Goal: Task Accomplishment & Management: Use online tool/utility

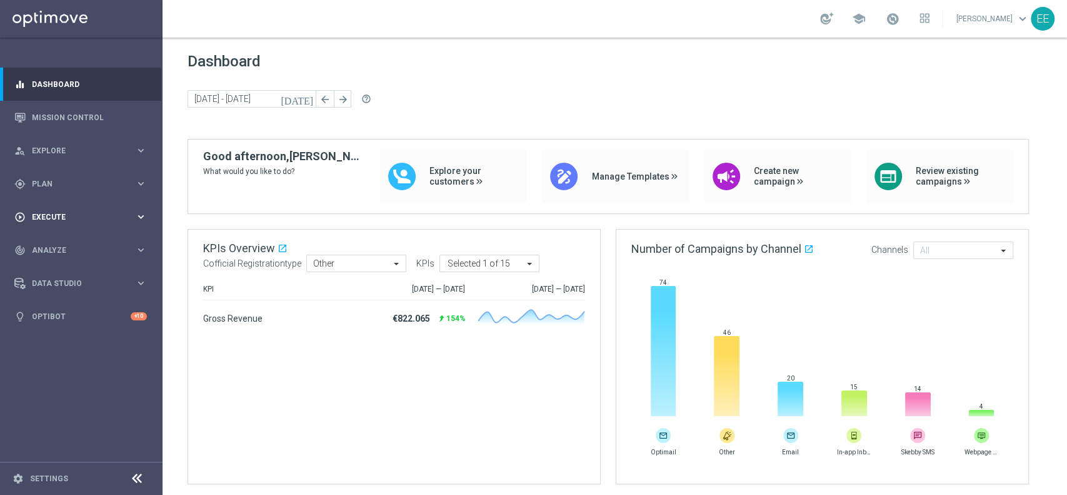
click at [44, 212] on div "play_circle_outline Execute" at bounding box center [74, 216] width 121 height 11
click at [74, 238] on link "Campaign Builder" at bounding box center [82, 243] width 98 height 10
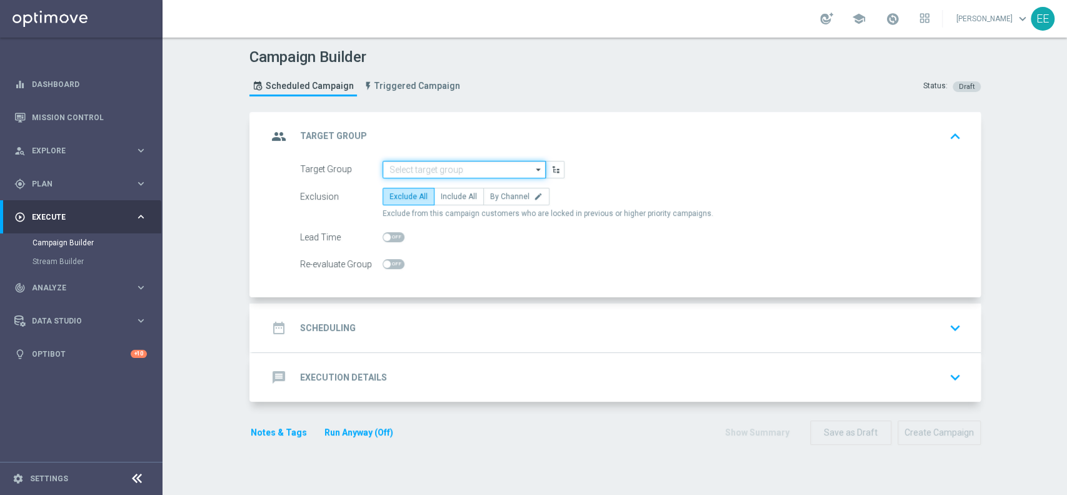
click at [446, 170] on input at bounding box center [464, 170] width 163 height 18
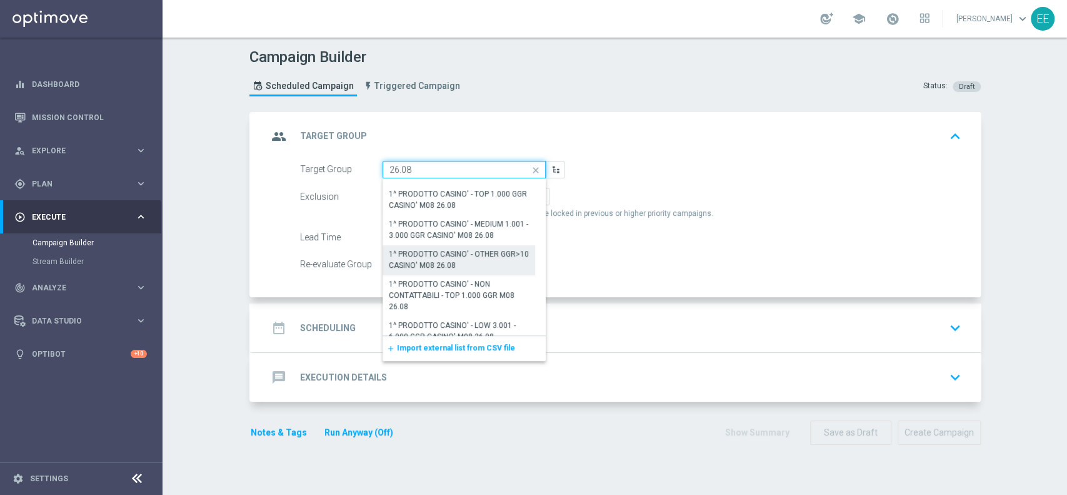
scroll to position [121, 0]
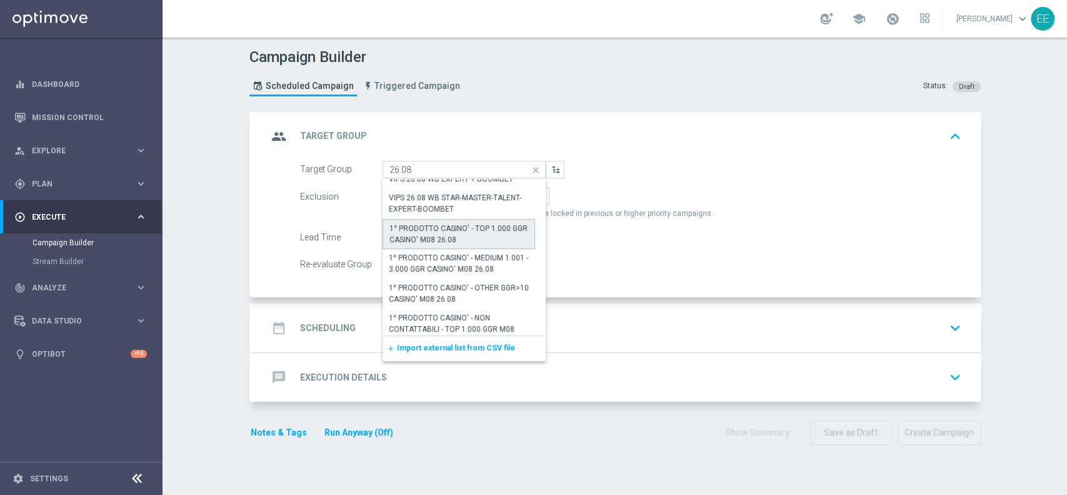
click at [455, 230] on div "1^ PRODOTTO CASINO' - TOP 1.000 GGR CASINO' M08 26.08" at bounding box center [459, 234] width 139 height 23
type input "1^ PRODOTTO CASINO' - TOP 1.000 GGR CASINO' M08 26.08"
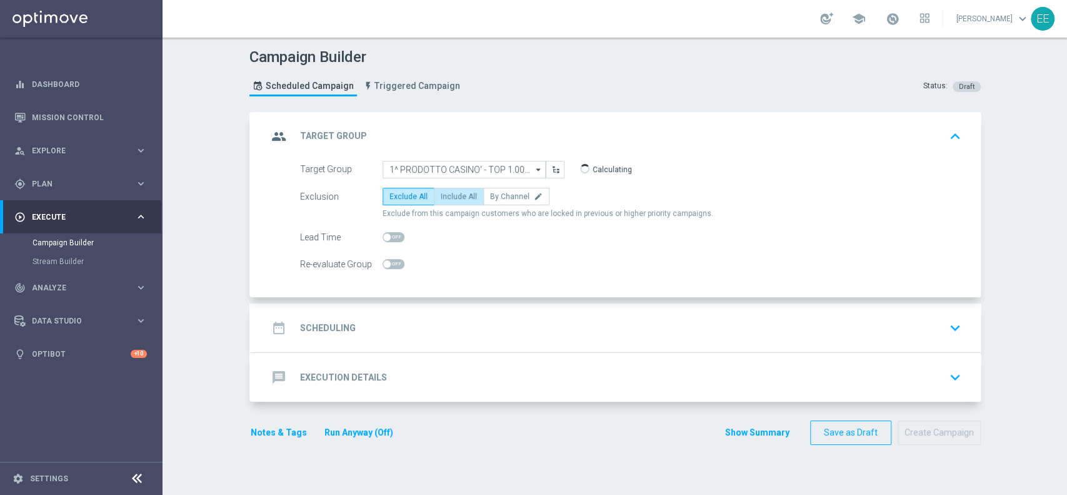
click at [455, 201] on label "Include All" at bounding box center [459, 197] width 50 height 18
click at [449, 201] on input "Include All" at bounding box center [445, 198] width 8 height 8
radio input "true"
click at [455, 340] on div "date_range Scheduling keyboard_arrow_down" at bounding box center [617, 327] width 728 height 49
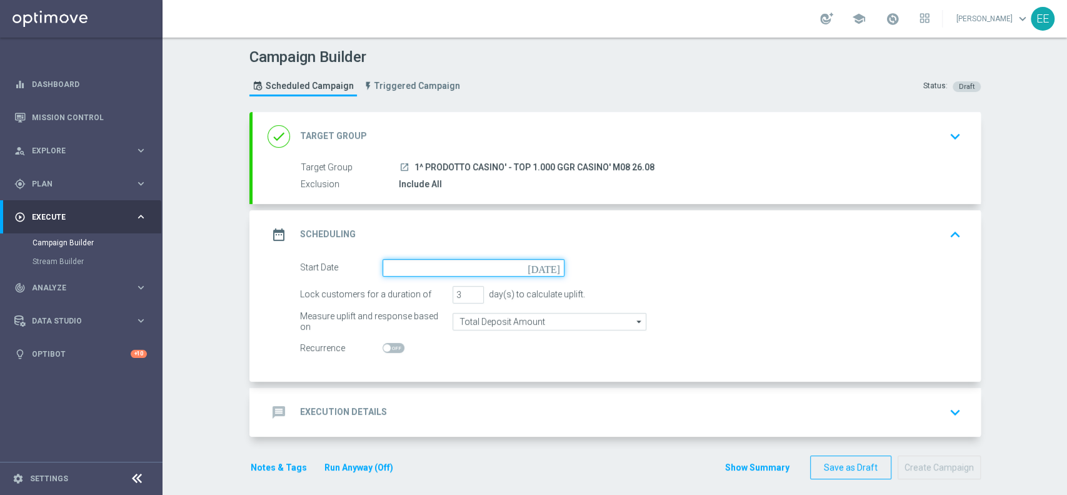
click at [465, 269] on input at bounding box center [474, 268] width 182 height 18
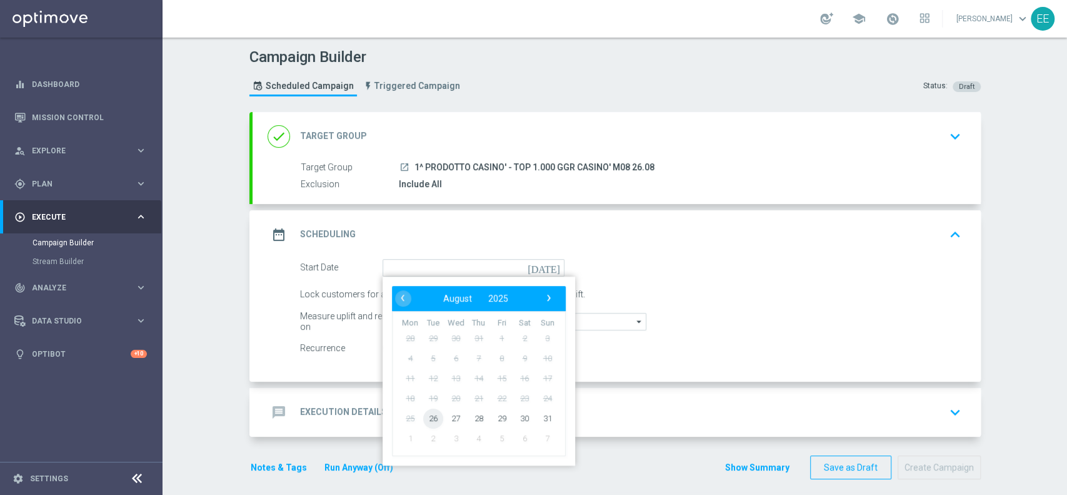
click at [428, 418] on span "26" at bounding box center [433, 418] width 20 height 20
type input "[DATE]"
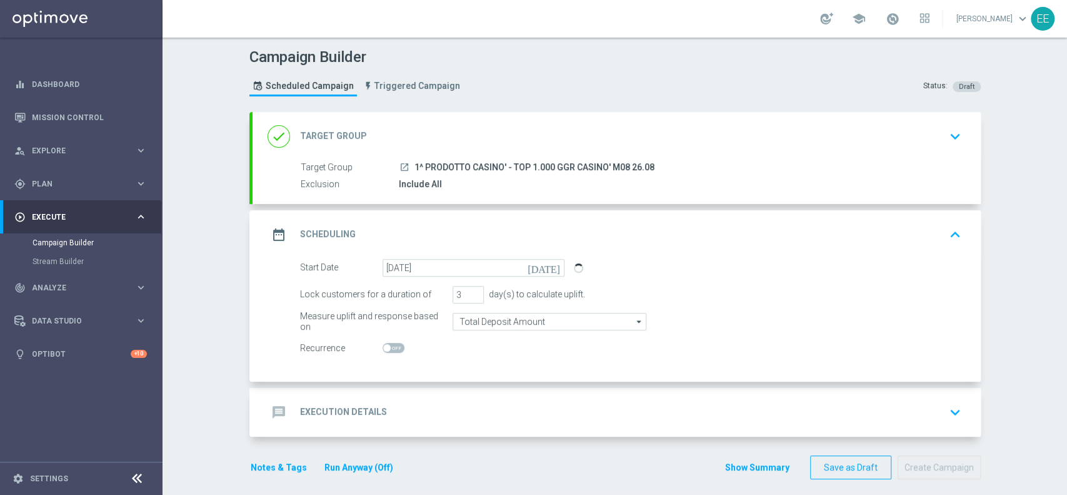
click at [430, 400] on div "message Execution Details keyboard_arrow_down" at bounding box center [617, 412] width 698 height 24
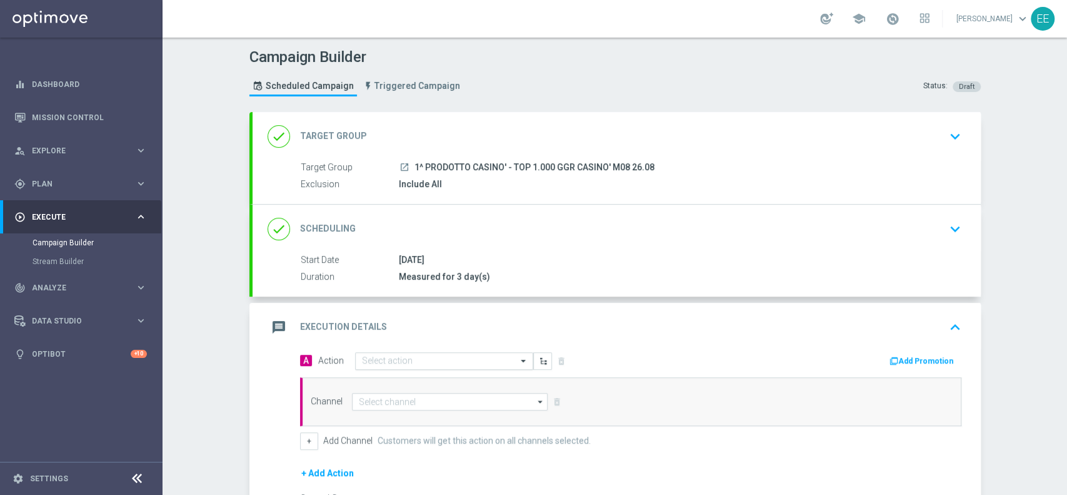
click at [430, 353] on div "Select action" at bounding box center [444, 361] width 178 height 18
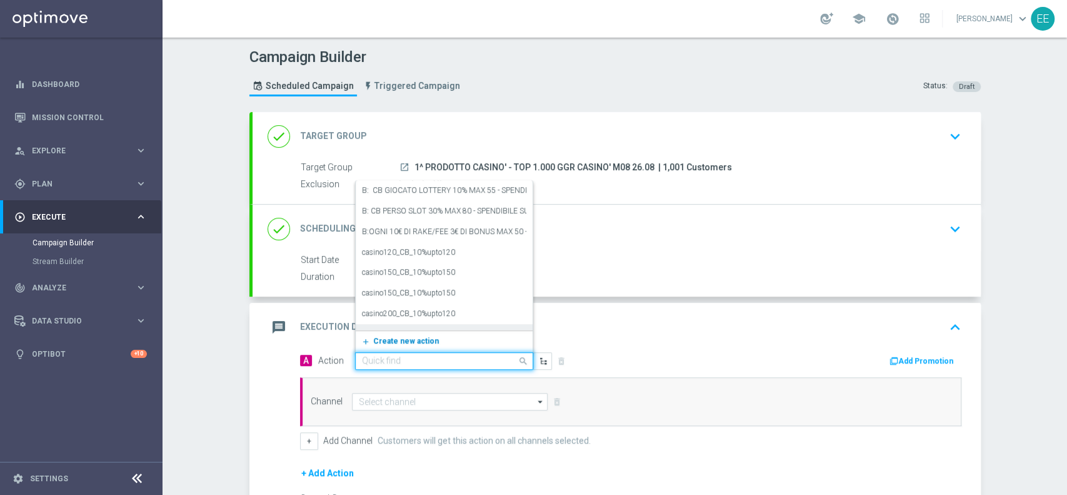
paste input "FASCE RICARICA: TRA 30/99 EURO 25% CB PERSO CASINO' FINO A 300€ -TRA 100/199 EU…"
type input "FASCE RICARICA: TRA 30/99 EURO 25% CB PERSO CASINO' FINO A 300€ -TRA 100/199 EU…"
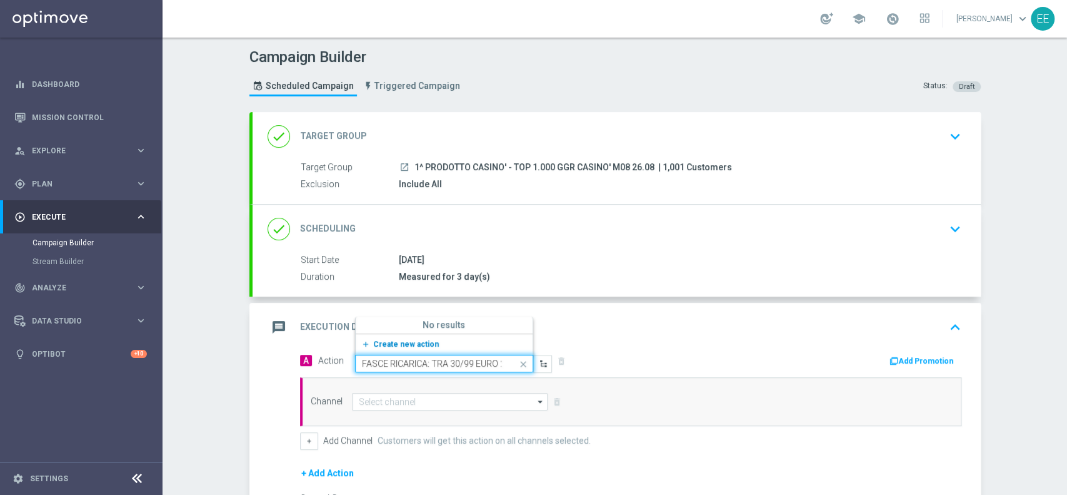
scroll to position [0, 640]
click at [404, 342] on span "Create new action" at bounding box center [406, 344] width 66 height 9
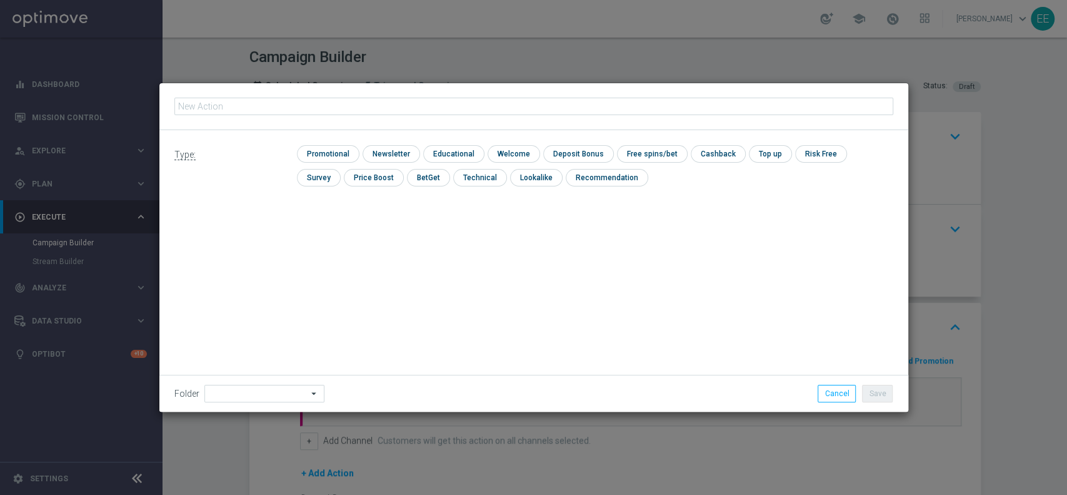
click at [325, 111] on input "text" at bounding box center [533, 107] width 719 height 18
type input "FASCE RICARICA: TRA 30/99 EURO 25% CB PERSO CASINO' FINO A 300€ -TRA 100/199 EU…"
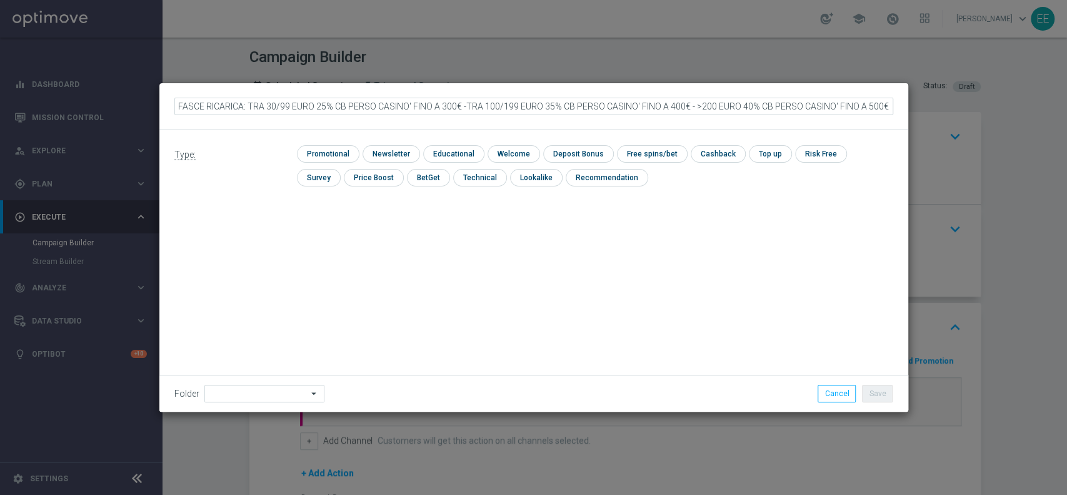
scroll to position [0, 67]
click at [338, 150] on input "checkbox" at bounding box center [326, 153] width 59 height 17
checkbox input "true"
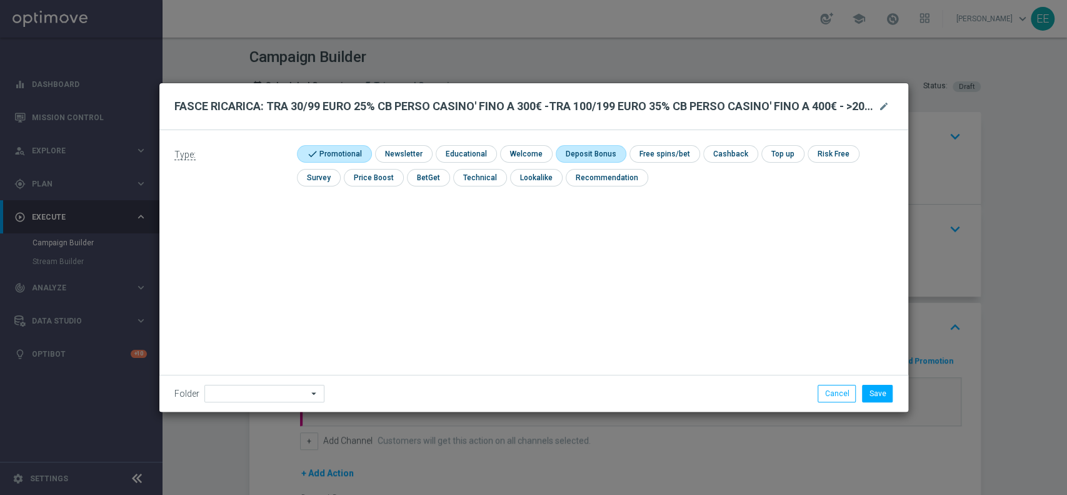
click at [598, 154] on input "checkbox" at bounding box center [589, 153] width 67 height 17
checkbox input "true"
click at [718, 154] on input "checkbox" at bounding box center [742, 153] width 53 height 17
checkbox input "true"
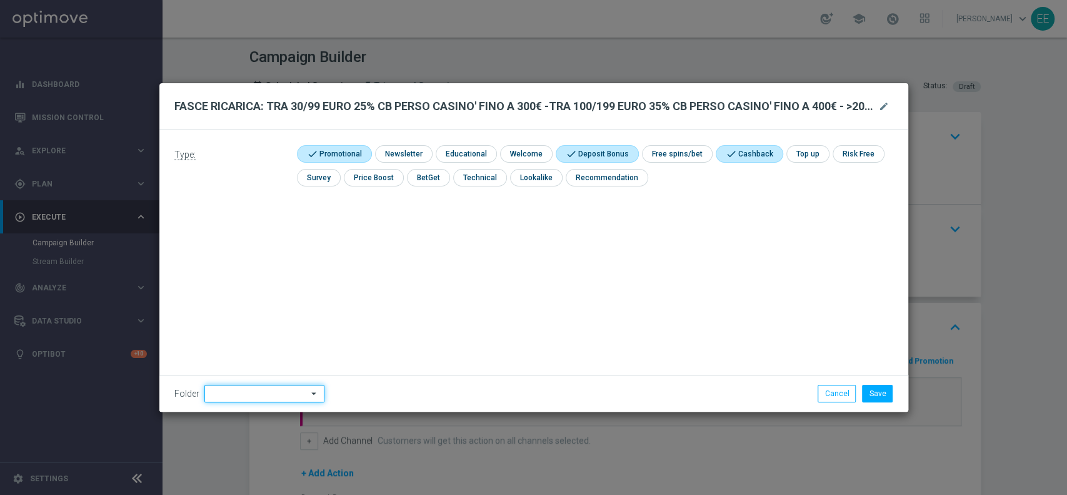
click at [258, 398] on input at bounding box center [264, 394] width 120 height 18
type input "OMNICHANNEL"
click at [880, 393] on button "Save" at bounding box center [877, 394] width 31 height 18
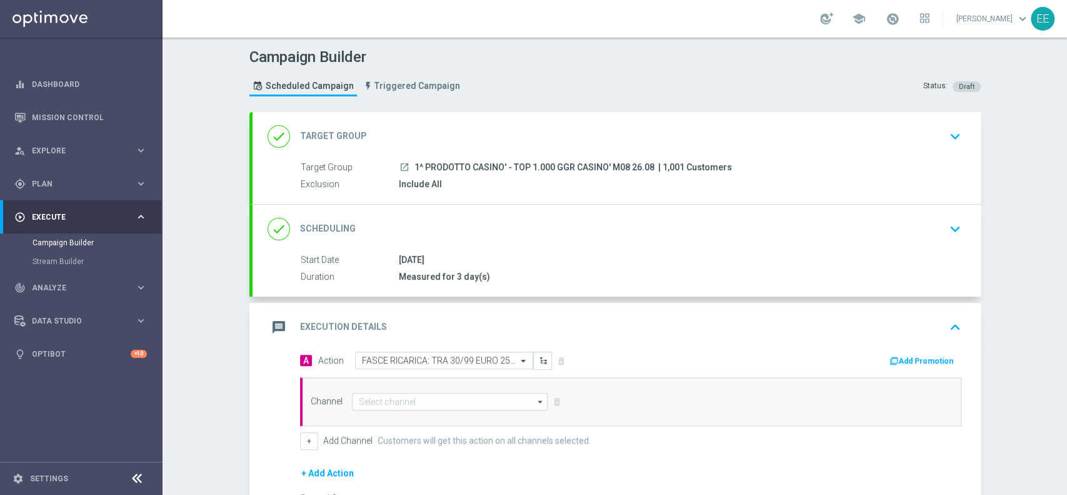
click at [915, 361] on button "Add Promotion" at bounding box center [922, 361] width 69 height 14
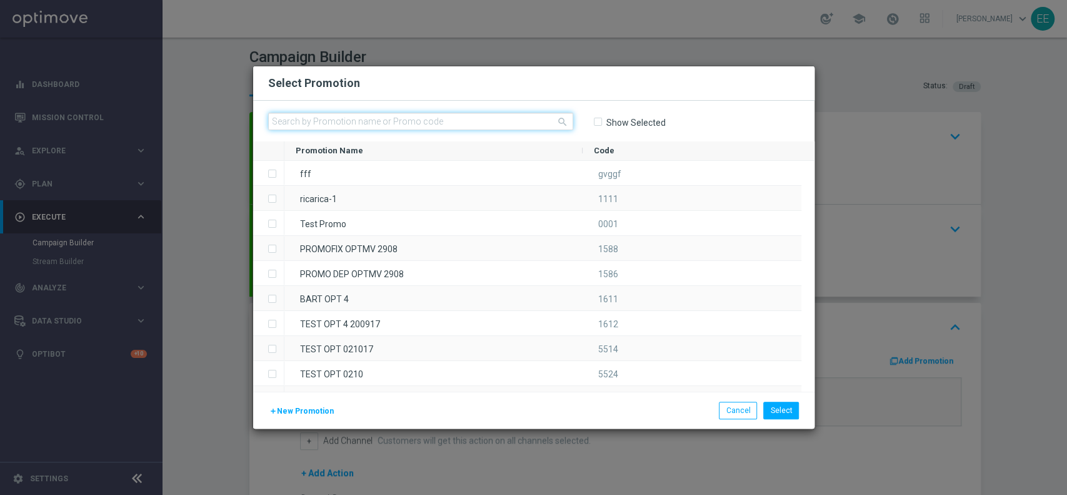
click at [383, 126] on input "text" at bounding box center [420, 122] width 305 height 18
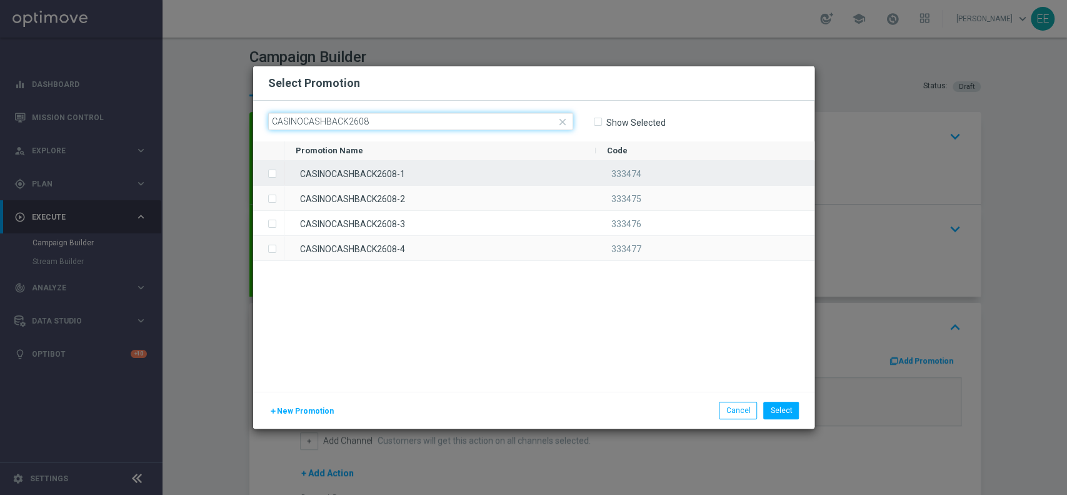
type input "CASINOCASHBACK2608"
click at [411, 175] on div "CASINOCASHBACK2608-1" at bounding box center [439, 173] width 311 height 24
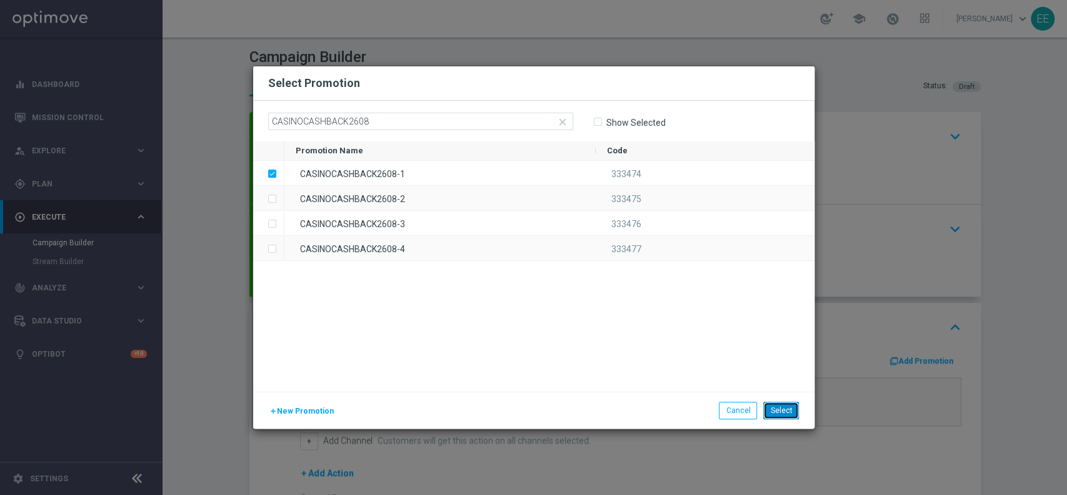
click at [787, 415] on button "Select" at bounding box center [781, 410] width 36 height 18
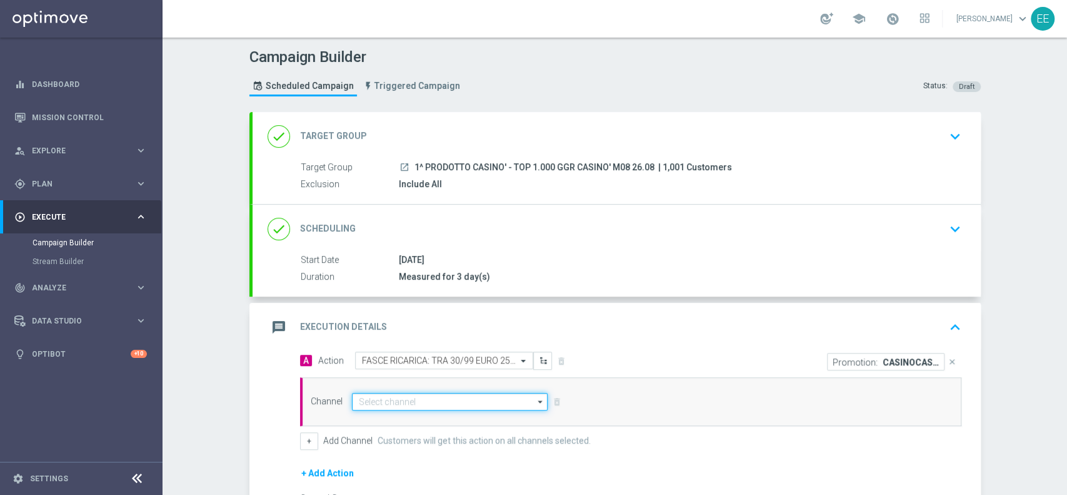
click at [423, 403] on input at bounding box center [450, 402] width 196 height 18
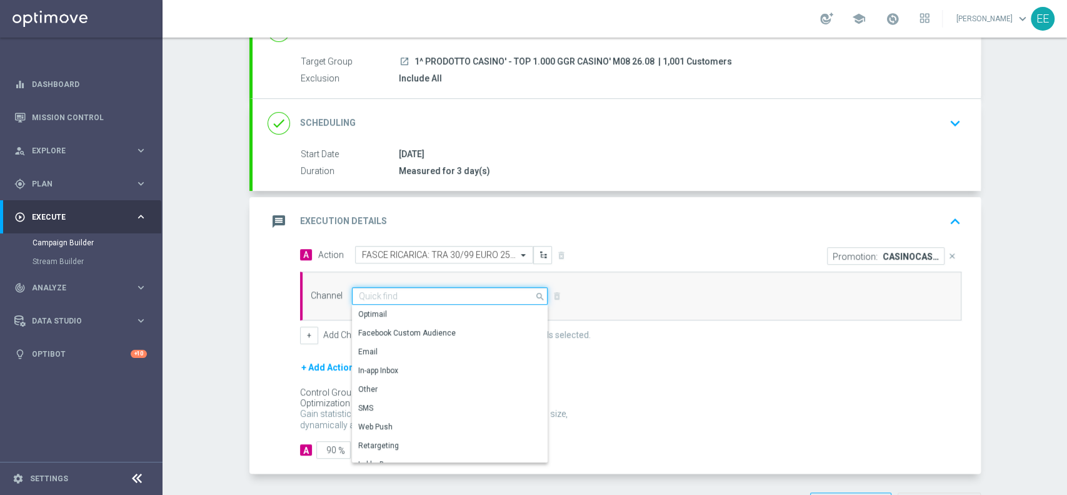
scroll to position [110, 0]
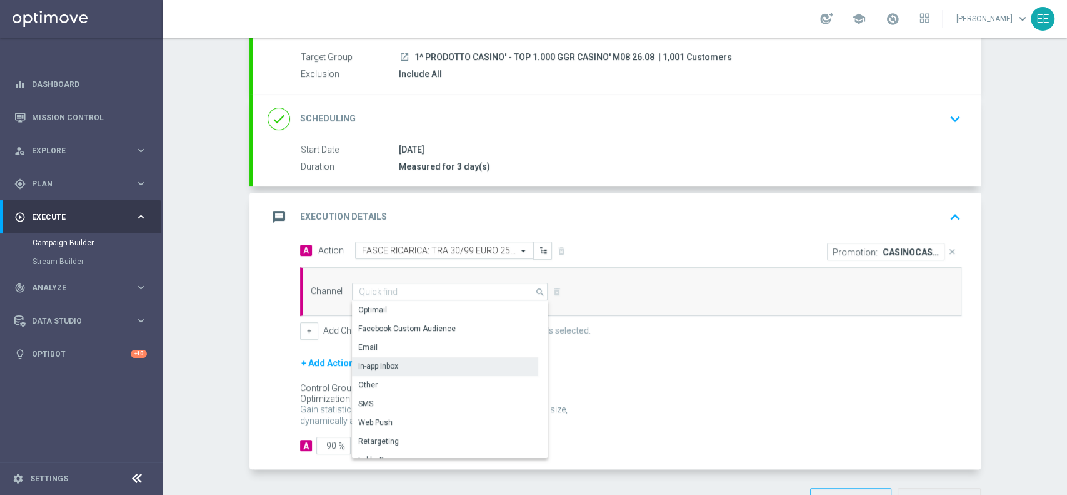
click at [408, 368] on div "In-app Inbox" at bounding box center [445, 366] width 186 height 18
type input "In-app Inbox"
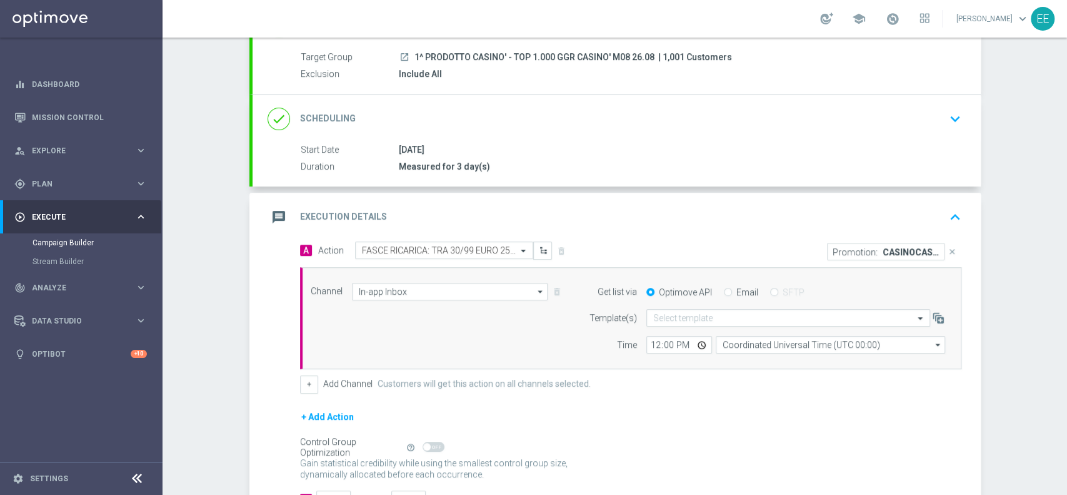
click at [724, 289] on input "Email" at bounding box center [728, 293] width 8 height 8
radio input "true"
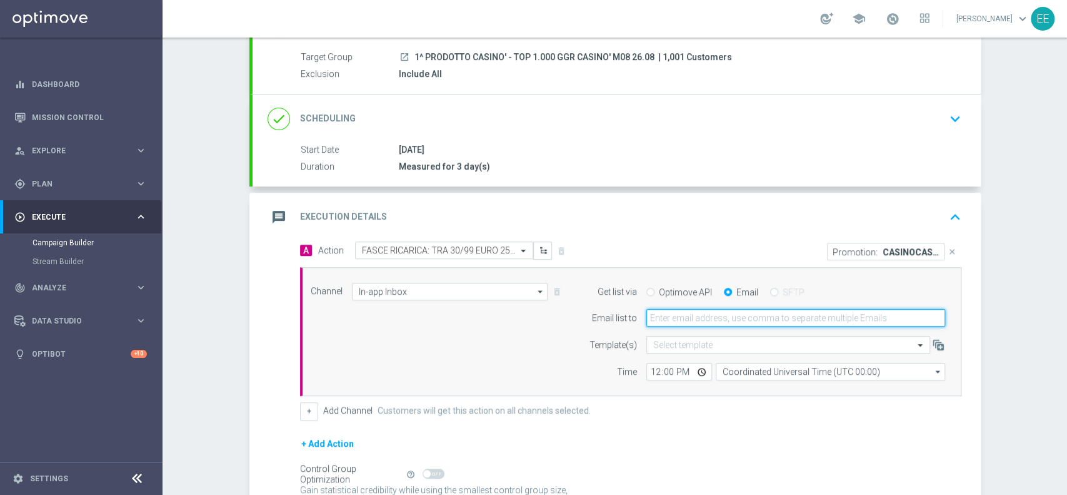
click at [687, 311] on input "email" at bounding box center [796, 318] width 299 height 18
type input "[PERSON_NAME][EMAIL_ADDRESS][DOMAIN_NAME]"
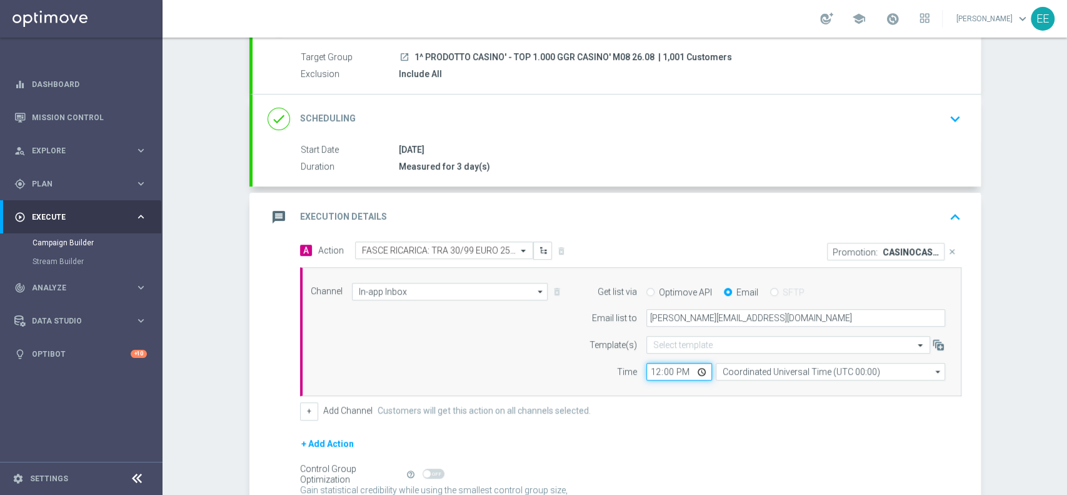
click at [647, 371] on input "12:00" at bounding box center [680, 372] width 66 height 18
type input "16:00"
click at [666, 440] on div "+ Add Action" at bounding box center [631, 451] width 662 height 31
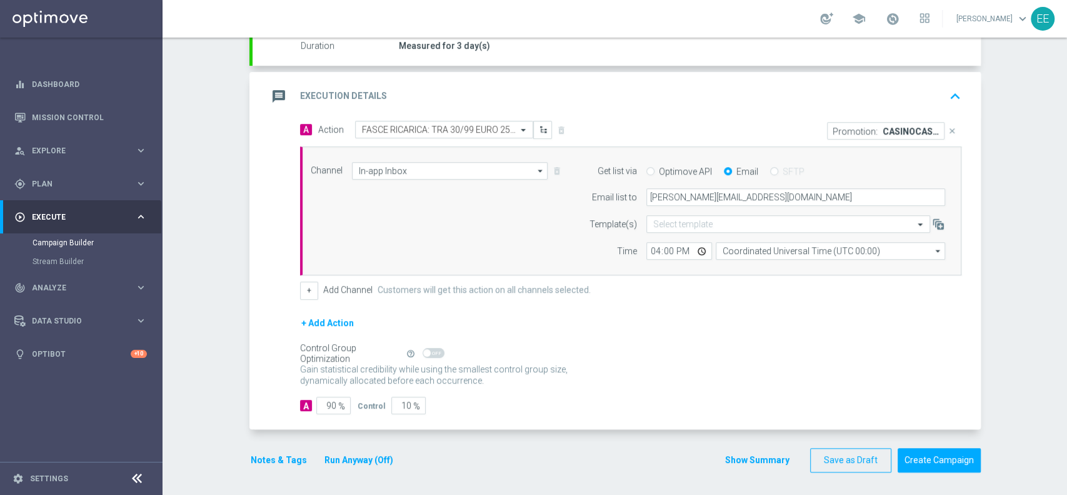
click at [259, 456] on button "Notes & Tags" at bounding box center [278, 460] width 59 height 16
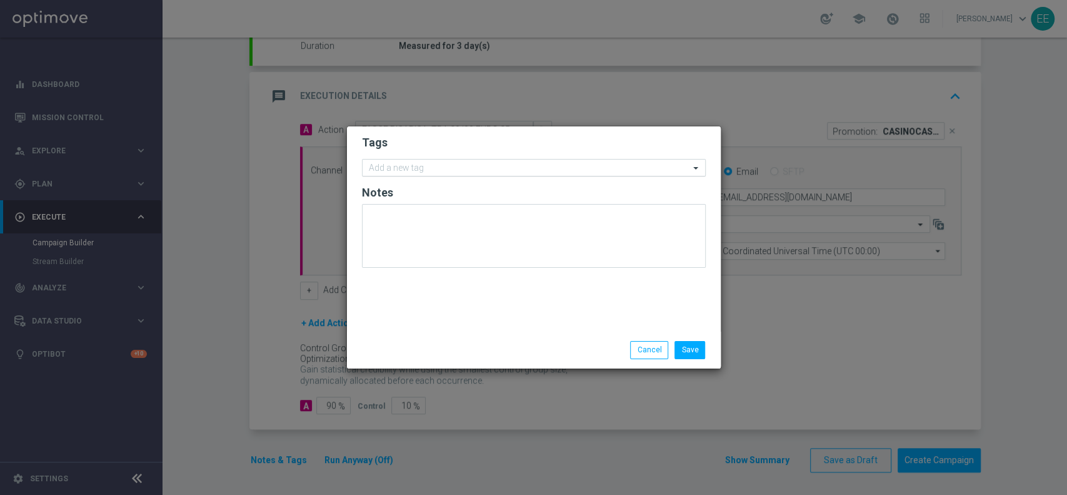
click at [463, 168] on input "text" at bounding box center [529, 168] width 321 height 11
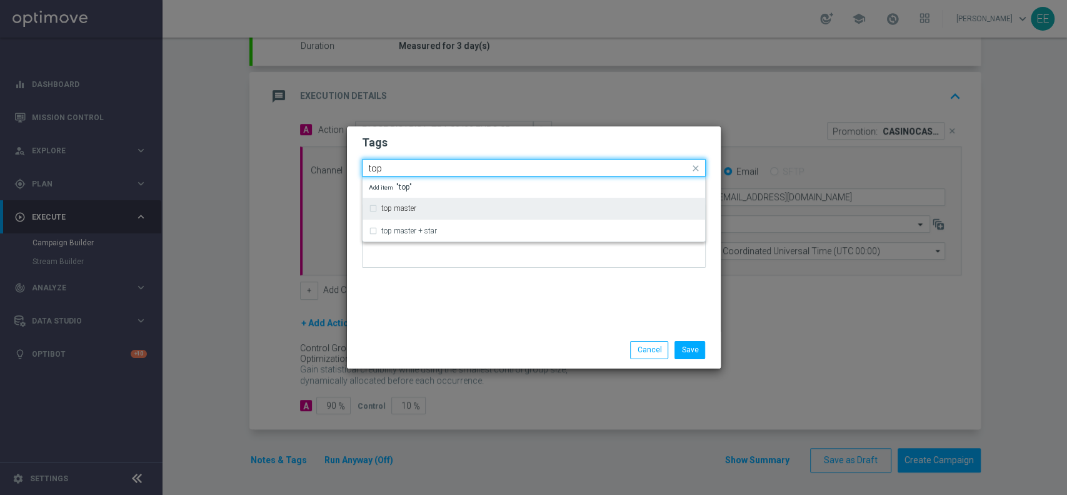
click at [429, 204] on div "top master" at bounding box center [540, 208] width 318 height 8
type input "top"
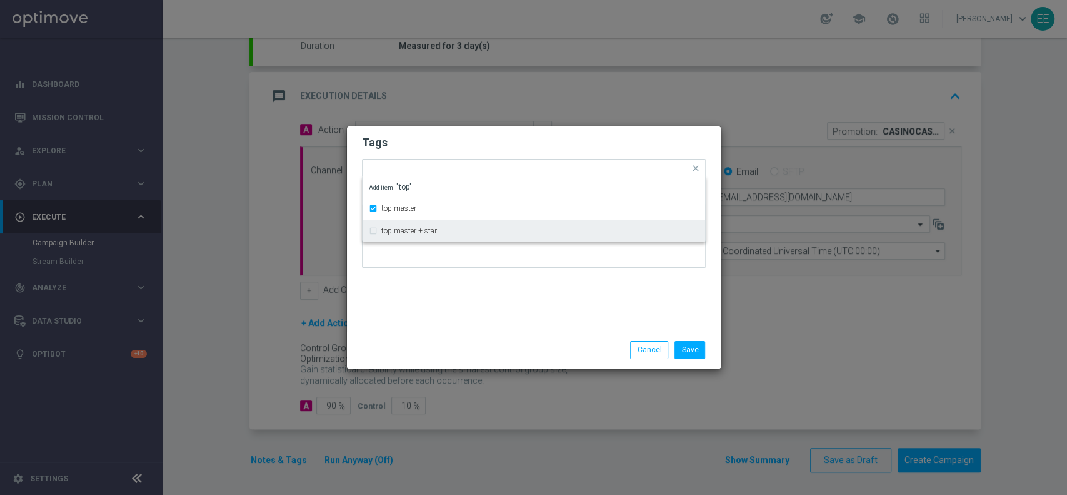
click at [473, 317] on div "Tags Quick find × top master top master top master + star Add item "top" Notes" at bounding box center [534, 228] width 374 height 205
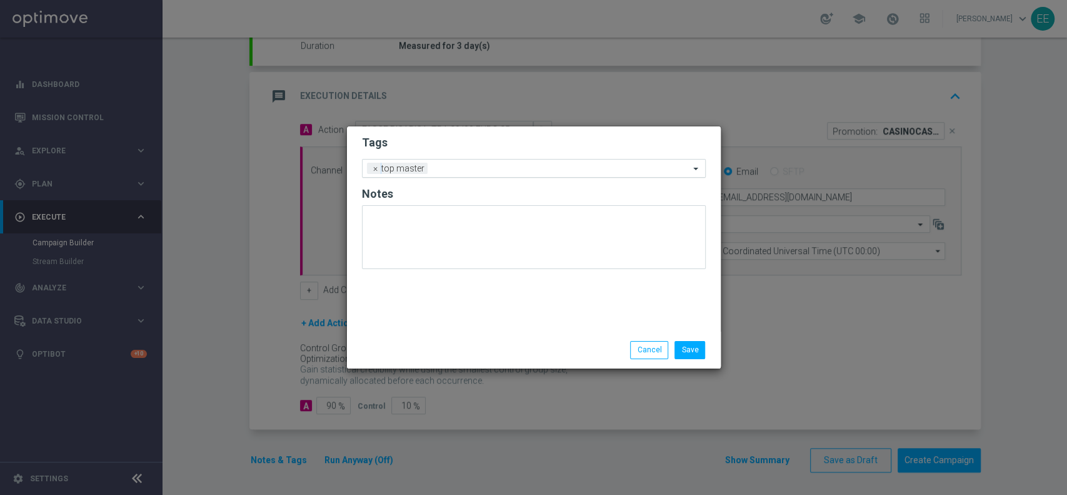
click at [528, 170] on input "text" at bounding box center [561, 169] width 257 height 11
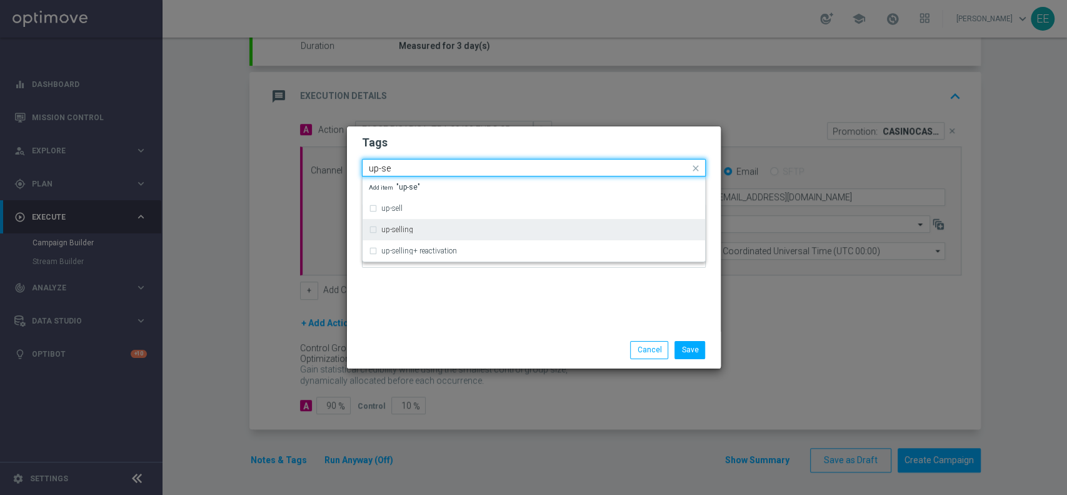
click at [415, 228] on div "up-selling" at bounding box center [540, 230] width 318 height 8
type input "up-se"
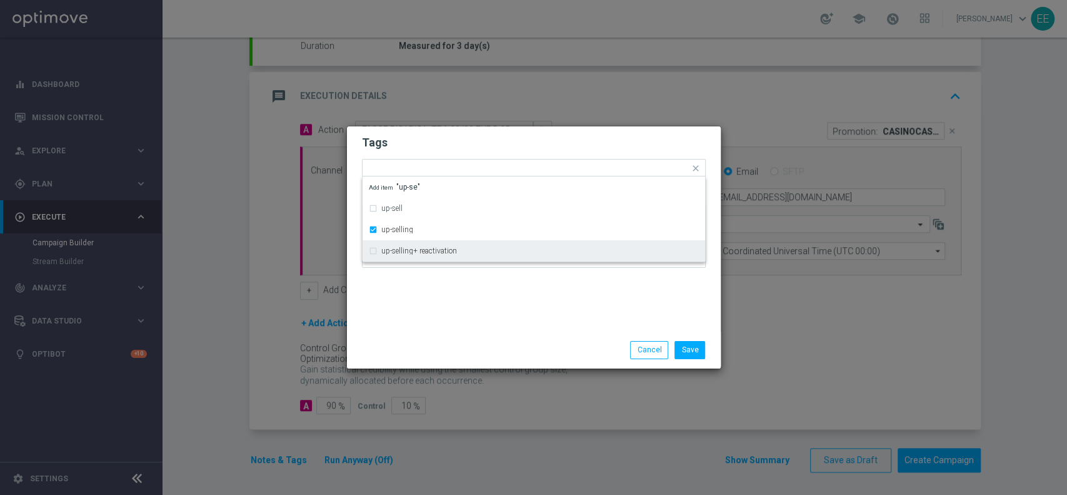
click at [457, 282] on div "Tags Quick find × top master × up-selling up-sell up-selling up-selling+ reacti…" at bounding box center [534, 228] width 374 height 205
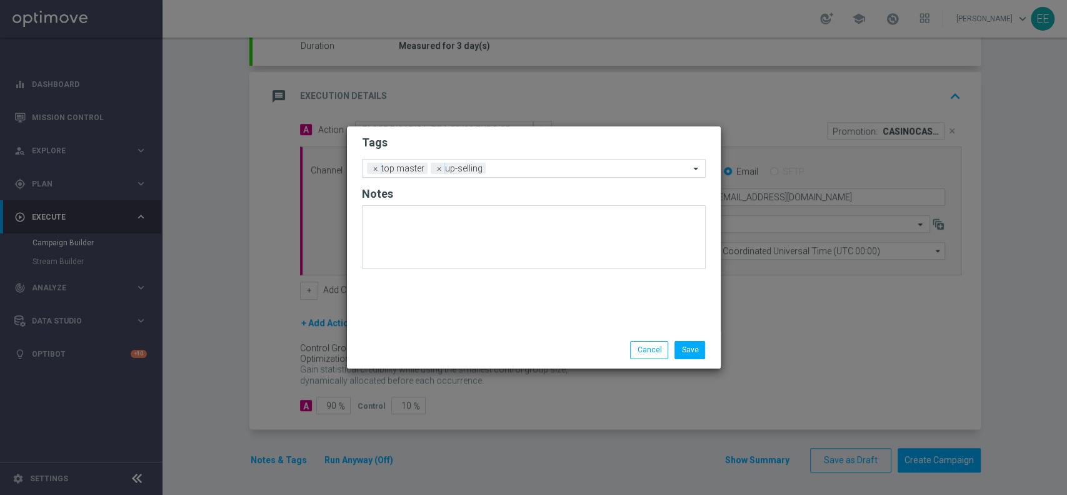
click at [552, 162] on div "Add a new tag × top master × up-selling" at bounding box center [526, 168] width 327 height 18
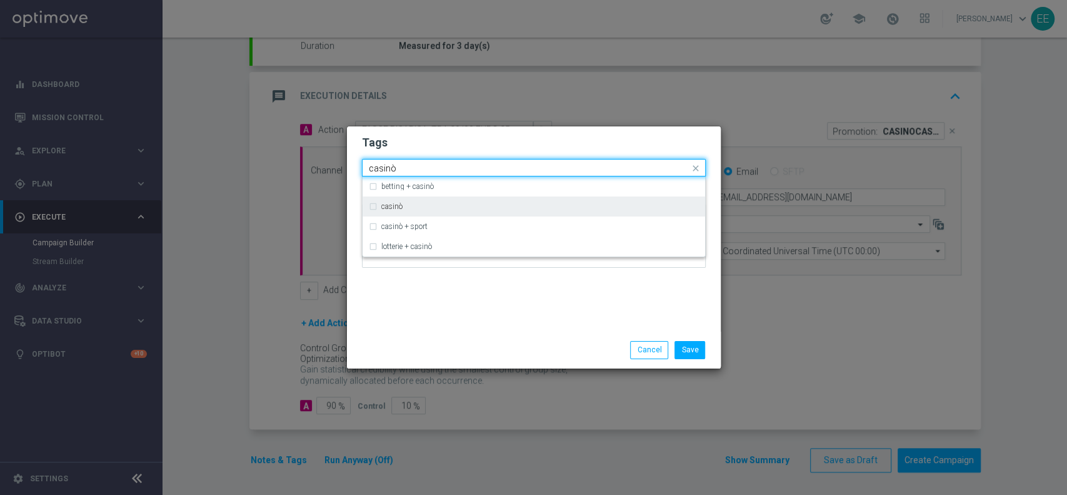
click at [461, 209] on div "casinò" at bounding box center [540, 207] width 318 height 8
type input "casinò"
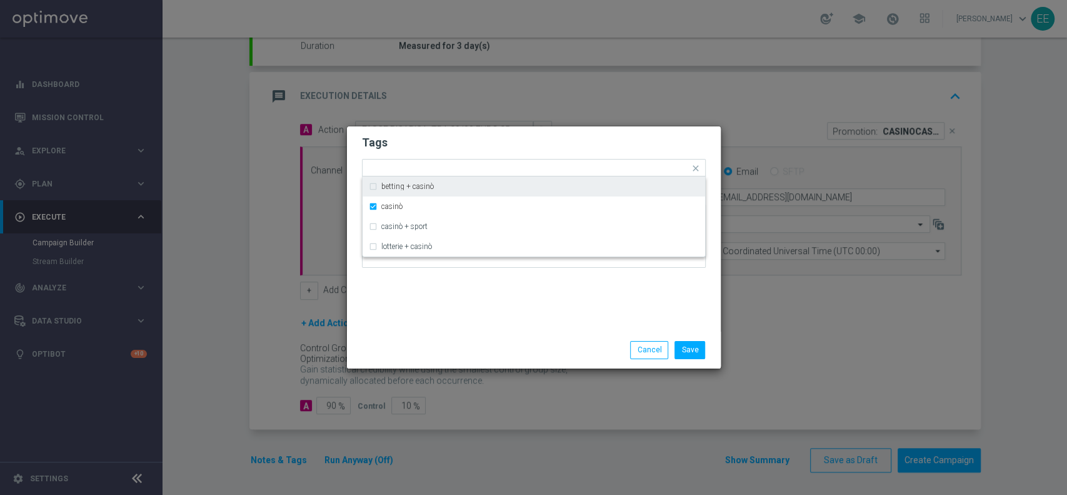
click at [603, 134] on form "Tags Quick find × top master × up-selling × casinò betting + casinò casinò casi…" at bounding box center [534, 204] width 344 height 145
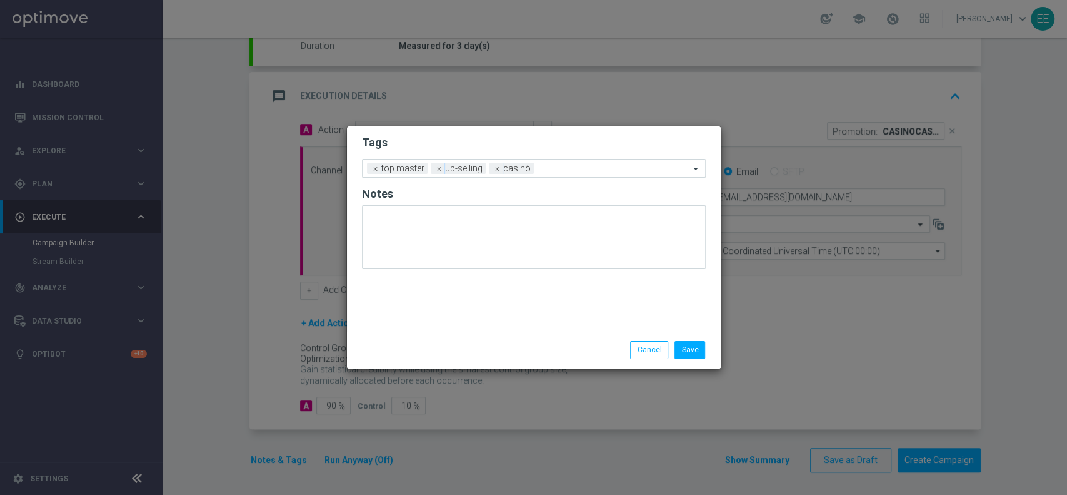
click at [615, 173] on input "text" at bounding box center [614, 169] width 151 height 11
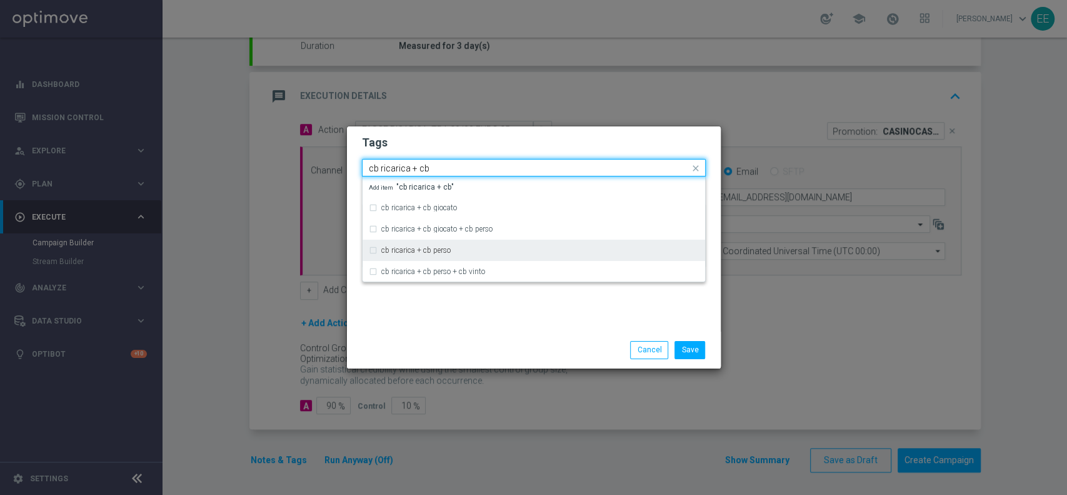
click at [460, 244] on div "cb ricarica + cb perso" at bounding box center [534, 250] width 330 height 20
type input "cb ricarica + cb"
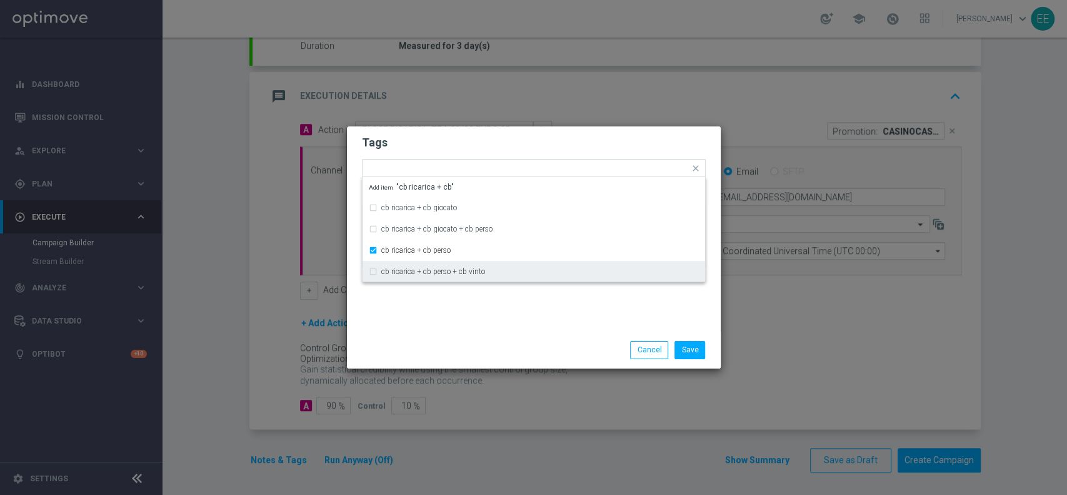
click at [515, 321] on div "Tags Quick find × top master × up-selling × casinò × cb ricarica + [PERSON_NAME…" at bounding box center [534, 228] width 374 height 205
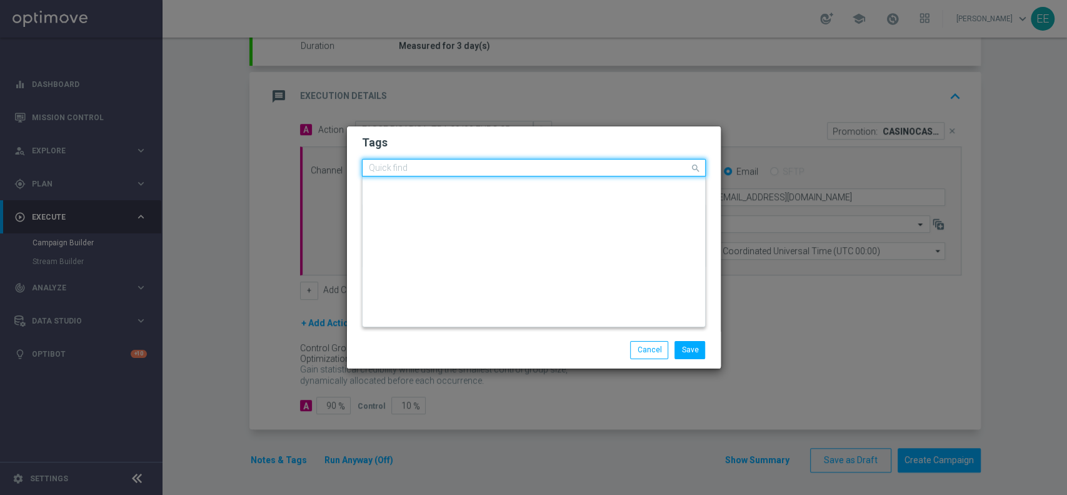
click at [648, 173] on input "text" at bounding box center [529, 168] width 321 height 11
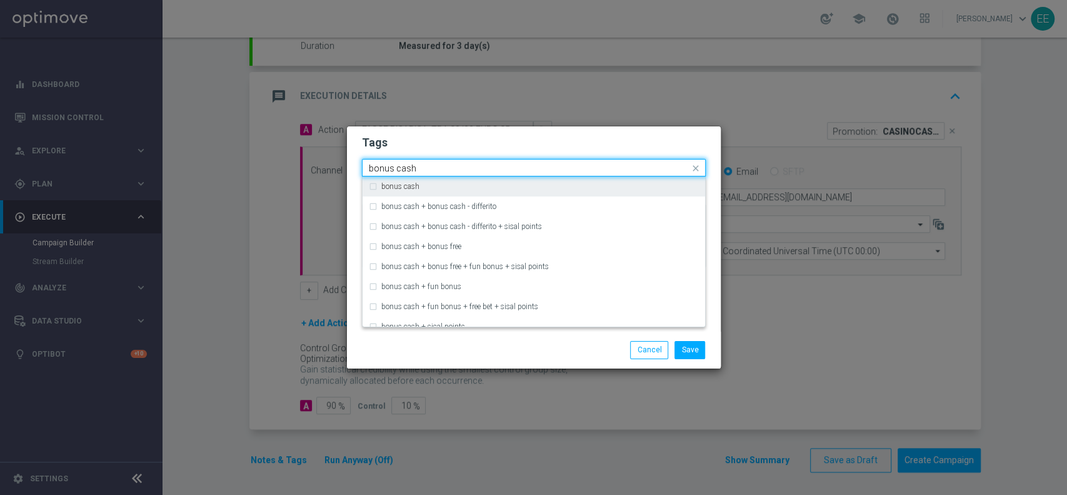
click at [621, 178] on div "bonus cash" at bounding box center [534, 186] width 330 height 20
type input "bonus cash"
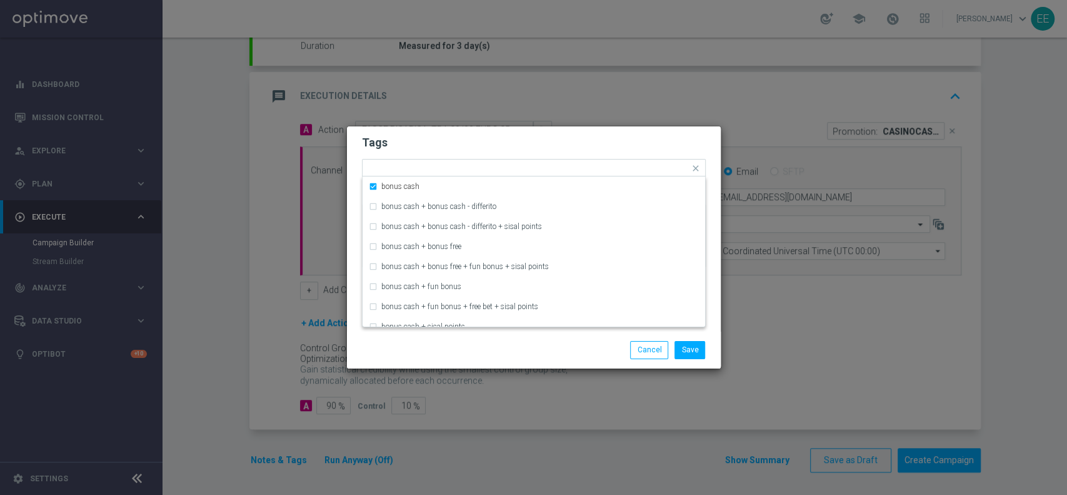
click at [663, 133] on form "Tags Quick find × top master × up-selling × casinò × cb ricarica + [PERSON_NAME…" at bounding box center [534, 204] width 344 height 145
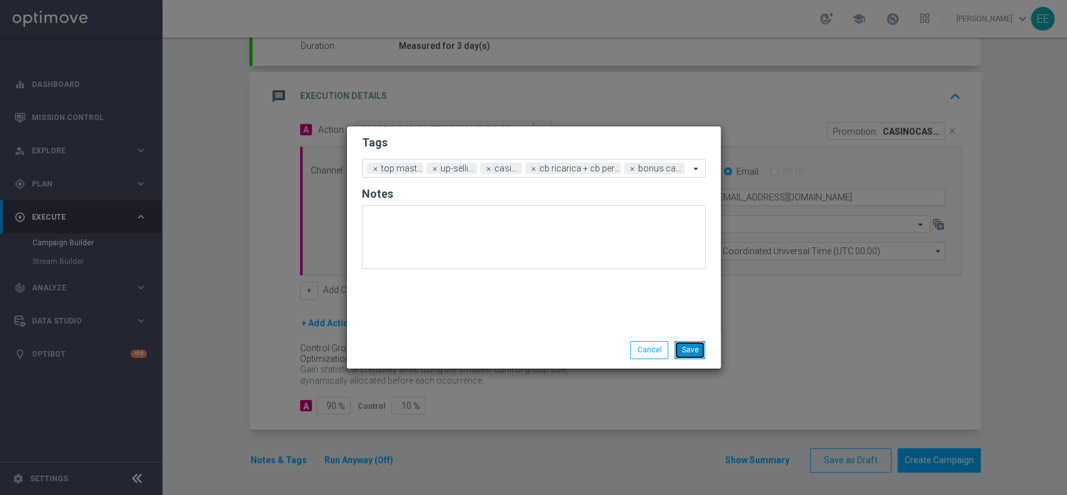
click at [694, 348] on button "Save" at bounding box center [690, 350] width 31 height 18
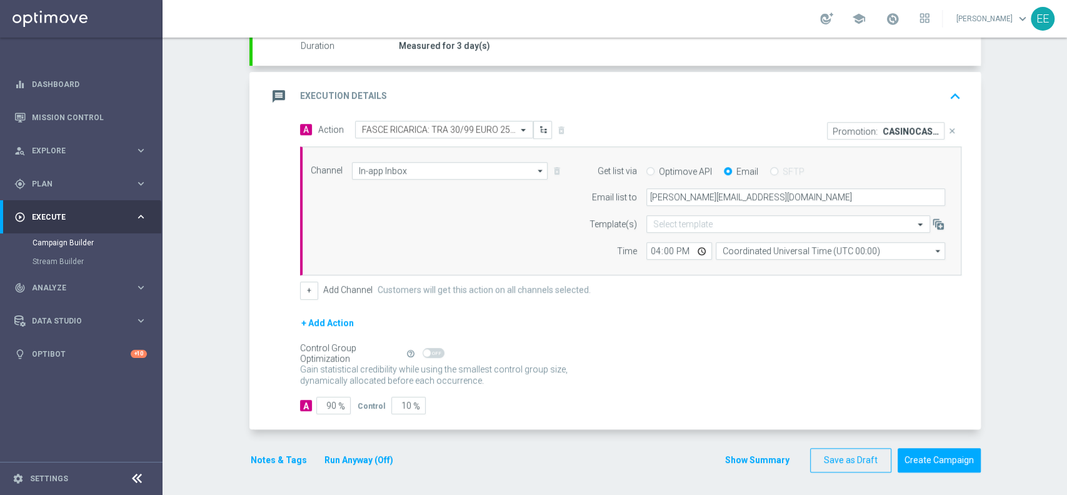
click at [951, 89] on icon "keyboard_arrow_up" at bounding box center [955, 96] width 19 height 19
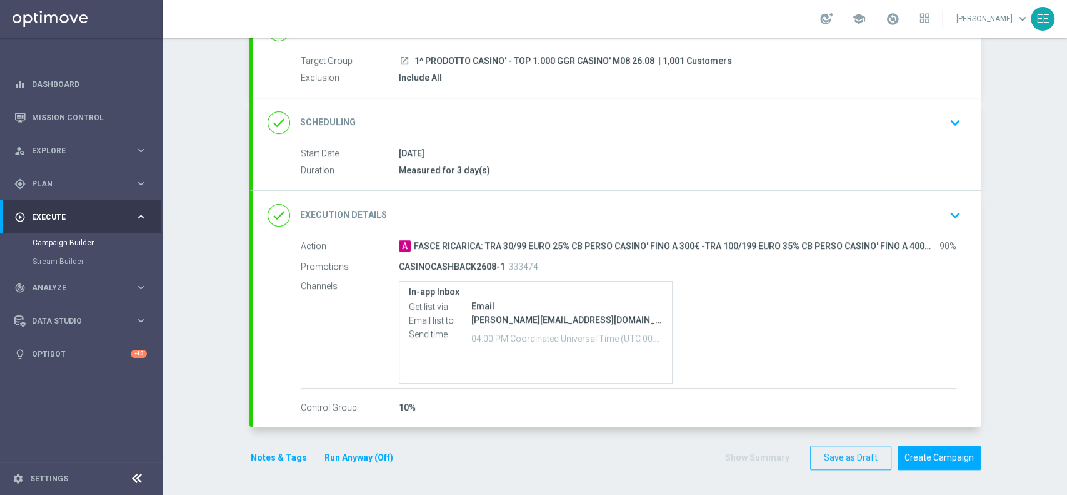
scroll to position [105, 0]
click at [932, 461] on button "Create Campaign" at bounding box center [939, 459] width 83 height 24
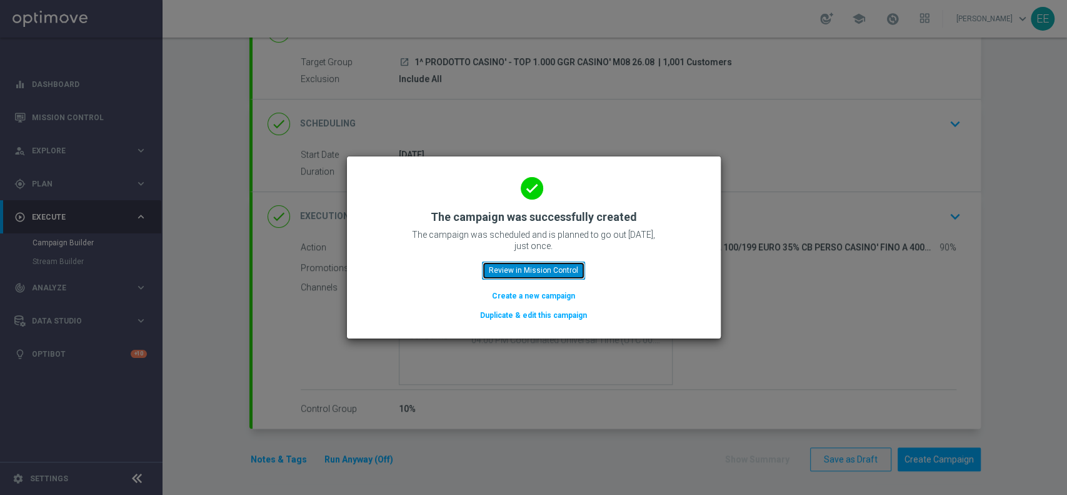
click at [545, 275] on button "Review in Mission Control" at bounding box center [533, 270] width 103 height 18
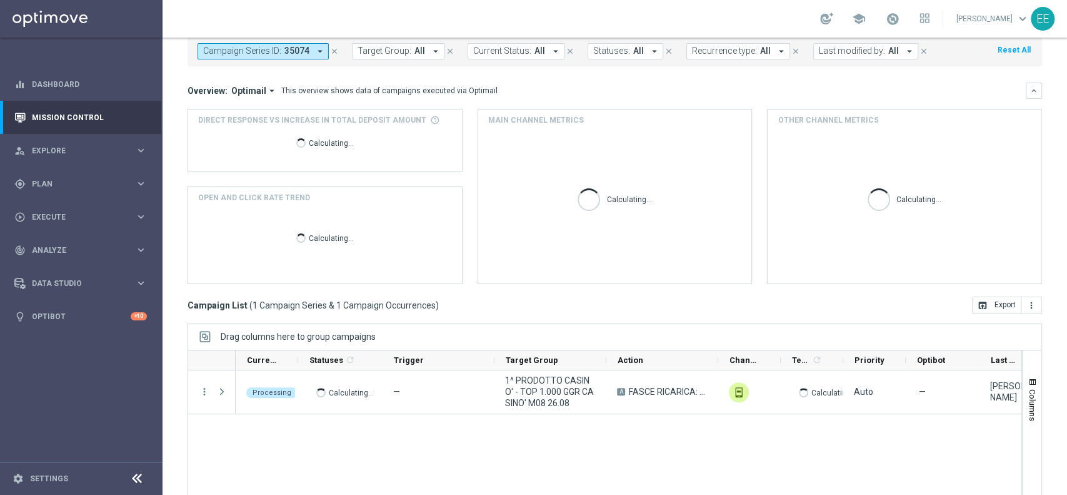
scroll to position [79, 0]
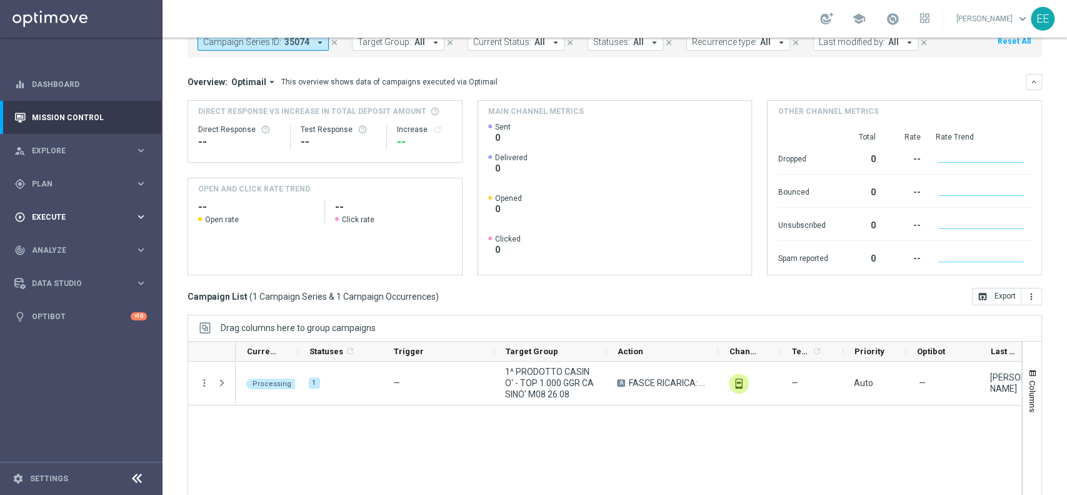
click at [34, 217] on span "Execute" at bounding box center [83, 217] width 103 height 8
click at [81, 236] on div "Campaign Builder" at bounding box center [97, 242] width 129 height 19
click at [78, 241] on link "Campaign Builder" at bounding box center [82, 243] width 98 height 10
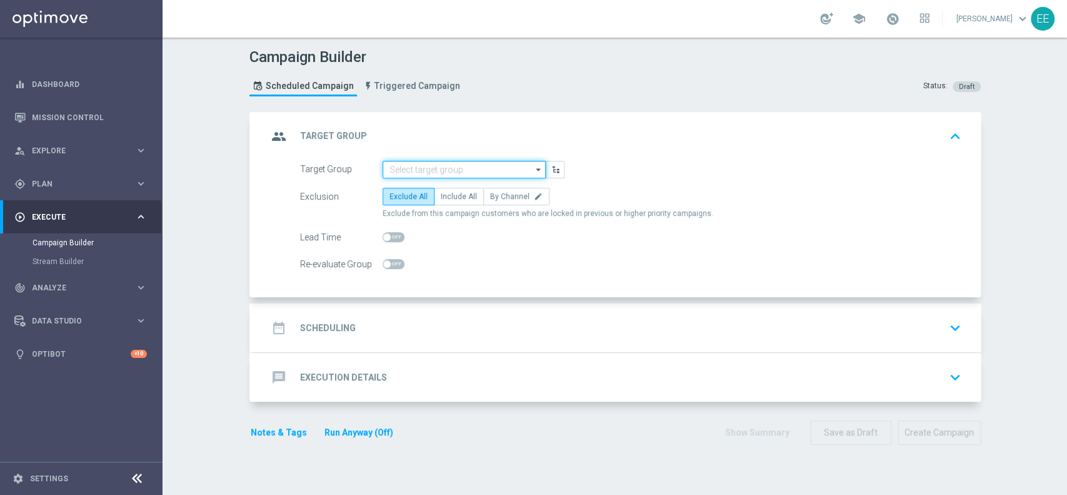
click at [436, 166] on input at bounding box center [464, 170] width 163 height 18
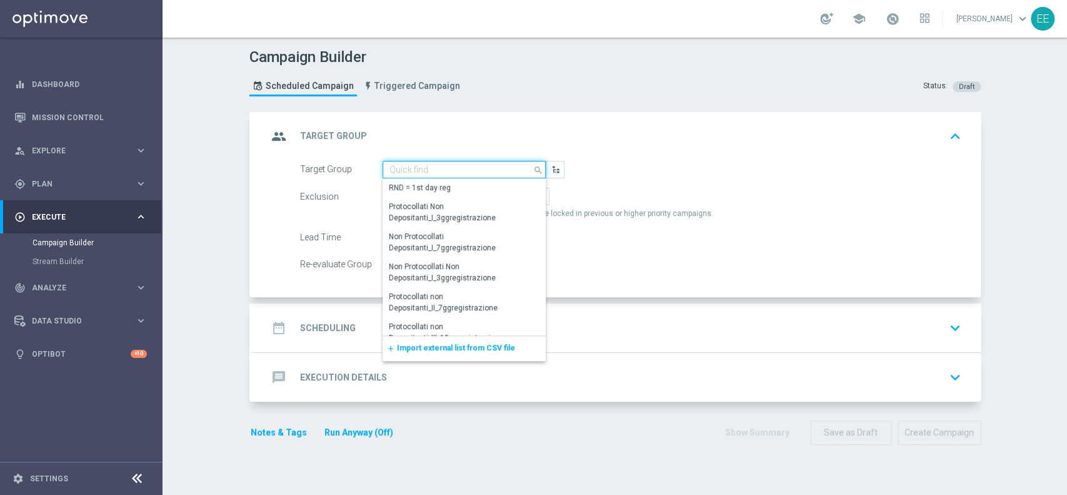
paste input "1^ PRODOTTO CASINO' - MEDIUM 1.001 - 3.000 GGR CASINO' M08"
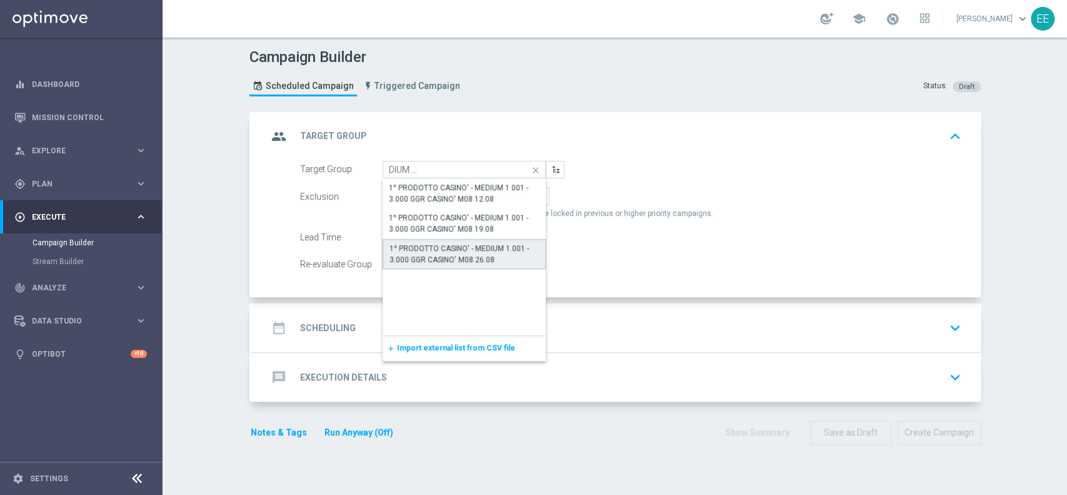
click at [473, 254] on div "1^ PRODOTTO CASINO' - MEDIUM 1.001 - 3.000 GGR CASINO' M08 26.08" at bounding box center [465, 254] width 150 height 23
type input "1^ PRODOTTO CASINO' - MEDIUM 1.001 - 3.000 GGR CASINO' M08 26.08"
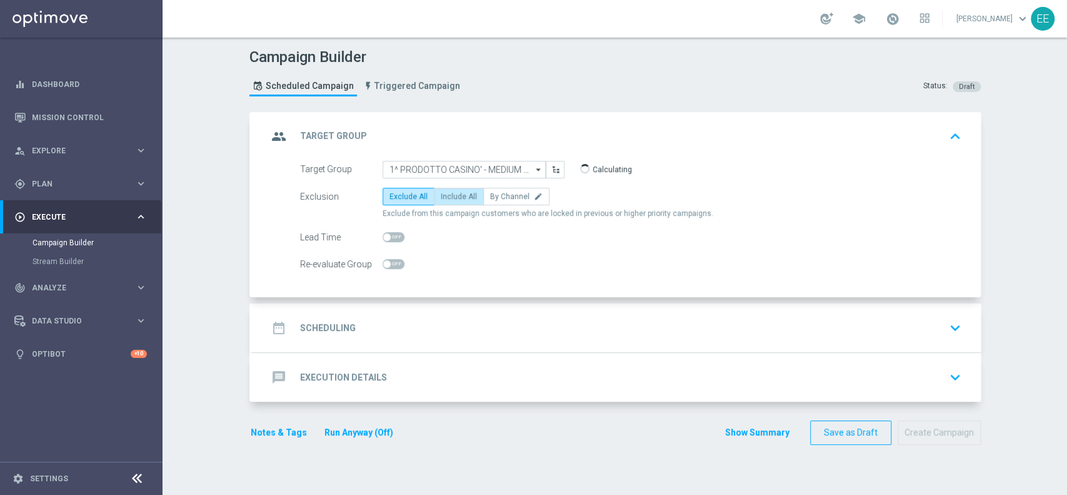
click at [450, 193] on span "Include All" at bounding box center [459, 196] width 36 height 9
click at [449, 194] on input "Include All" at bounding box center [445, 198] width 8 height 8
radio input "true"
click at [402, 336] on div "date_range Scheduling keyboard_arrow_down" at bounding box center [617, 328] width 698 height 24
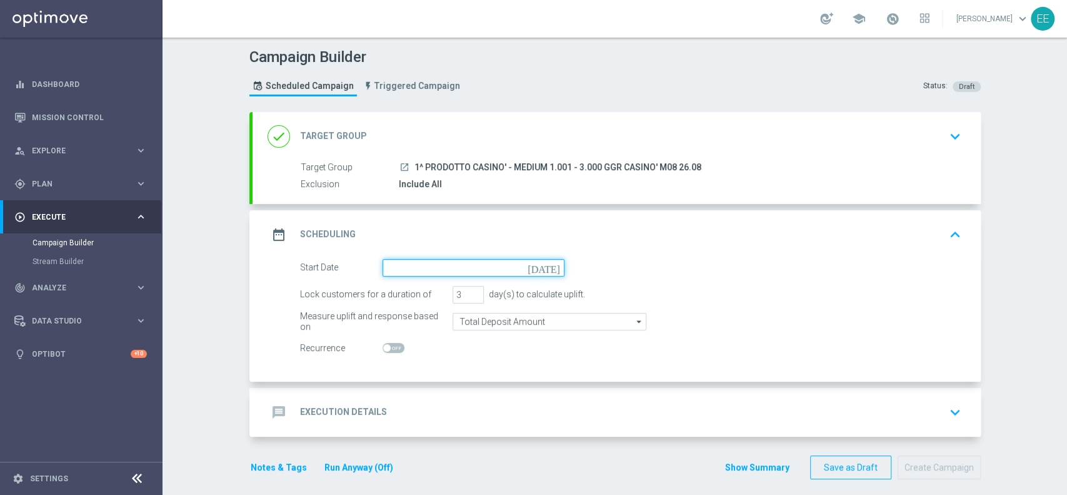
click at [416, 267] on input at bounding box center [474, 268] width 182 height 18
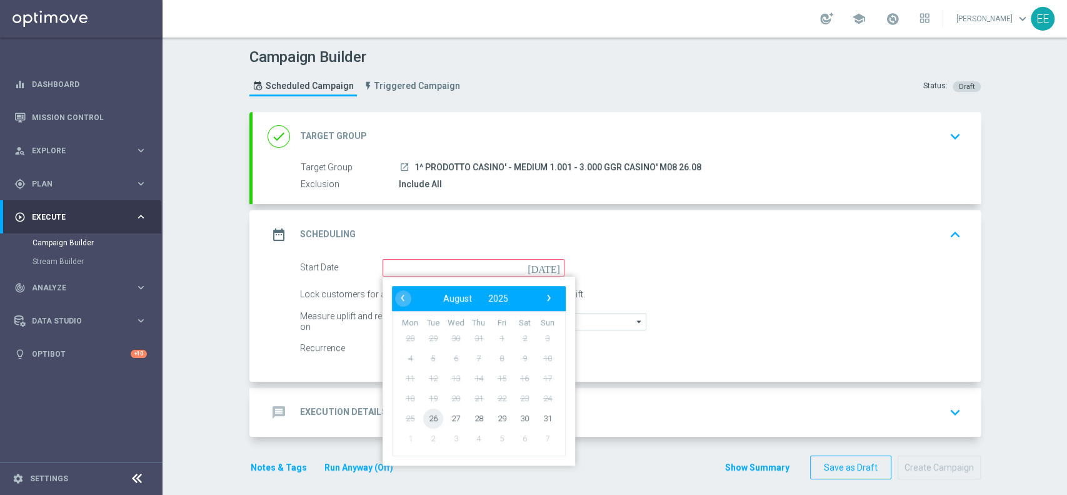
click at [426, 418] on span "26" at bounding box center [433, 418] width 20 height 20
type input "[DATE]"
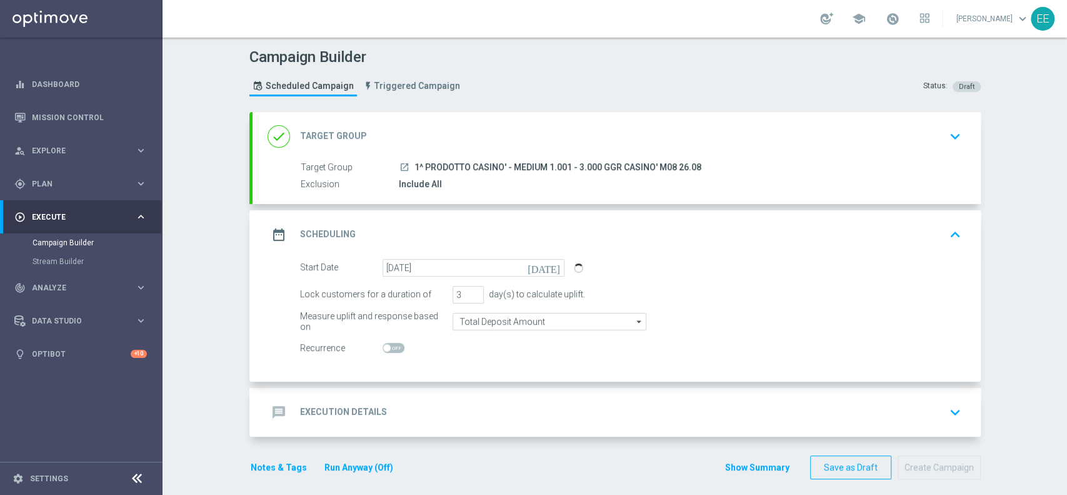
click at [480, 417] on div "message Execution Details keyboard_arrow_down" at bounding box center [617, 412] width 698 height 24
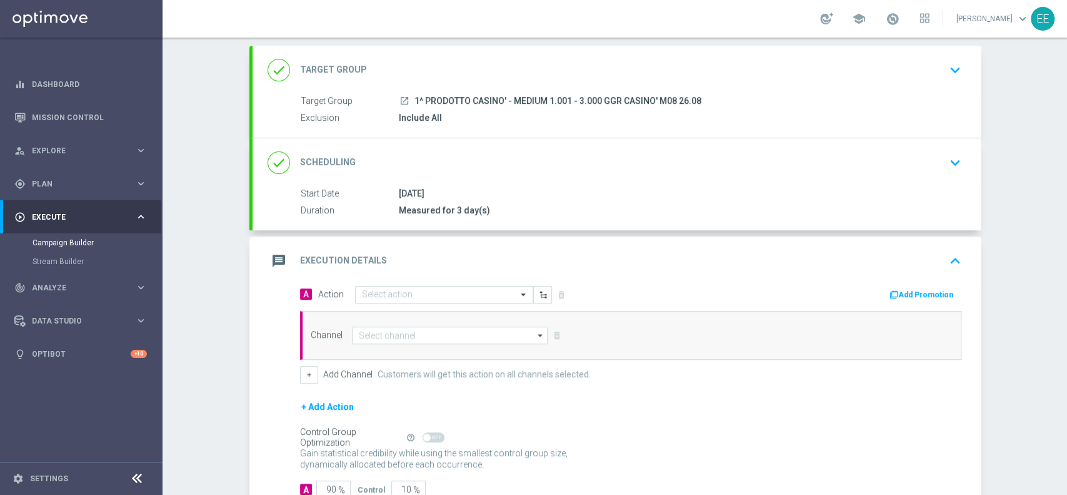
scroll to position [70, 0]
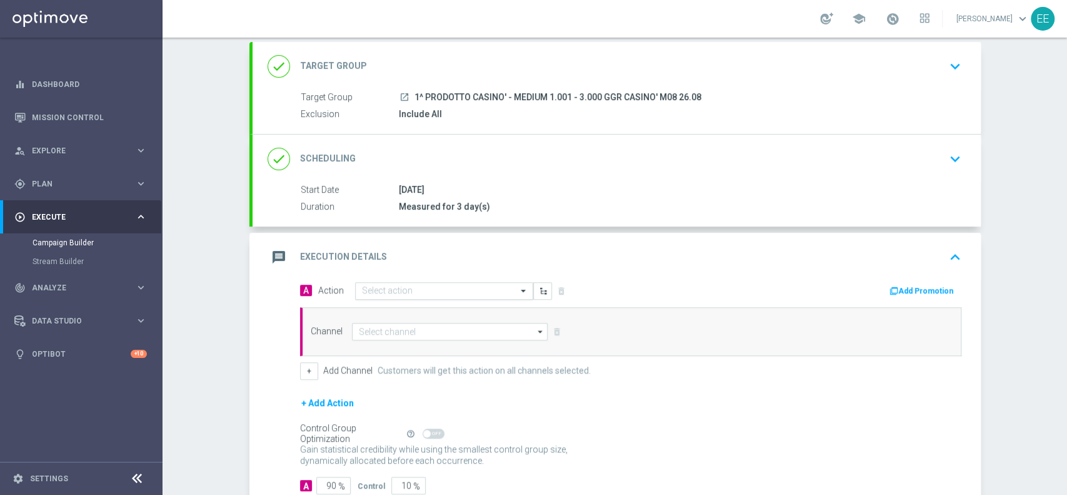
click at [380, 291] on input "text" at bounding box center [431, 291] width 139 height 11
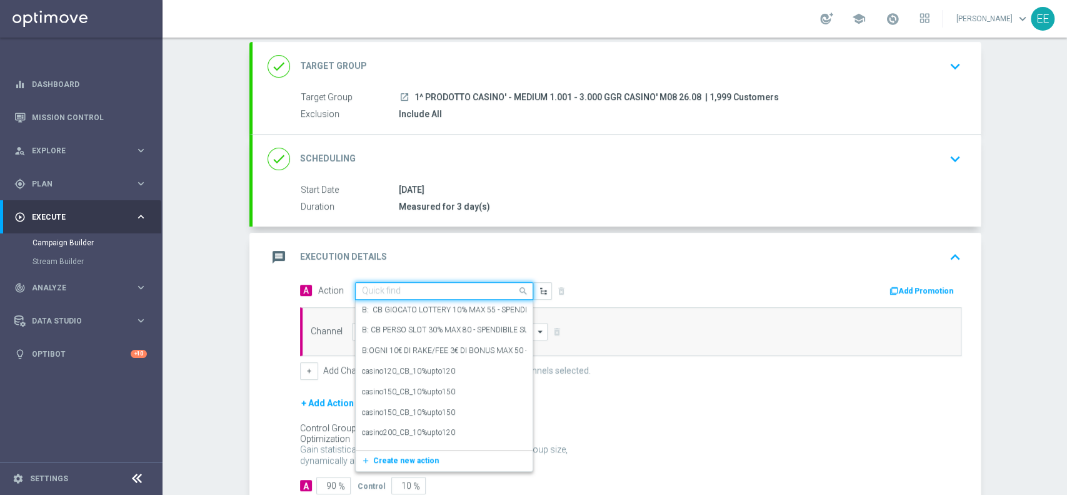
paste input "FASCE RICARICA: TRA 20/49 EURO 20% CB PERSO CASINO' FINO A 300€ -TRA 50/99 EURO…"
type input "FASCE RICARICA: TRA 20/49 EURO 20% CB PERSO CASINO' FINO A 300€ -TRA 50/99 EURO…"
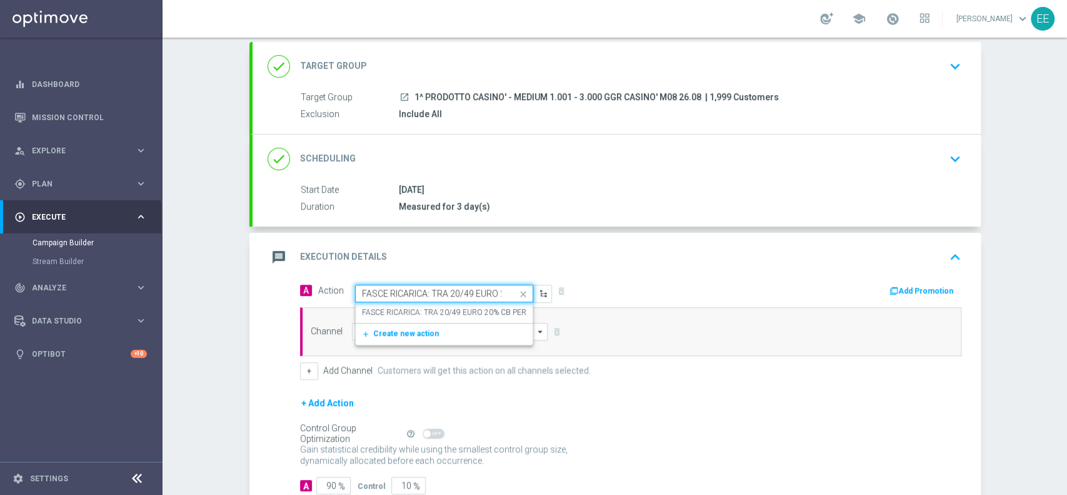
scroll to position [0, 630]
click at [435, 307] on label "FASCE RICARICA: TRA 20/49 EURO 20% CB PERSO CASINO' FINO A 300€ -TRA 50/99 EURO…" at bounding box center [704, 312] width 685 height 11
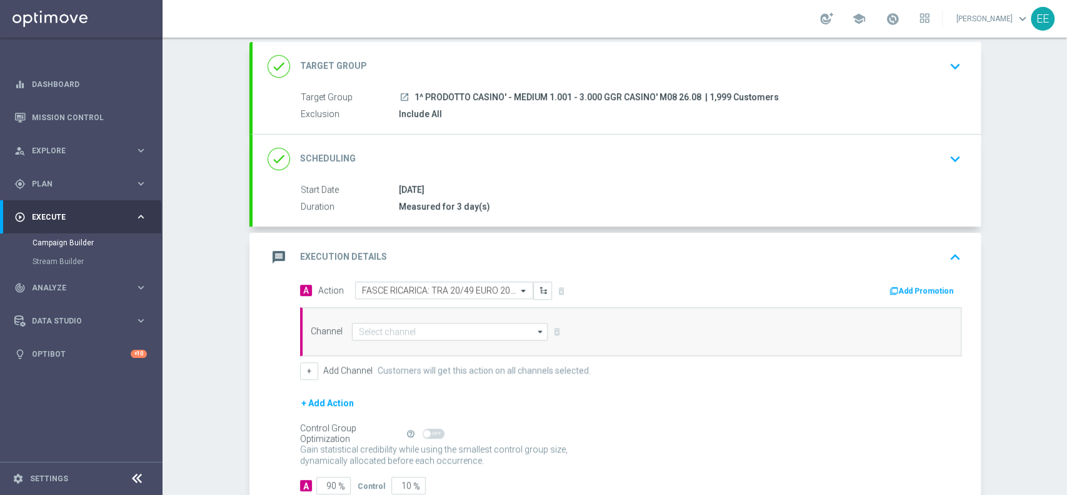
click at [893, 286] on icon "button" at bounding box center [894, 290] width 9 height 9
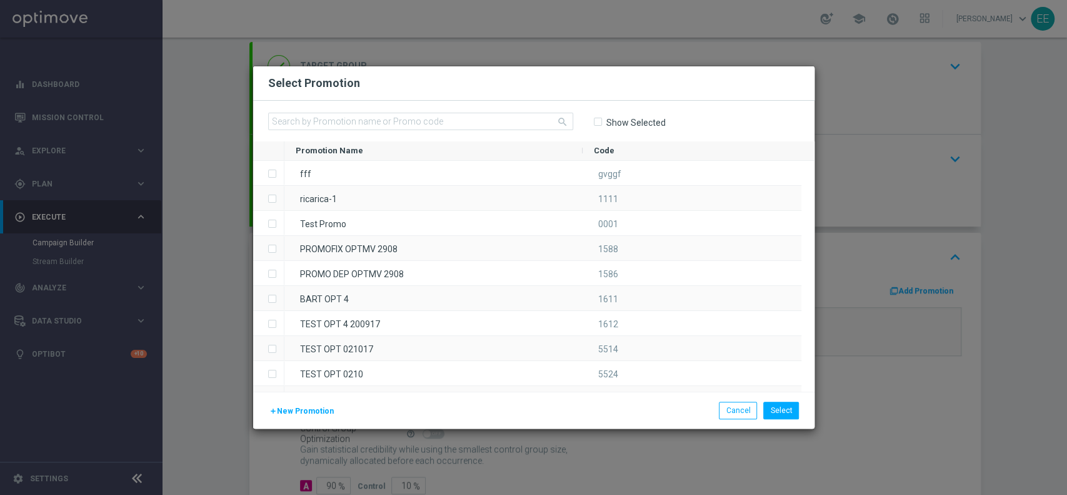
click at [393, 111] on div "search Show Selected" at bounding box center [533, 121] width 561 height 41
click at [389, 113] on input "text" at bounding box center [420, 122] width 305 height 18
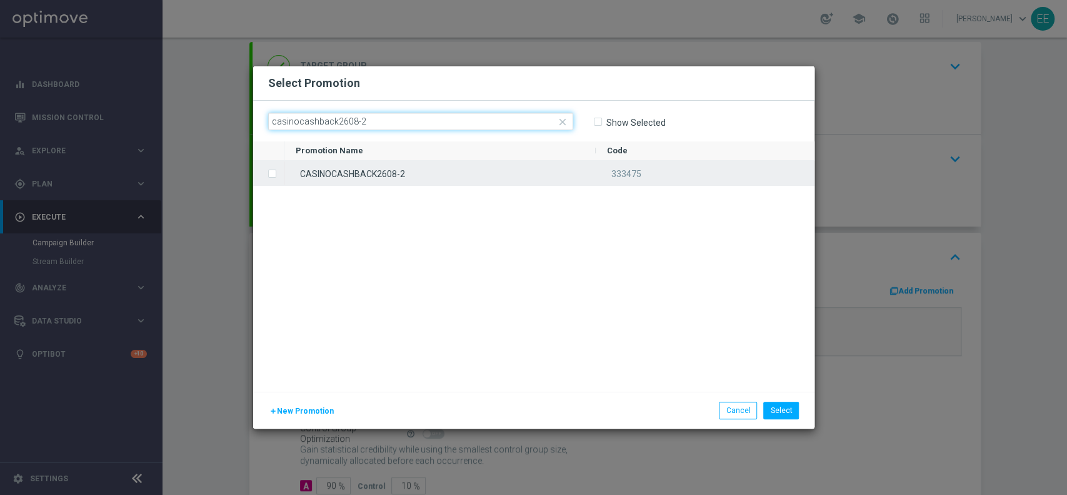
type input "casinocashback2608-2"
click at [415, 168] on div "CASINOCASHBACK2608-2" at bounding box center [439, 173] width 311 height 24
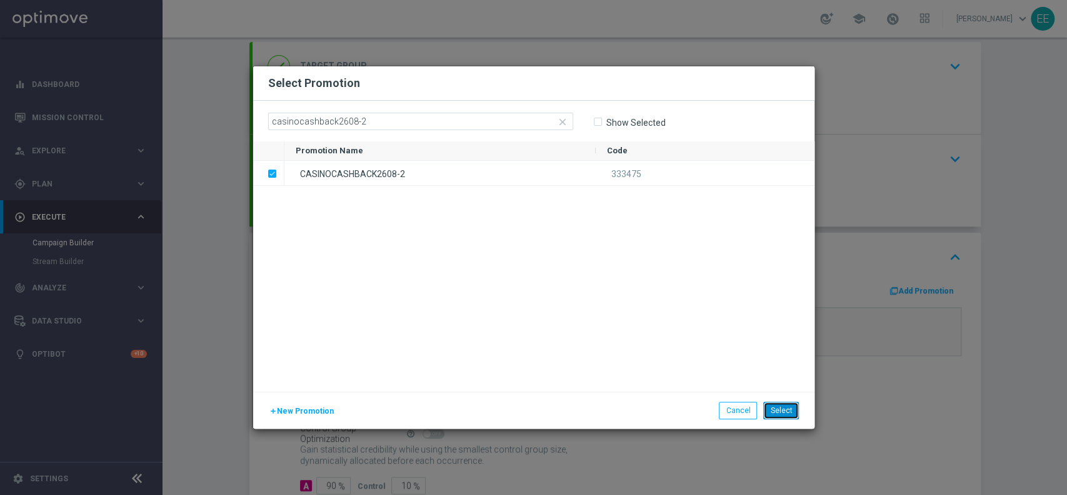
click at [790, 413] on button "Select" at bounding box center [781, 410] width 36 height 18
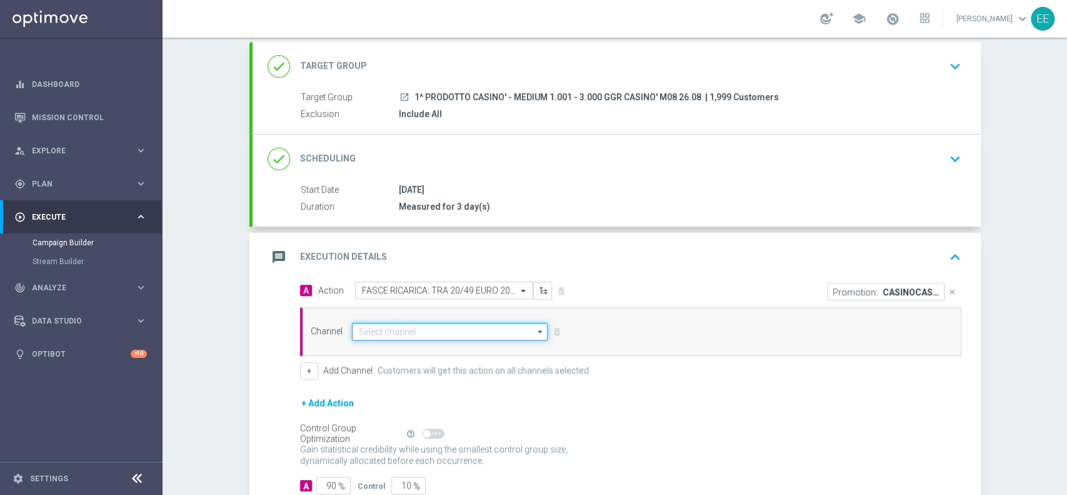
click at [371, 330] on input at bounding box center [450, 332] width 196 height 18
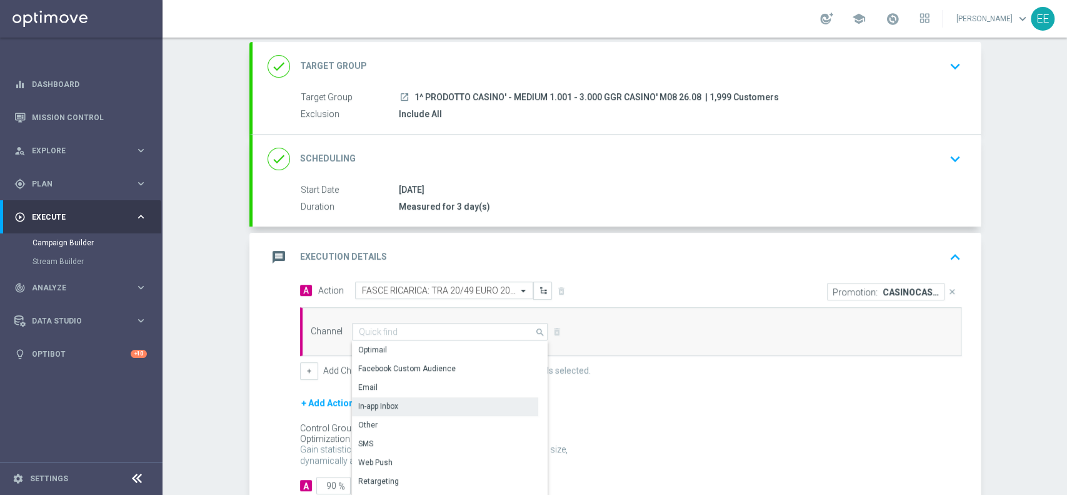
click at [419, 404] on div "In-app Inbox" at bounding box center [445, 406] width 186 height 18
type input "In-app Inbox"
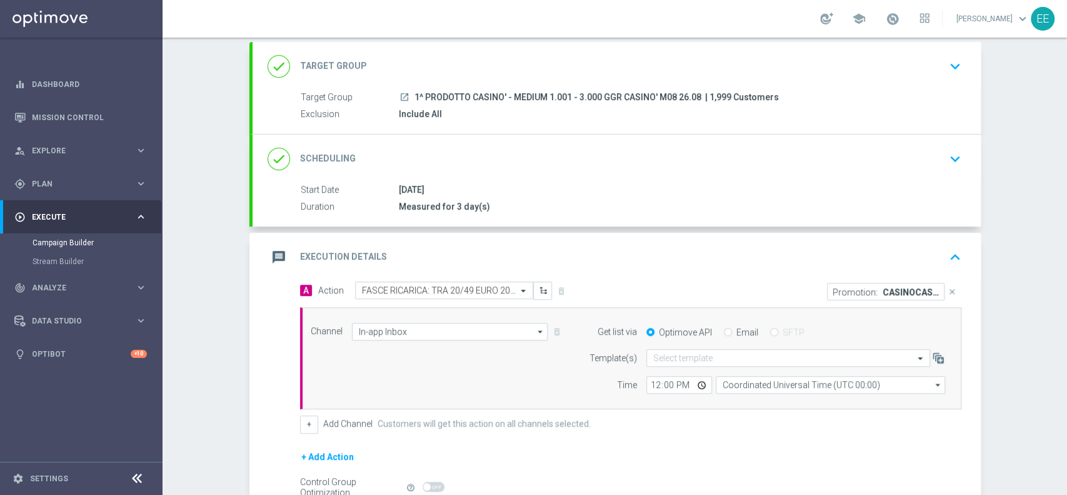
click at [724, 335] on input "Email" at bounding box center [728, 333] width 8 height 8
radio input "true"
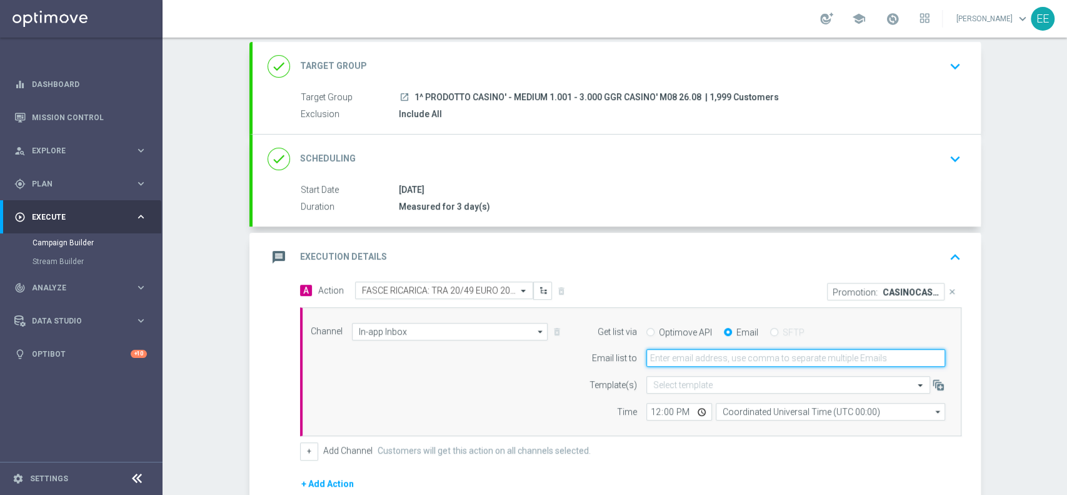
click at [687, 356] on input "email" at bounding box center [796, 358] width 299 height 18
type input "[PERSON_NAME][EMAIL_ADDRESS][DOMAIN_NAME]"
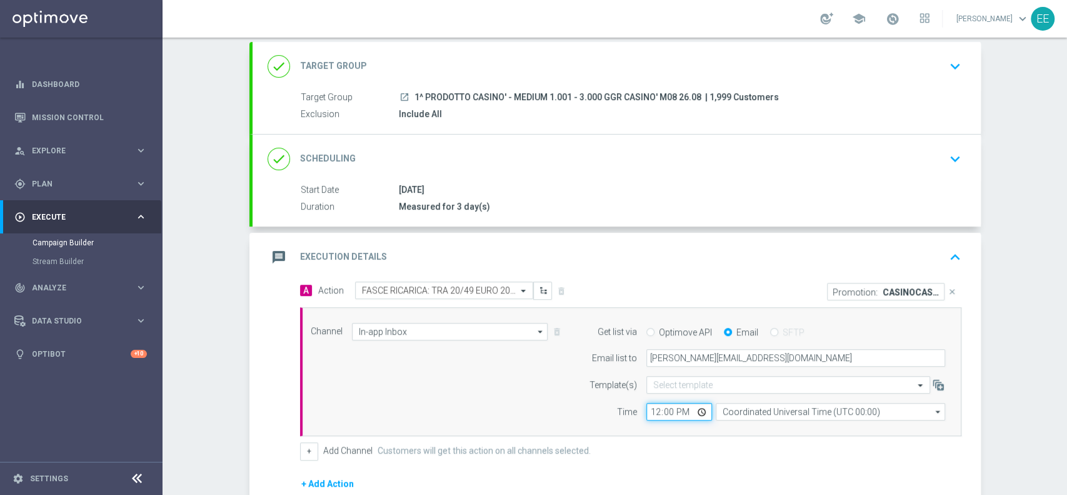
click at [649, 413] on input "12:00" at bounding box center [680, 412] width 66 height 18
type input "16:00"
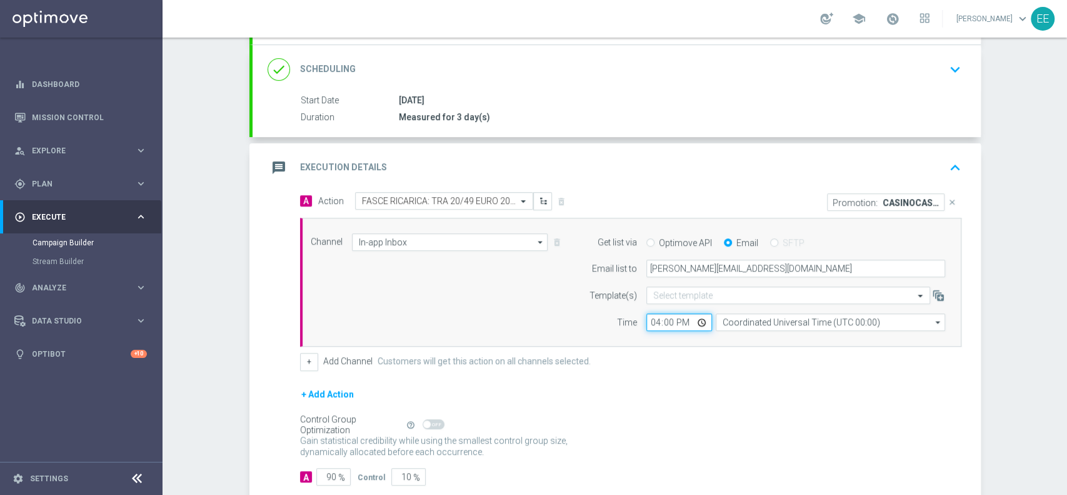
scroll to position [231, 0]
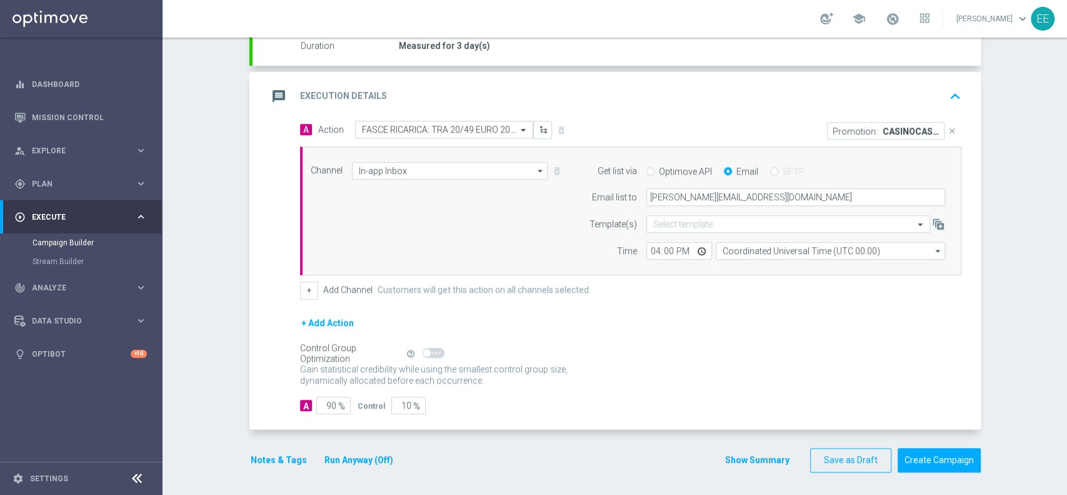
click at [266, 460] on button "Notes & Tags" at bounding box center [278, 460] width 59 height 16
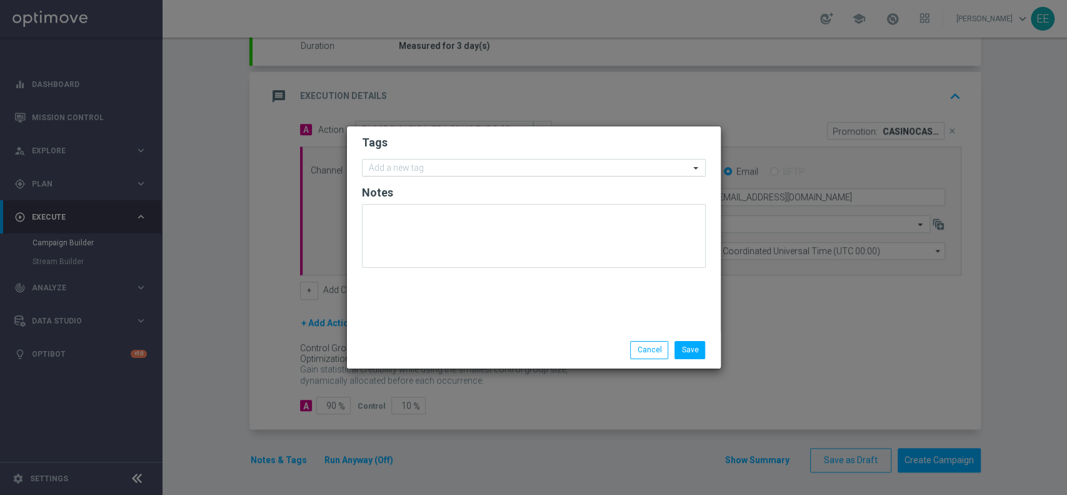
click at [430, 168] on input "text" at bounding box center [529, 168] width 321 height 11
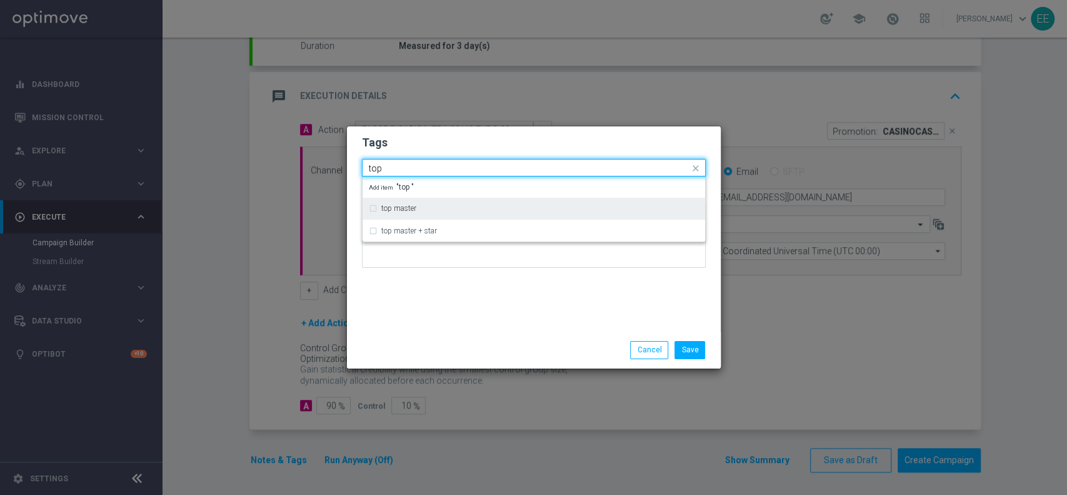
click at [435, 206] on div "top master" at bounding box center [540, 208] width 318 height 8
type input "top"
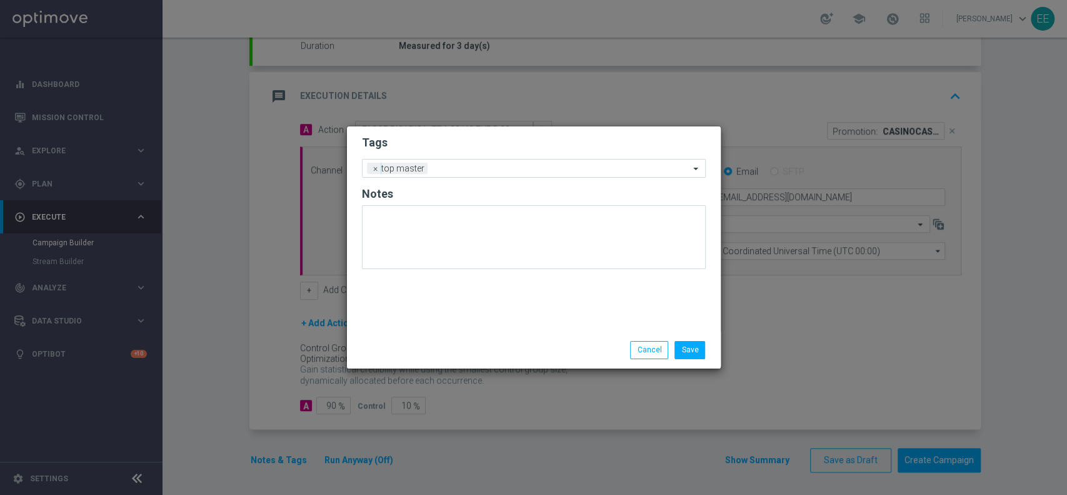
click at [520, 155] on form "Tags Add a new tag × top master Notes" at bounding box center [534, 205] width 344 height 146
click at [525, 163] on div "Add a new tag × top master" at bounding box center [526, 168] width 327 height 18
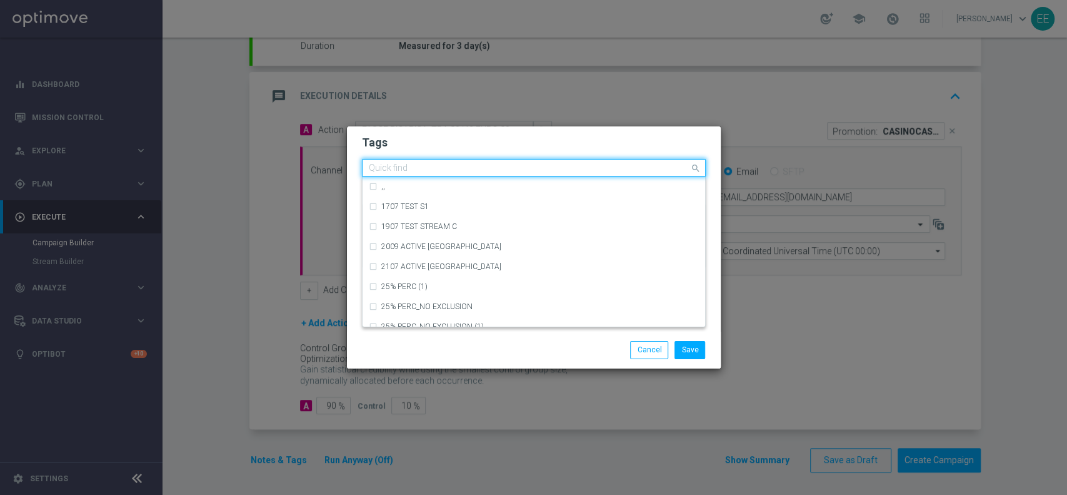
click at [488, 144] on h2 "Tags" at bounding box center [534, 142] width 344 height 15
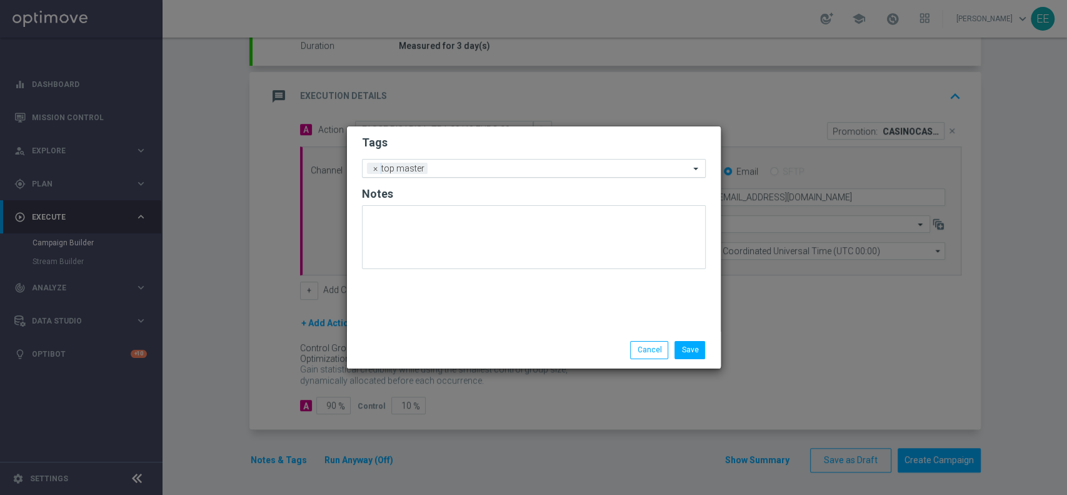
click at [501, 162] on div "Add a new tag × top master" at bounding box center [526, 168] width 327 height 18
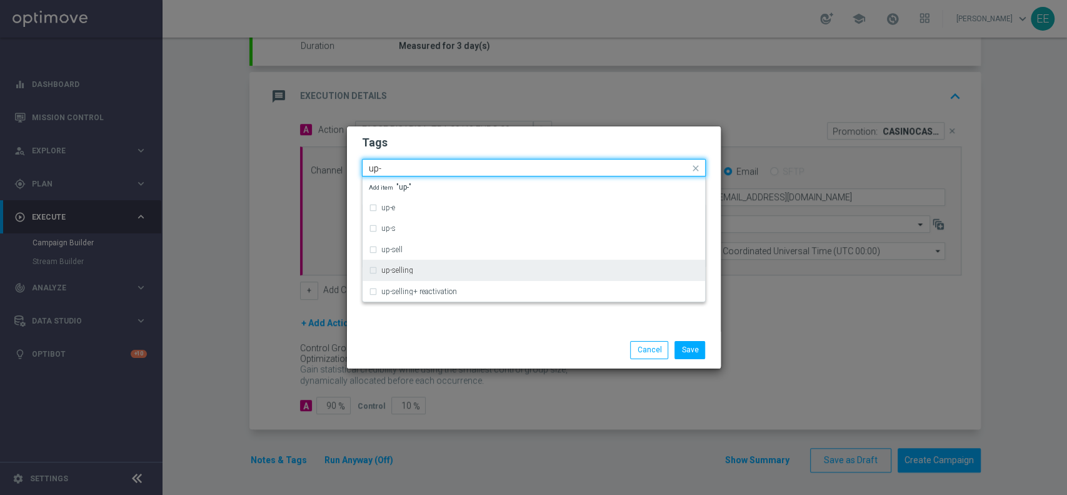
click at [450, 271] on div "up-selling" at bounding box center [540, 270] width 318 height 8
type input "up-"
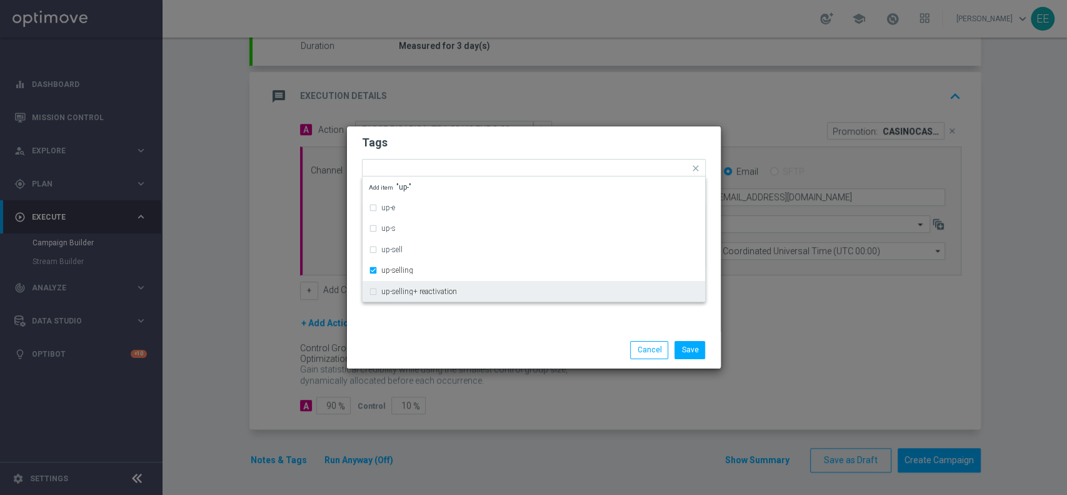
click at [485, 323] on div "Tags Quick find × top master × up-selling up-e up-s up-sell up-selling up-selli…" at bounding box center [534, 228] width 374 height 205
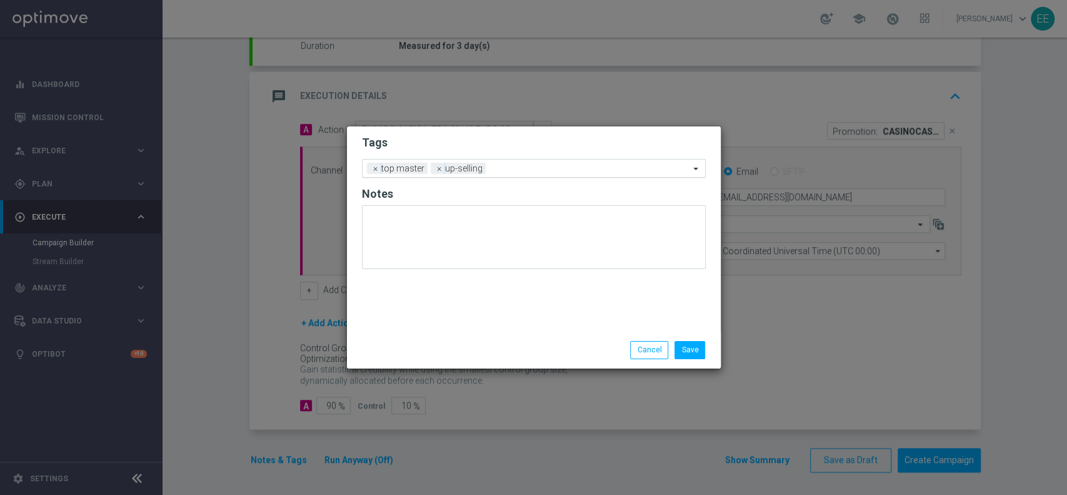
click at [500, 173] on input "text" at bounding box center [590, 169] width 199 height 11
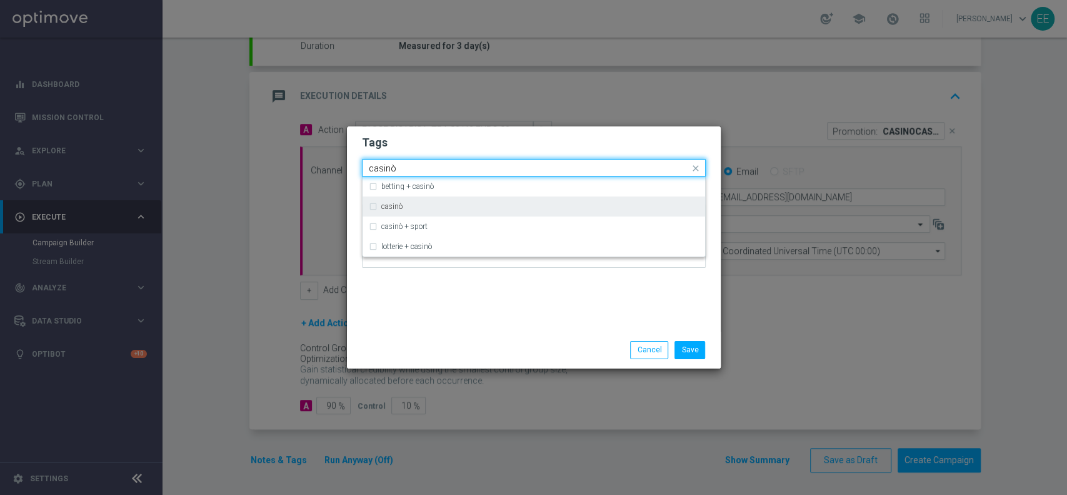
click at [443, 202] on div "casinò" at bounding box center [534, 206] width 330 height 20
type input "casinò"
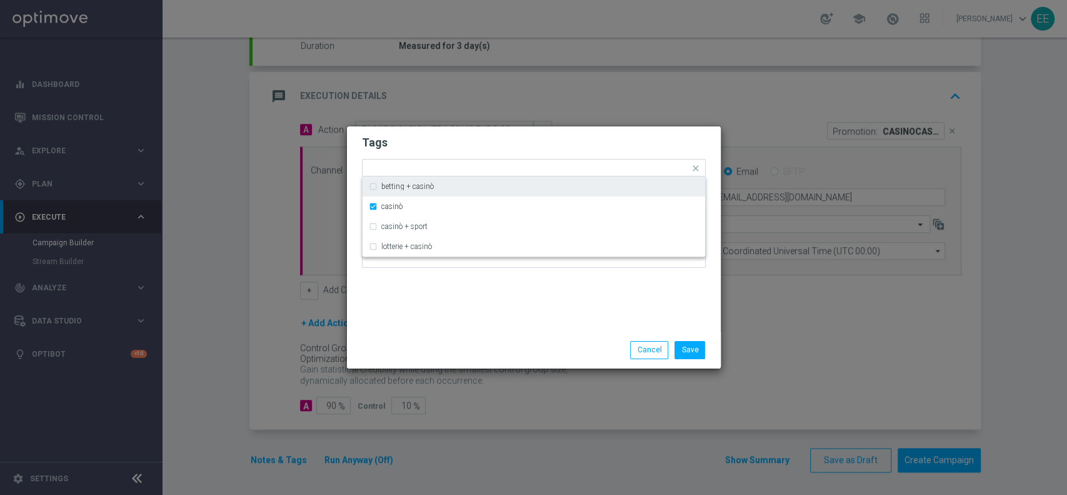
click at [530, 155] on form "Tags Quick find × top master × up-selling × casinò betting + casinò casinò casi…" at bounding box center [534, 204] width 344 height 145
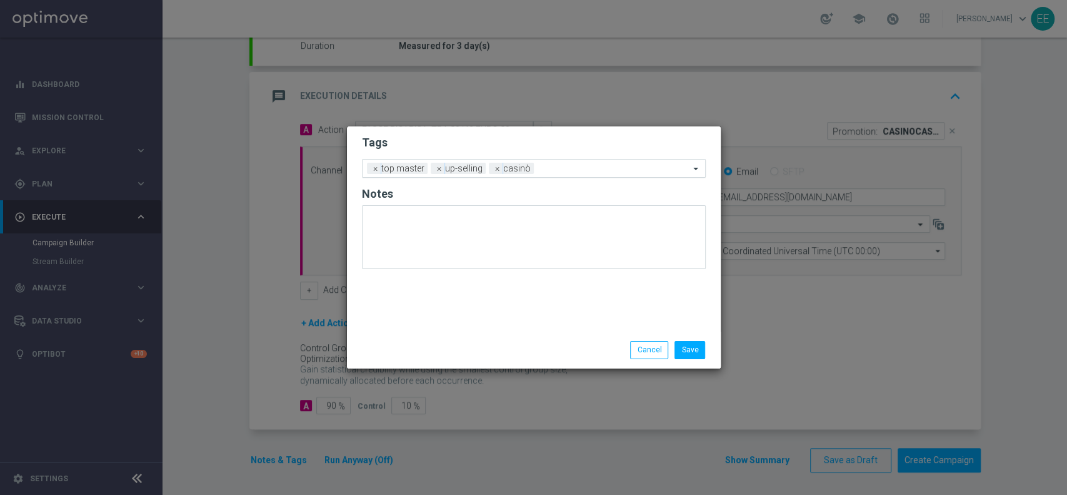
click at [564, 174] on div at bounding box center [613, 170] width 153 height 13
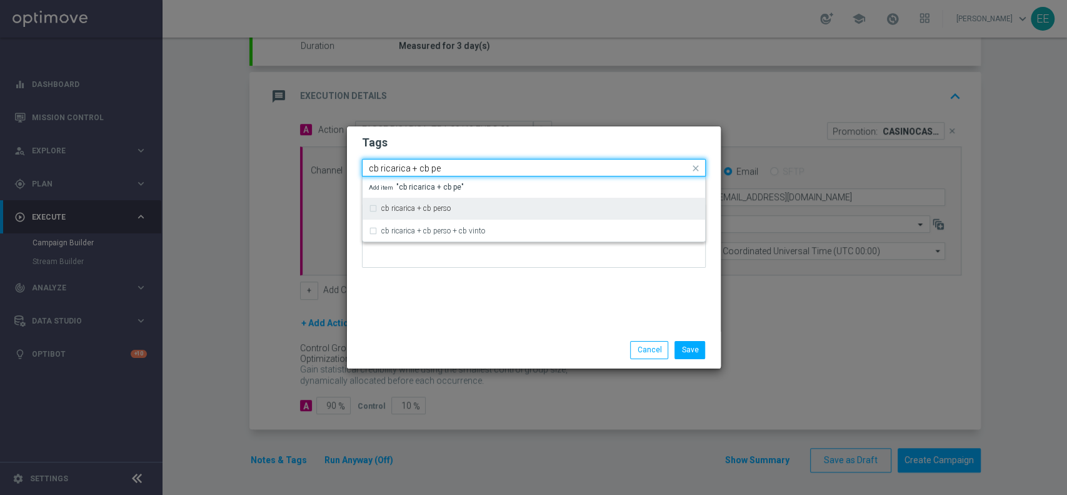
click at [492, 208] on div "cb ricarica + cb perso" at bounding box center [540, 208] width 318 height 8
type input "cb ricarica + cb pe"
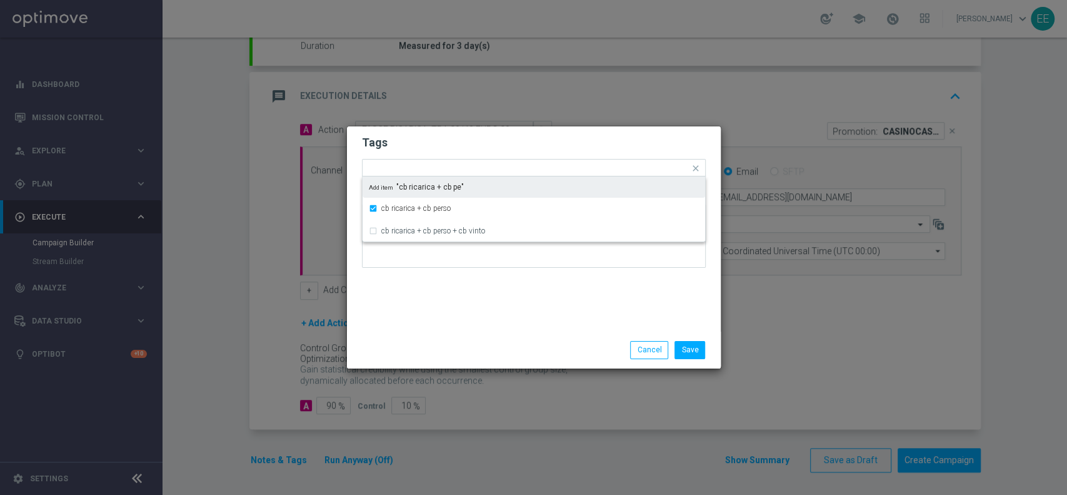
click at [575, 150] on h2 "Tags" at bounding box center [534, 142] width 344 height 15
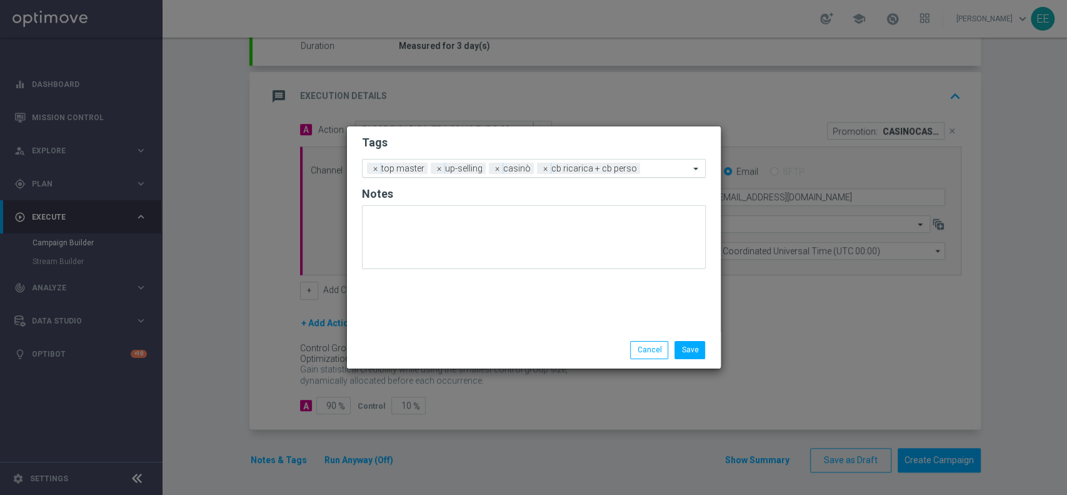
click at [648, 176] on div "Add a new tag × top master × up-selling × casinò × cb ricarica + [PERSON_NAME]" at bounding box center [534, 168] width 344 height 19
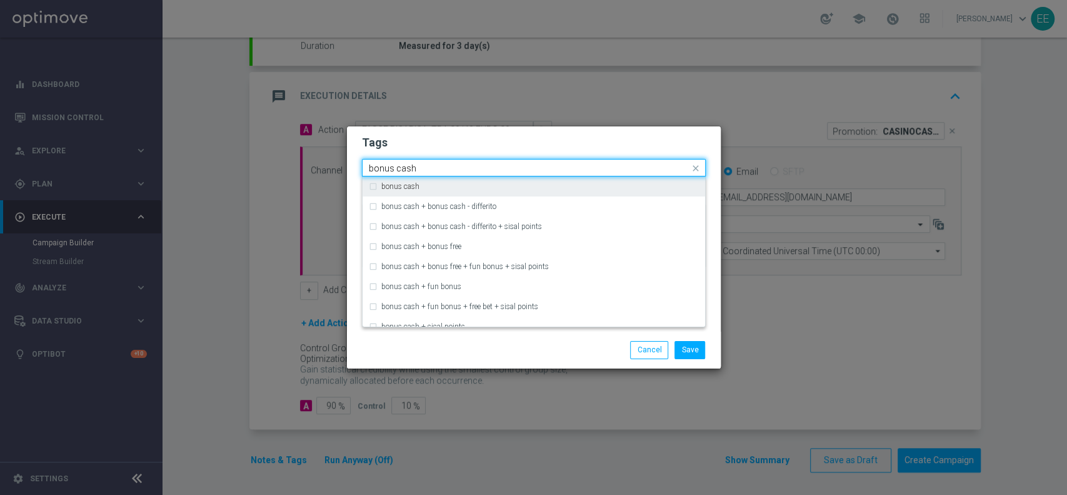
click at [602, 188] on div "bonus cash" at bounding box center [540, 187] width 318 height 8
type input "bonus cash"
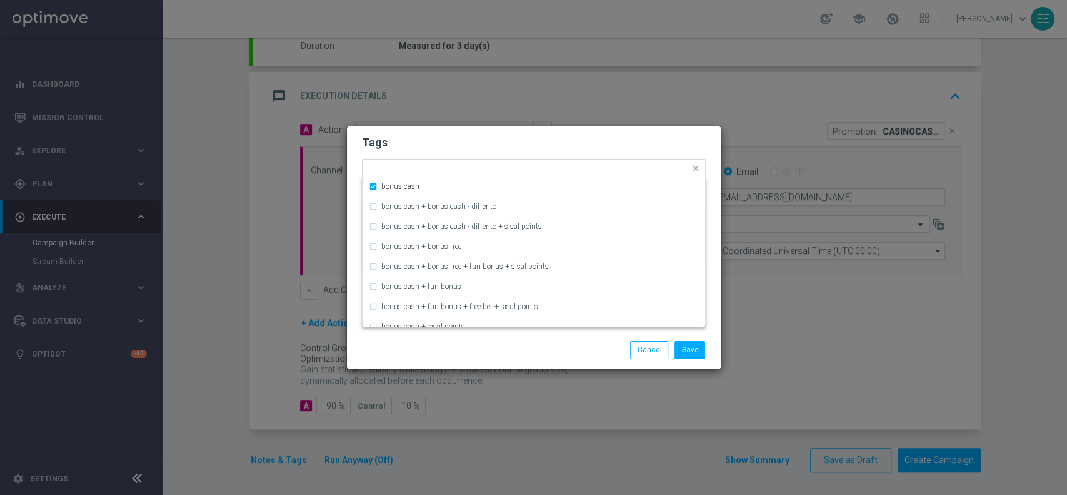
click at [672, 139] on h2 "Tags" at bounding box center [534, 142] width 344 height 15
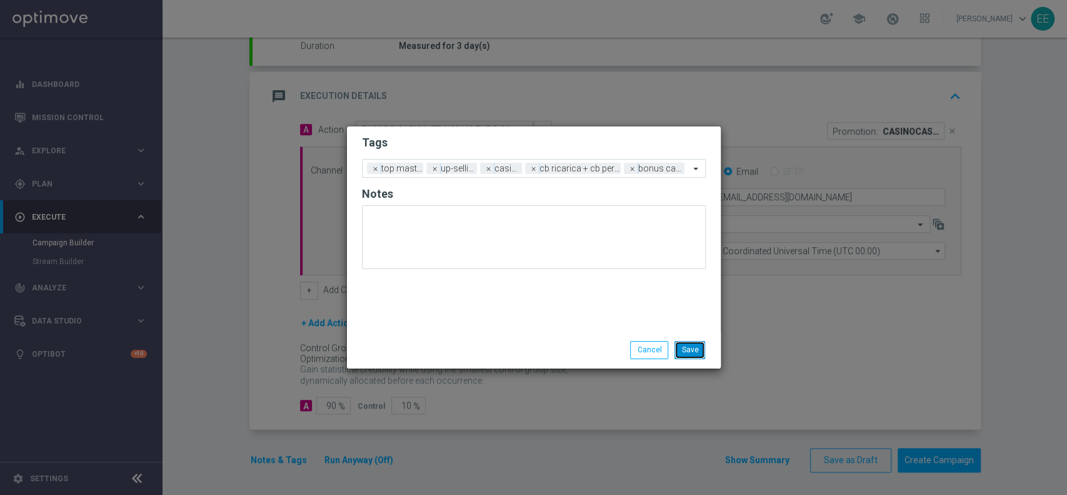
click at [697, 350] on button "Save" at bounding box center [690, 350] width 31 height 18
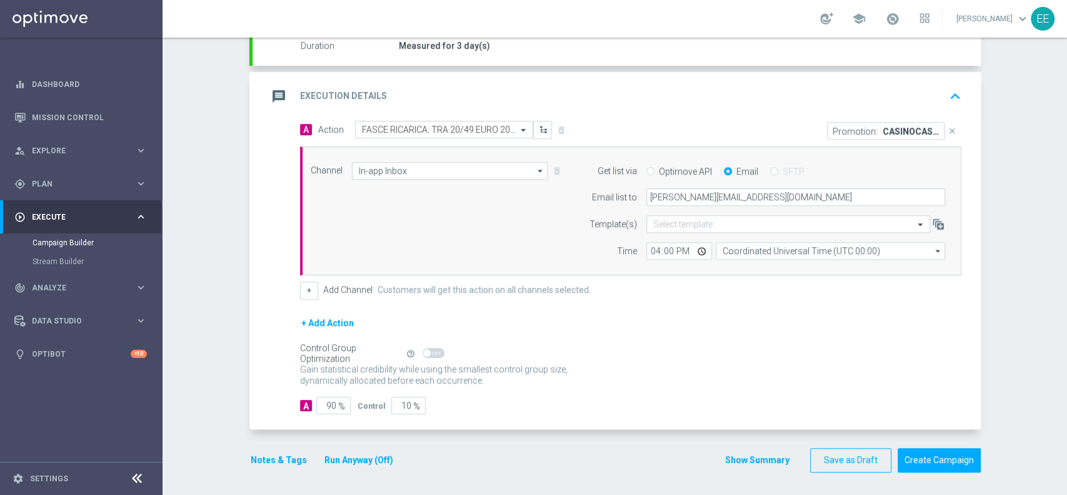
click at [949, 84] on button "keyboard_arrow_up" at bounding box center [955, 96] width 21 height 24
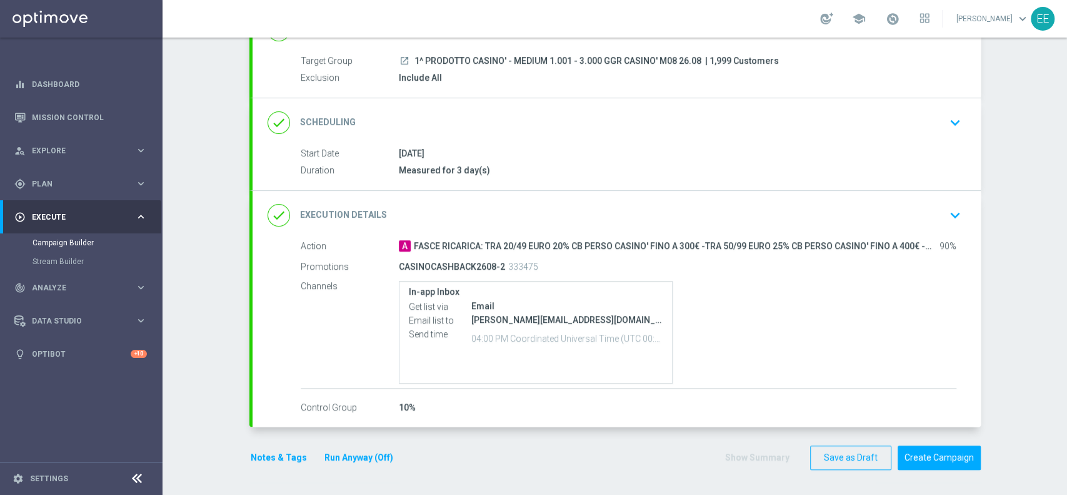
scroll to position [105, 0]
click at [920, 448] on button "Create Campaign" at bounding box center [939, 459] width 83 height 24
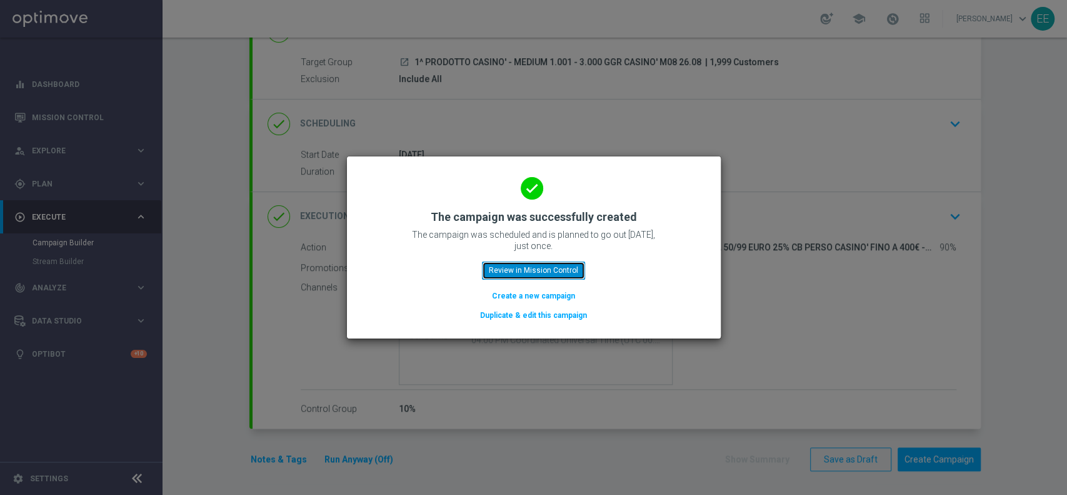
click at [563, 266] on button "Review in Mission Control" at bounding box center [533, 270] width 103 height 18
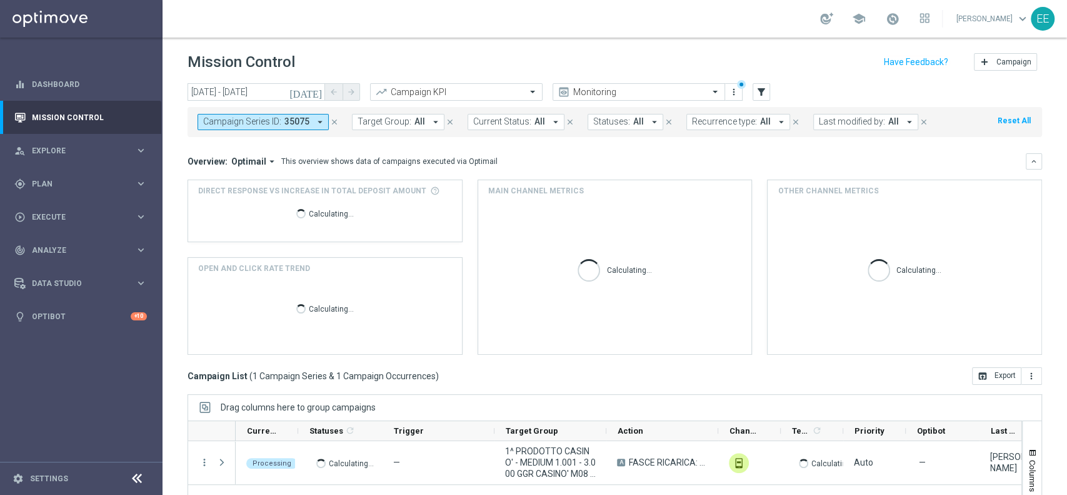
click at [334, 119] on icon "close" at bounding box center [334, 122] width 9 height 9
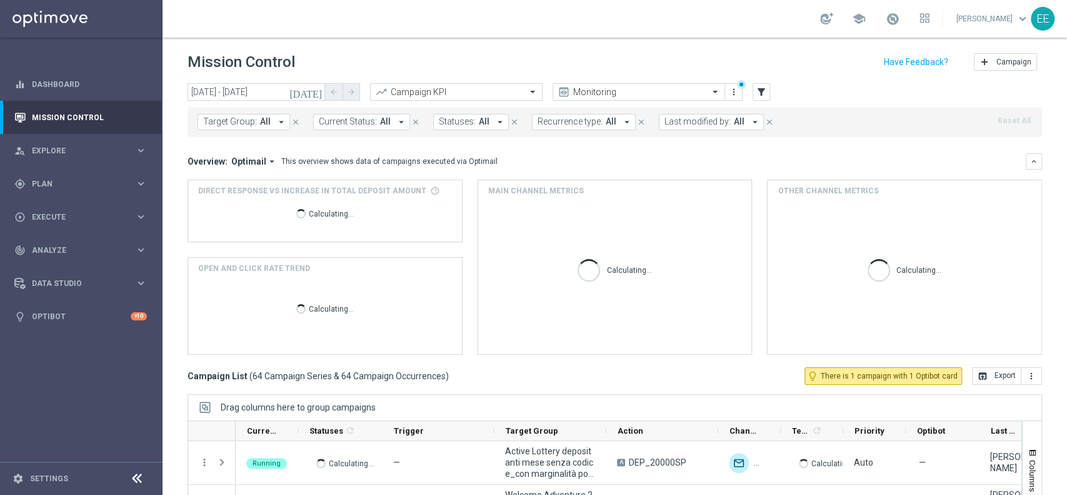
click at [697, 123] on span "Last modified by:" at bounding box center [698, 121] width 66 height 11
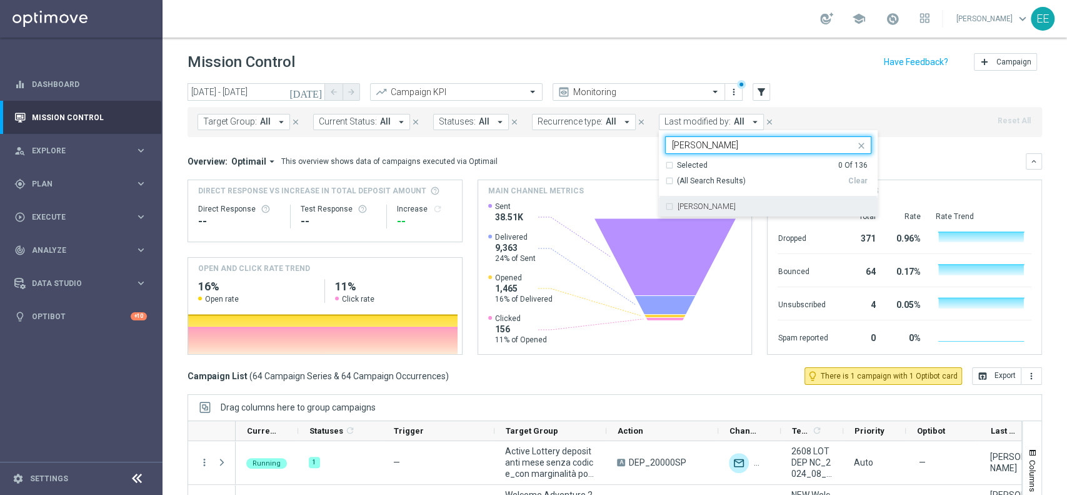
click at [715, 206] on label "[PERSON_NAME]" at bounding box center [707, 207] width 58 height 8
type input "[PERSON_NAME]"
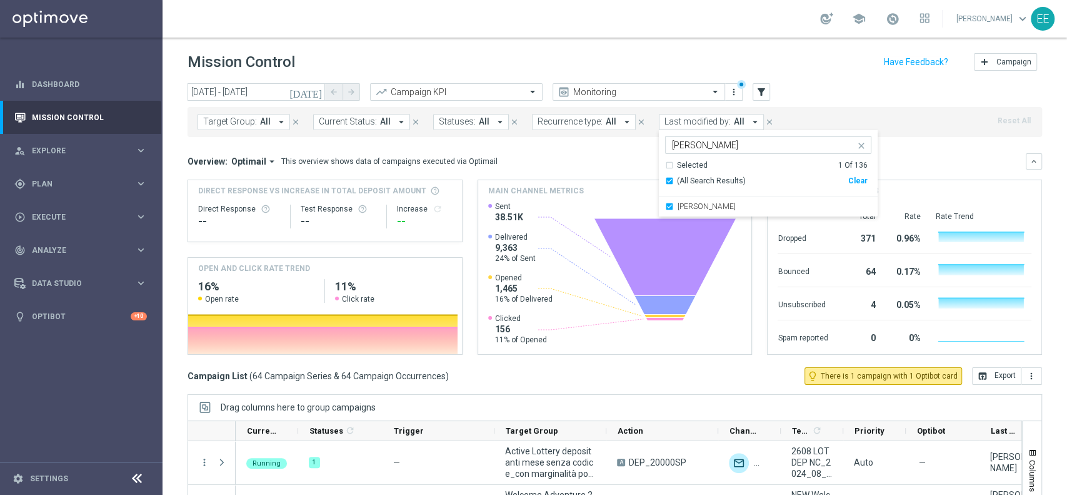
click at [827, 109] on div "Target Group: All arrow_drop_down close Current Status: All arrow_drop_down clo…" at bounding box center [615, 122] width 855 height 30
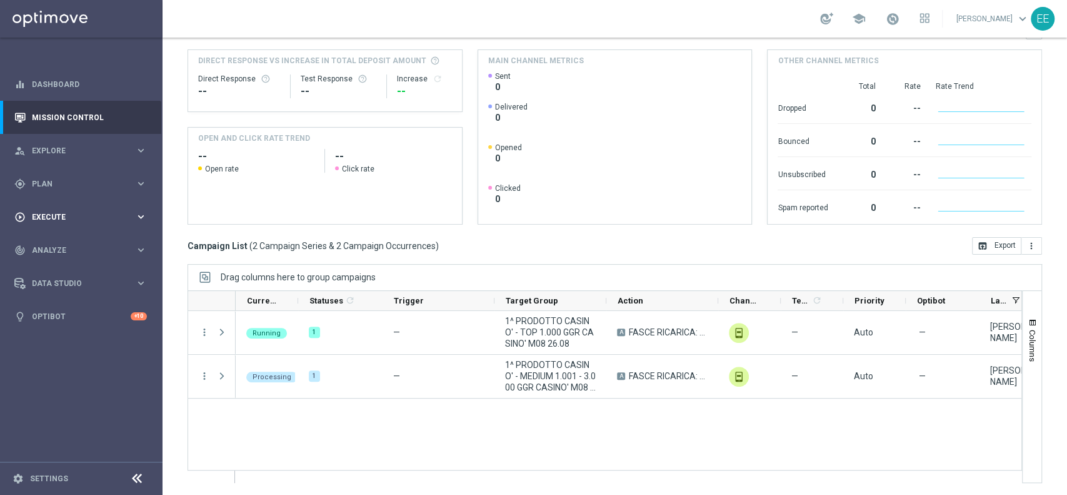
click at [60, 211] on div "play_circle_outline Execute" at bounding box center [74, 216] width 121 height 11
click at [83, 241] on link "Campaign Builder" at bounding box center [82, 243] width 98 height 10
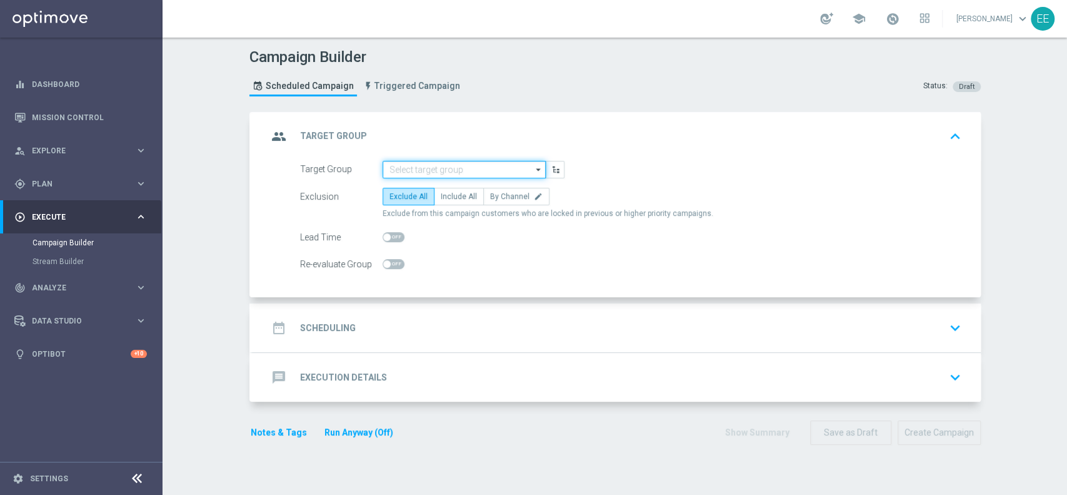
click at [443, 165] on input at bounding box center [464, 170] width 163 height 18
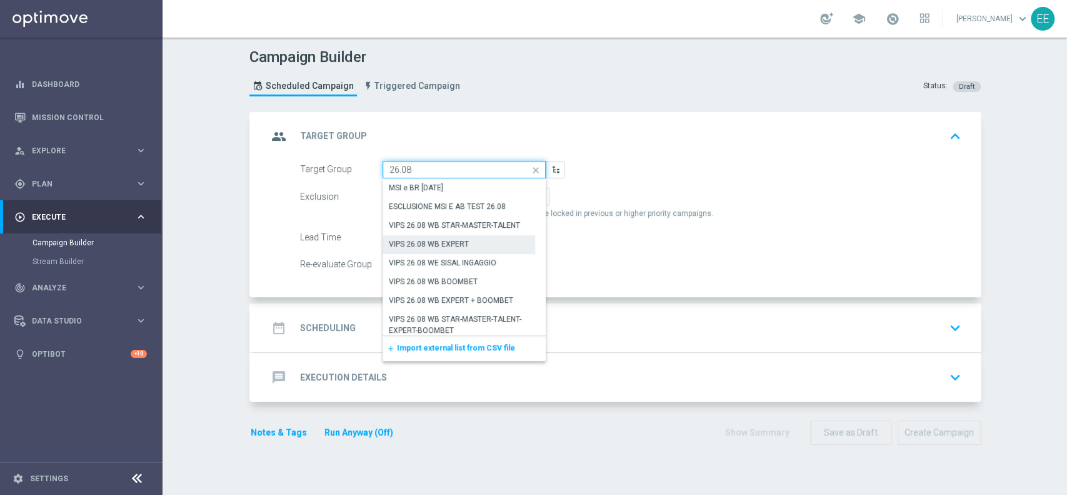
scroll to position [267, 0]
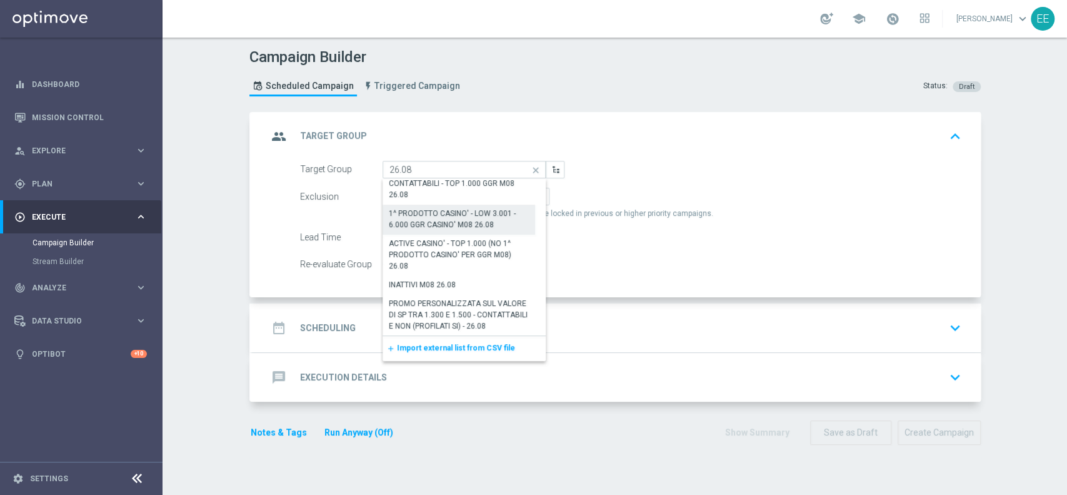
click at [467, 222] on div "1^ PRODOTTO CASINO' - LOW 3.001 - 6.000 GGR CASINO' M08 26.08" at bounding box center [459, 219] width 141 height 23
type input "1^ PRODOTTO CASINO' - LOW 3.001 - 6.000 GGR CASINO' M08 26.08"
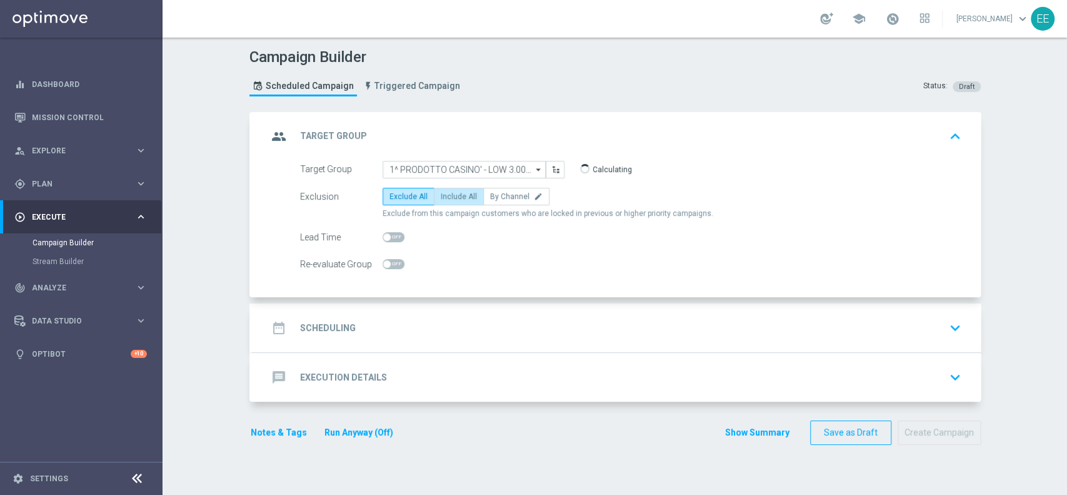
click at [453, 196] on span "Include All" at bounding box center [459, 196] width 36 height 9
click at [449, 196] on input "Include All" at bounding box center [445, 198] width 8 height 8
radio input "true"
click at [484, 320] on div "date_range Scheduling keyboard_arrow_down" at bounding box center [617, 328] width 698 height 24
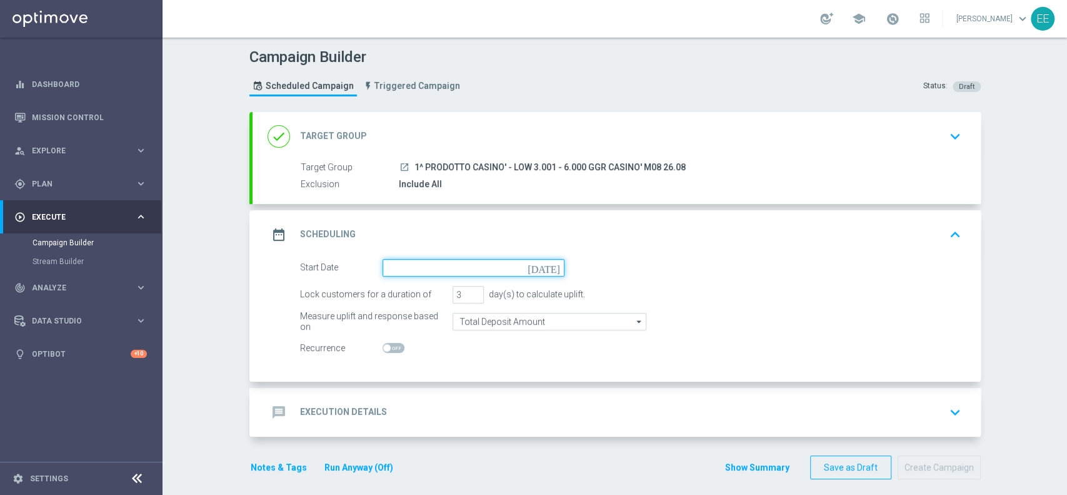
click at [395, 263] on input at bounding box center [474, 268] width 182 height 18
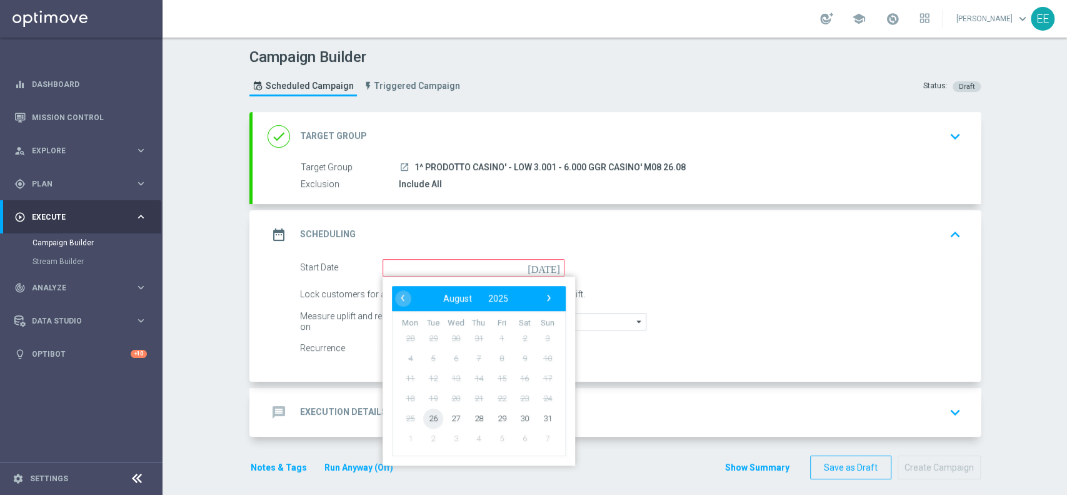
click at [435, 415] on span "26" at bounding box center [433, 418] width 20 height 20
type input "[DATE]"
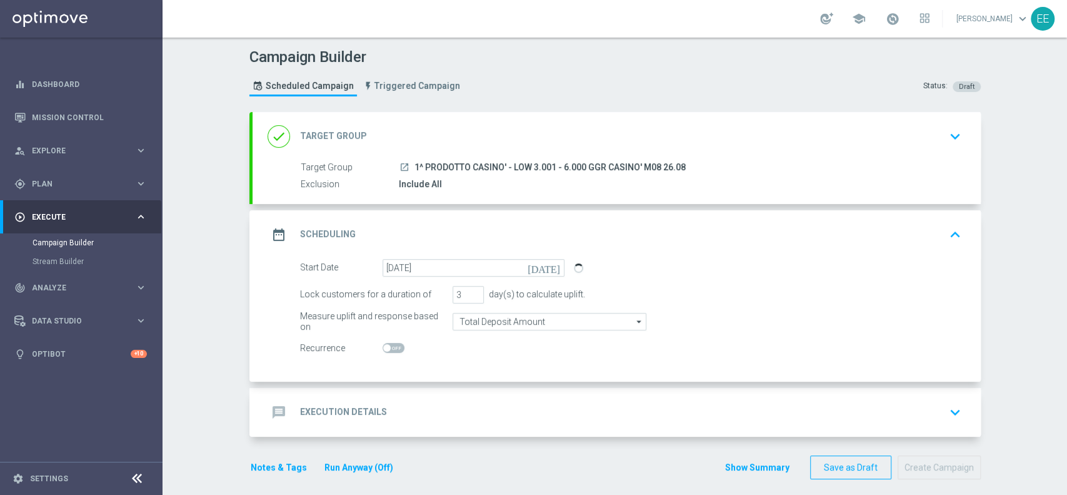
click at [395, 388] on div "message Execution Details keyboard_arrow_down" at bounding box center [617, 412] width 728 height 49
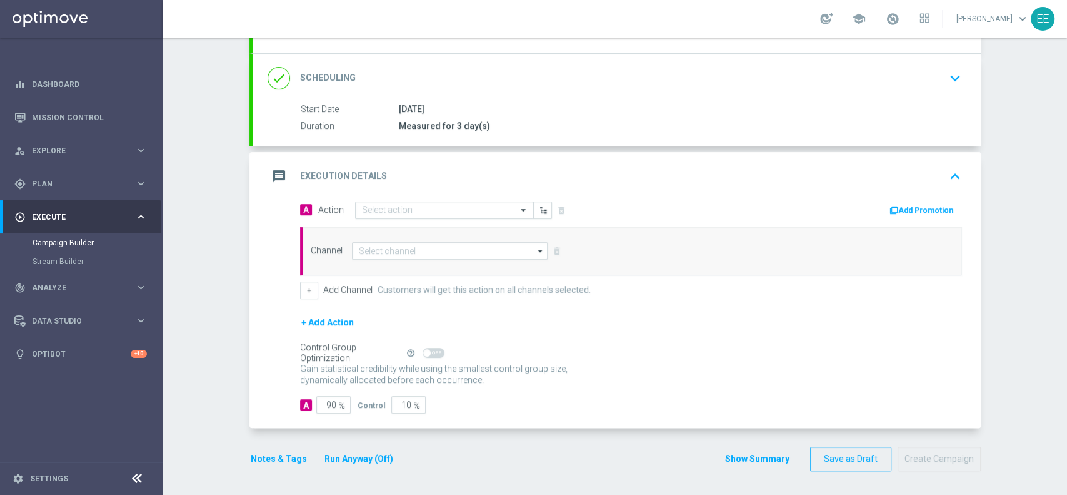
scroll to position [150, 0]
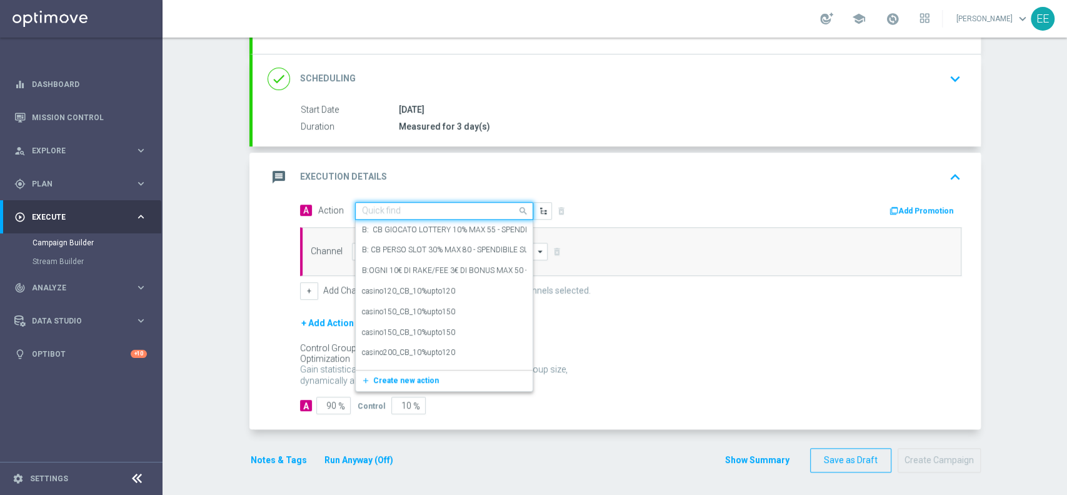
click at [411, 208] on input "text" at bounding box center [431, 211] width 139 height 11
paste input "CB PERSO CASINO' 20% MAX 100 EURO - SPENDIBILE SLOT"
type input "CB PERSO CASINO' 20% MAX 100 EURO - SPENDIBILE SLOT"
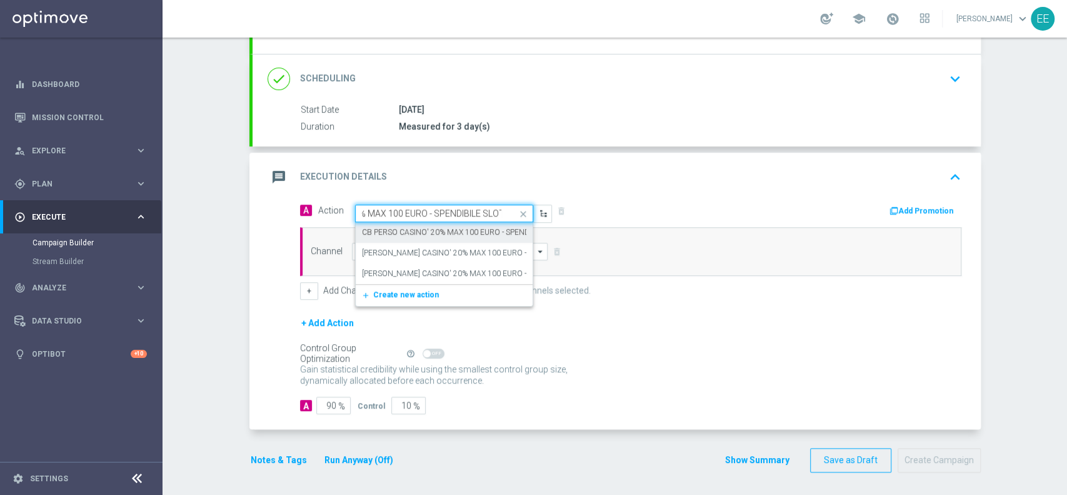
click at [422, 223] on div "[PERSON_NAME] CASINO' 20% MAX 100 EURO - SPENDIBILE SLOT edit" at bounding box center [444, 232] width 164 height 21
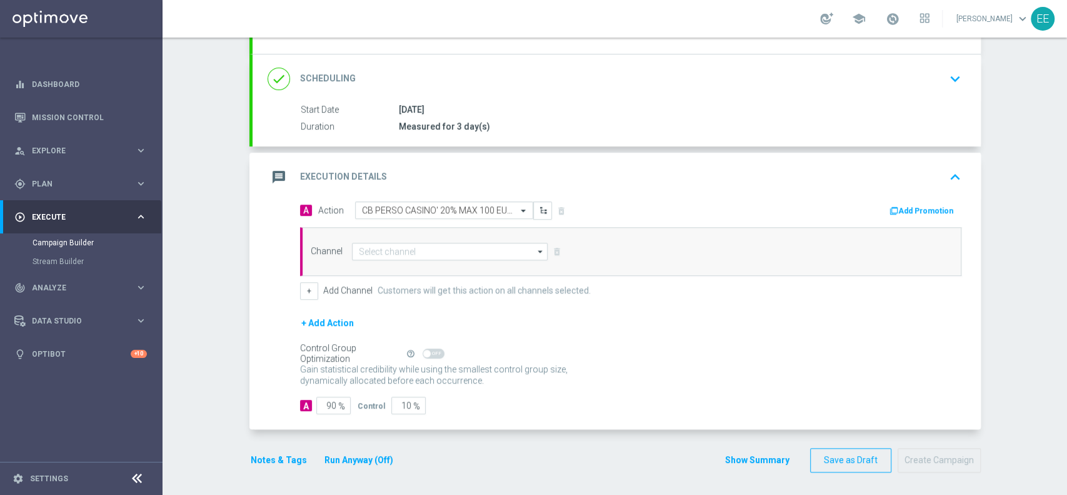
click at [902, 206] on button "Add Promotion" at bounding box center [922, 211] width 69 height 14
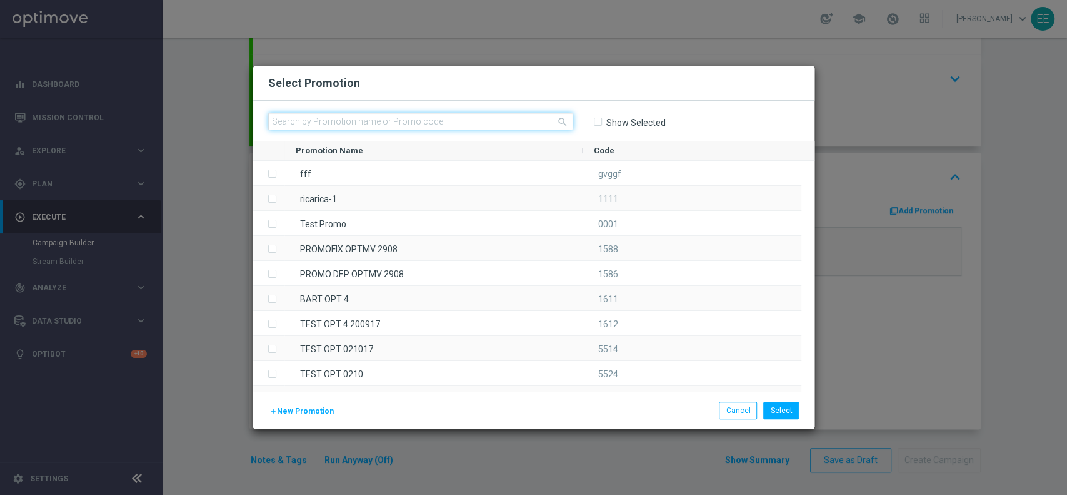
click at [350, 122] on input "text" at bounding box center [420, 122] width 305 height 18
paste input "CASINOCB26-1"
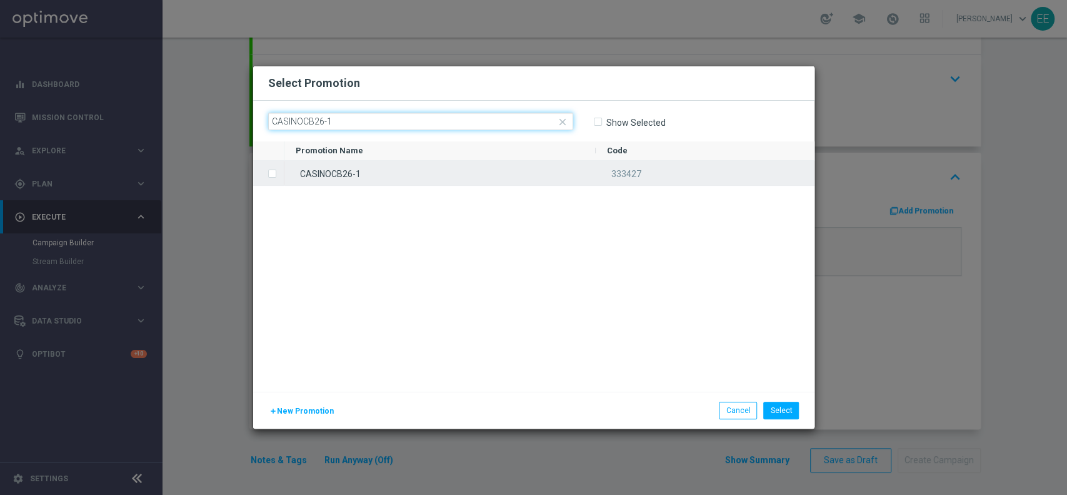
type input "CASINOCB26-1"
click at [367, 183] on div "CASINOCB26-1" at bounding box center [439, 173] width 311 height 24
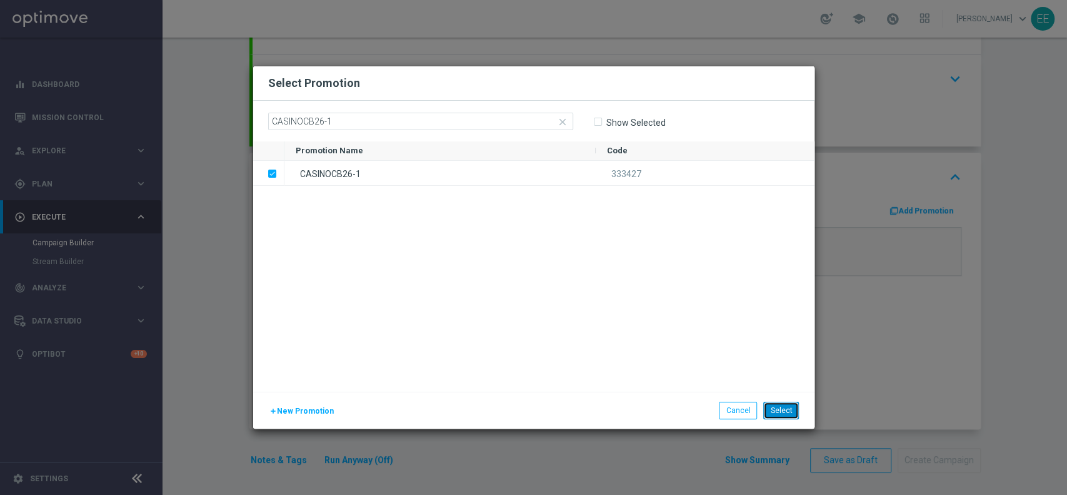
click at [786, 413] on button "Select" at bounding box center [781, 410] width 36 height 18
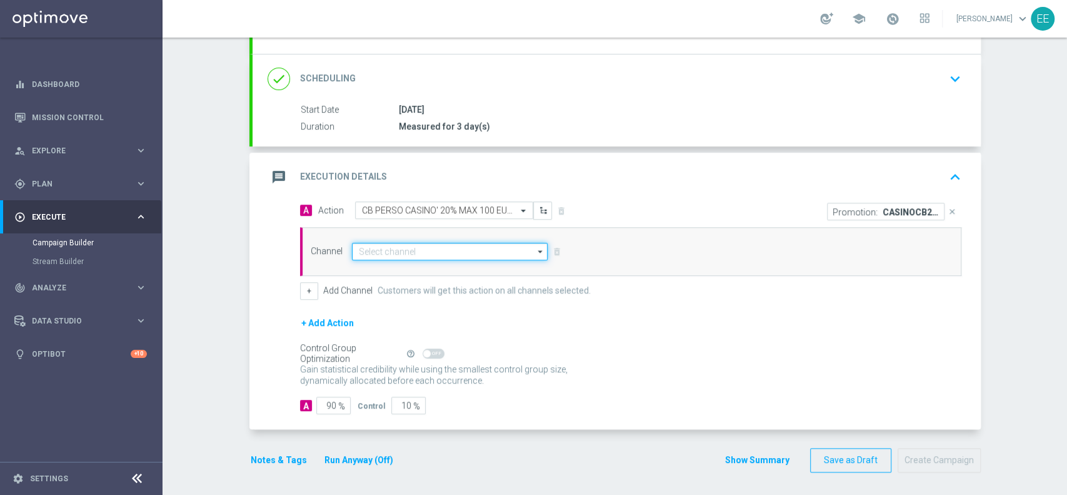
click at [396, 243] on input at bounding box center [450, 252] width 196 height 18
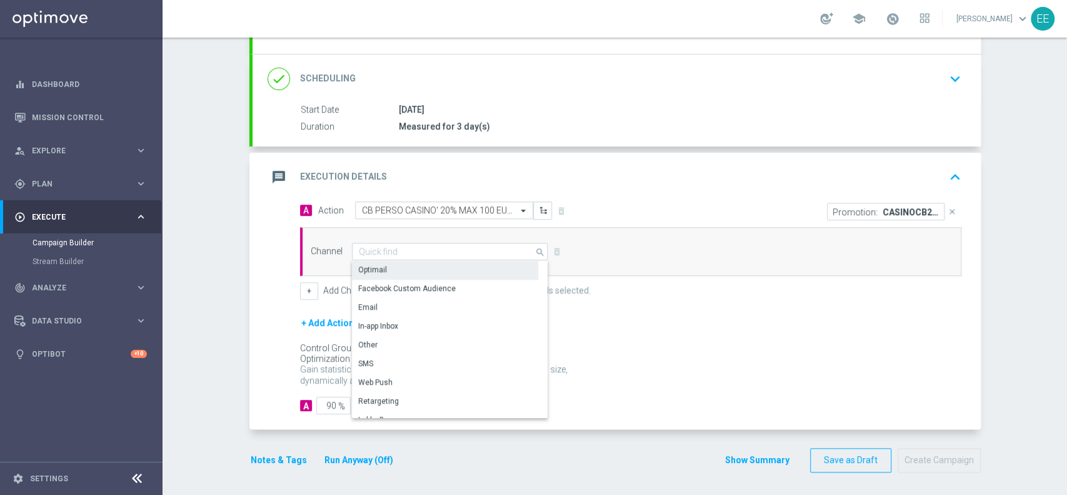
click at [395, 269] on div "Optimail" at bounding box center [445, 270] width 186 height 18
type input "Optimail"
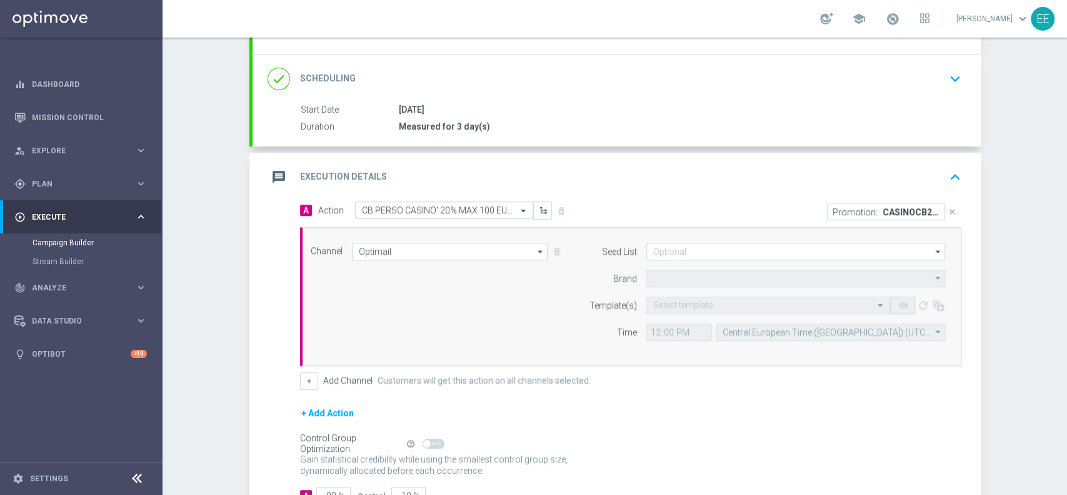
type input "Sisal Marketing"
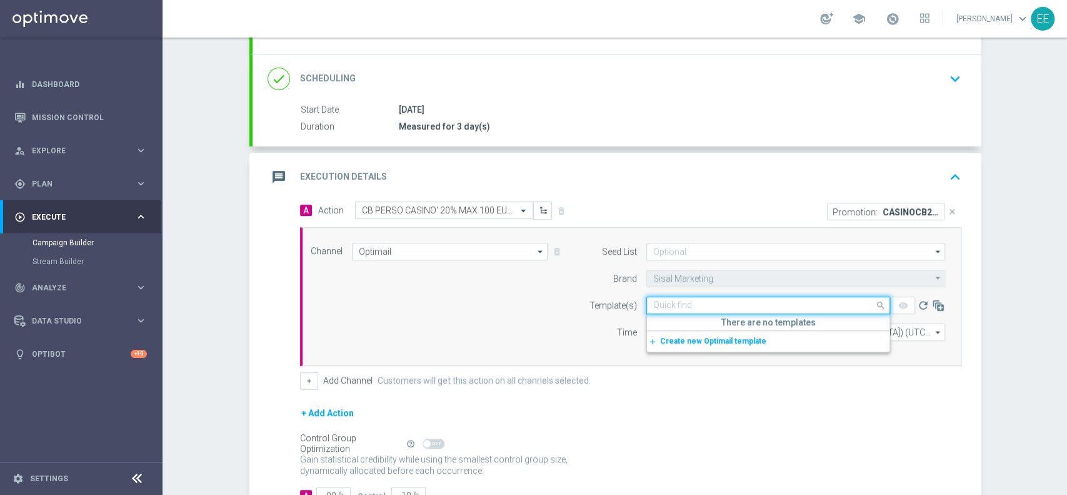
click at [658, 300] on input "text" at bounding box center [755, 305] width 205 height 11
paste input "CASINOCB26-1 - [DATE]"
click at [686, 321] on label "CASINOCB26-1 - [DATE]" at bounding box center [693, 324] width 80 height 11
type input "CASINOCB26-1 - [DATE]"
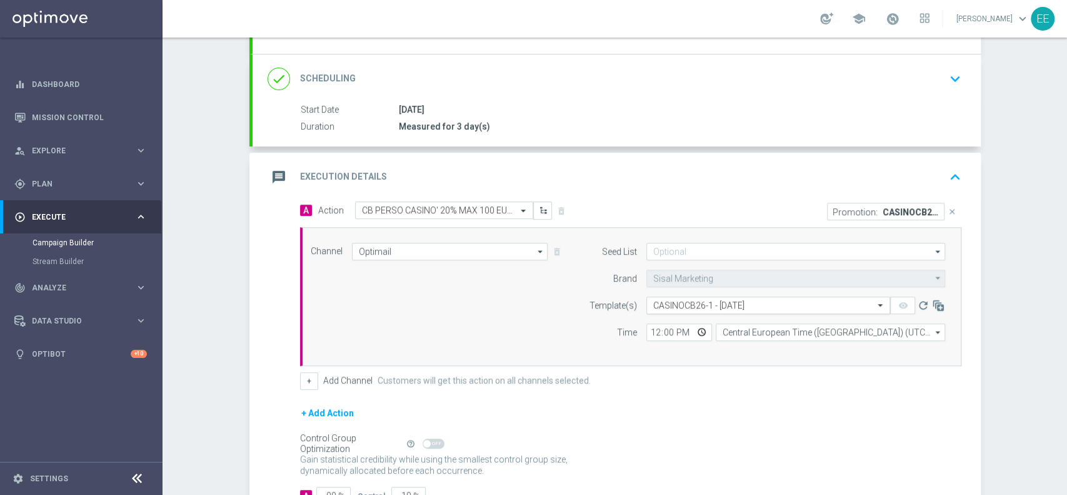
click at [783, 305] on input "text" at bounding box center [755, 305] width 205 height 11
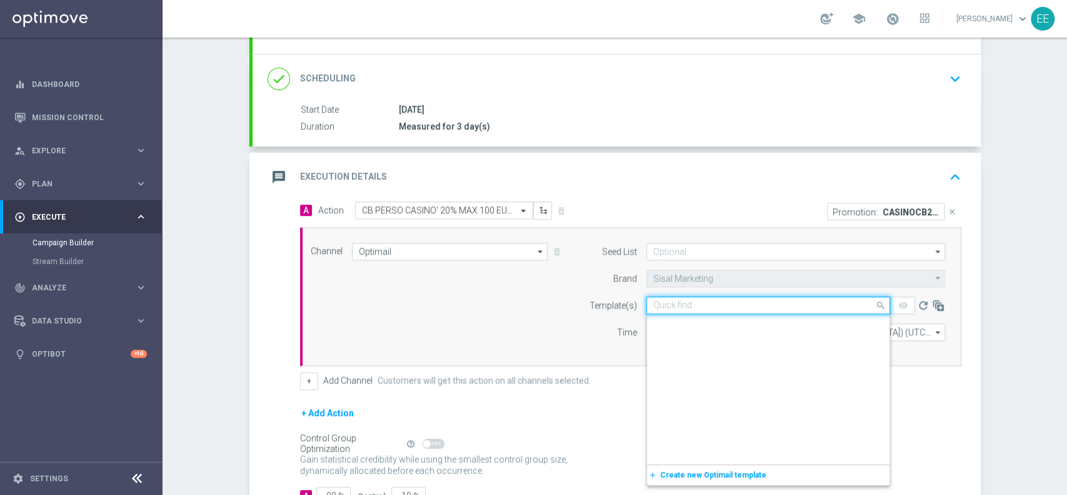
scroll to position [75126, 0]
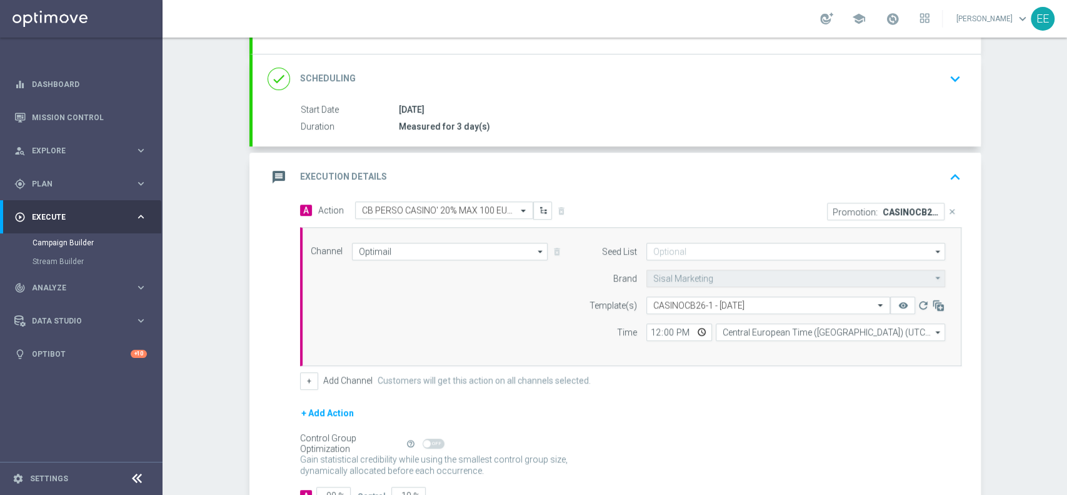
click at [962, 363] on div "A Action Select action [PERSON_NAME] CASINO' 20% MAX 100 EURO - SPENDIBILE SLOT…" at bounding box center [631, 295] width 680 height 188
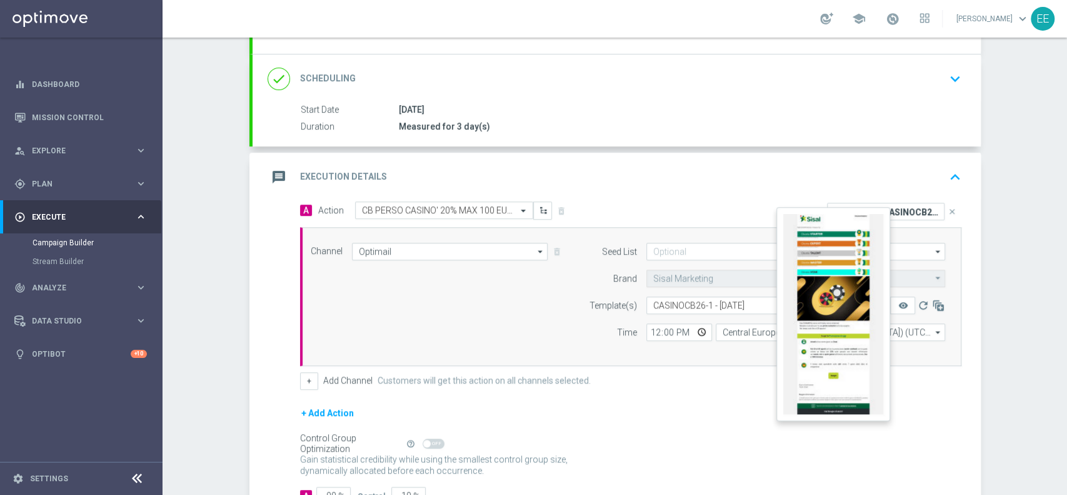
click at [898, 300] on icon "remove_red_eye" at bounding box center [903, 305] width 10 height 10
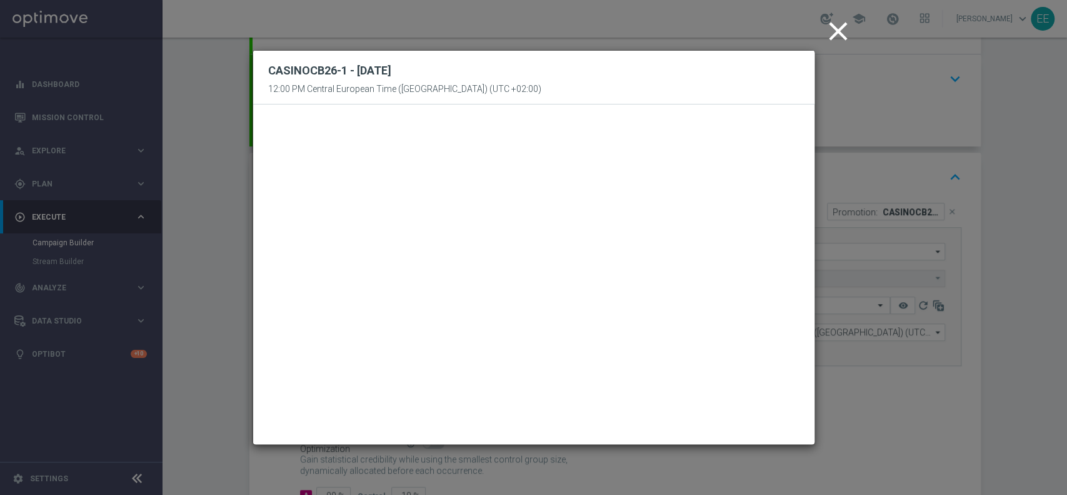
click at [837, 29] on icon "close" at bounding box center [838, 31] width 31 height 31
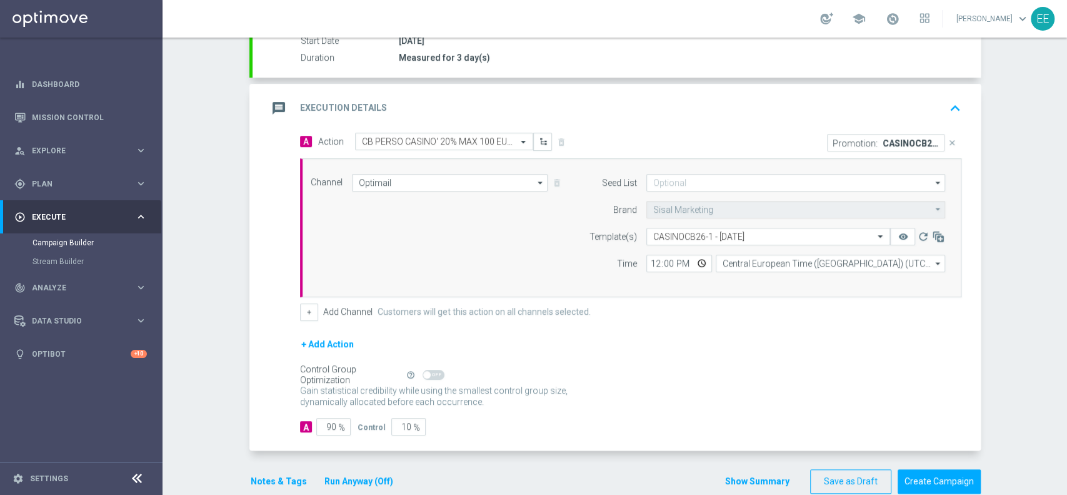
scroll to position [220, 0]
click at [652, 264] on input "12:00" at bounding box center [680, 262] width 66 height 18
click at [65, 178] on div "gps_fixed Plan" at bounding box center [74, 183] width 121 height 11
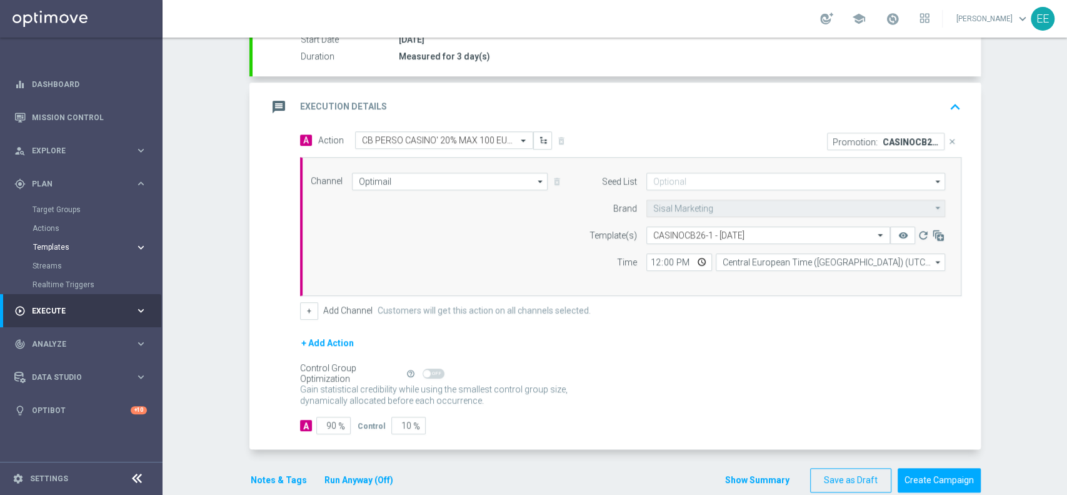
click at [56, 242] on button "Templates keyboard_arrow_right" at bounding box center [90, 247] width 115 height 10
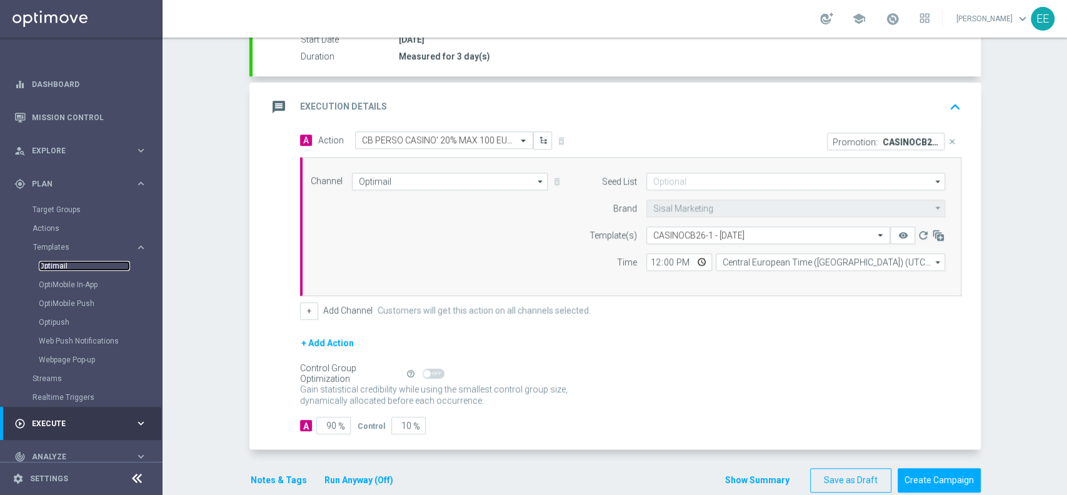
click at [59, 261] on link "Optimail" at bounding box center [84, 266] width 91 height 10
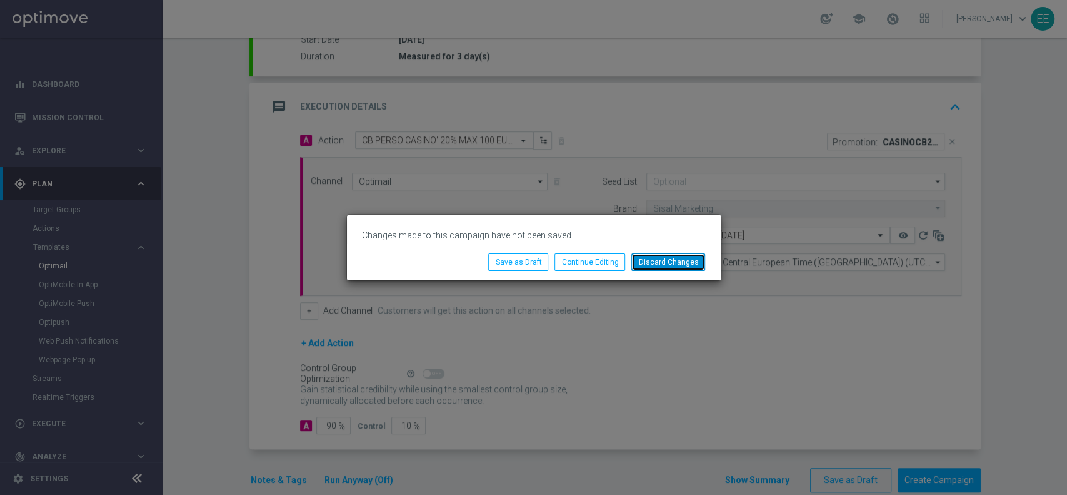
click at [692, 259] on button "Discard Changes" at bounding box center [669, 262] width 74 height 18
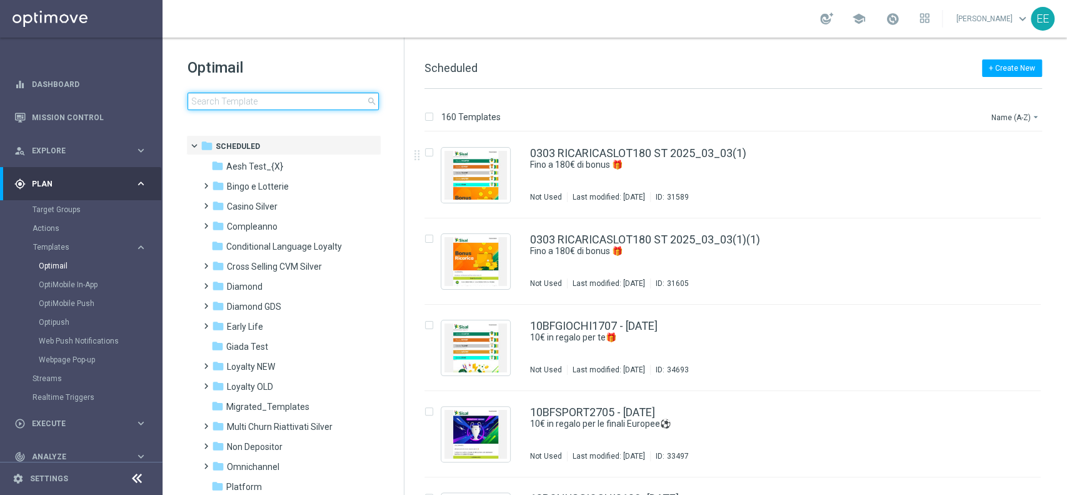
click at [281, 93] on input at bounding box center [283, 102] width 191 height 18
type input "V"
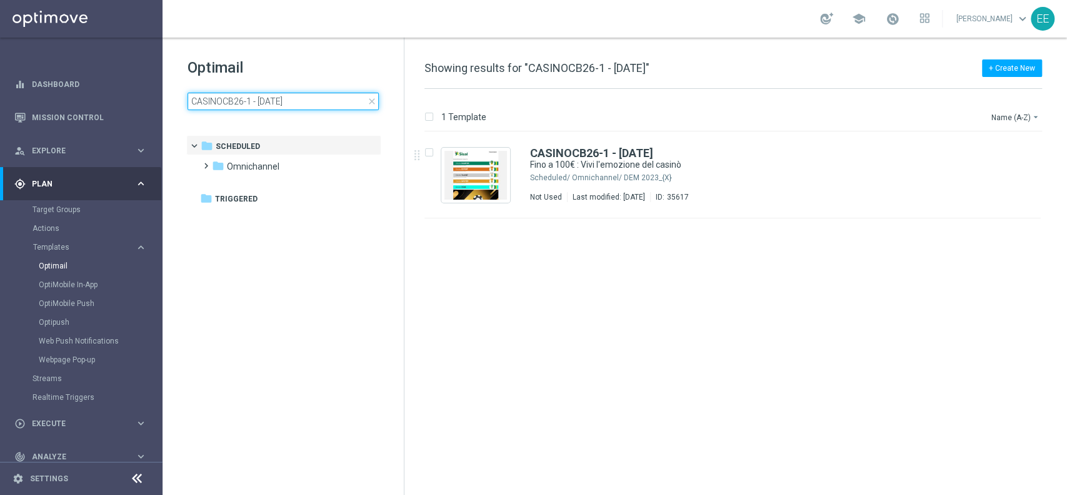
drag, startPoint x: 244, startPoint y: 101, endPoint x: 381, endPoint y: 97, distance: 136.4
click at [381, 97] on div "Optimail CASINOCB26-1 - [DATE] close" at bounding box center [296, 84] width 216 height 53
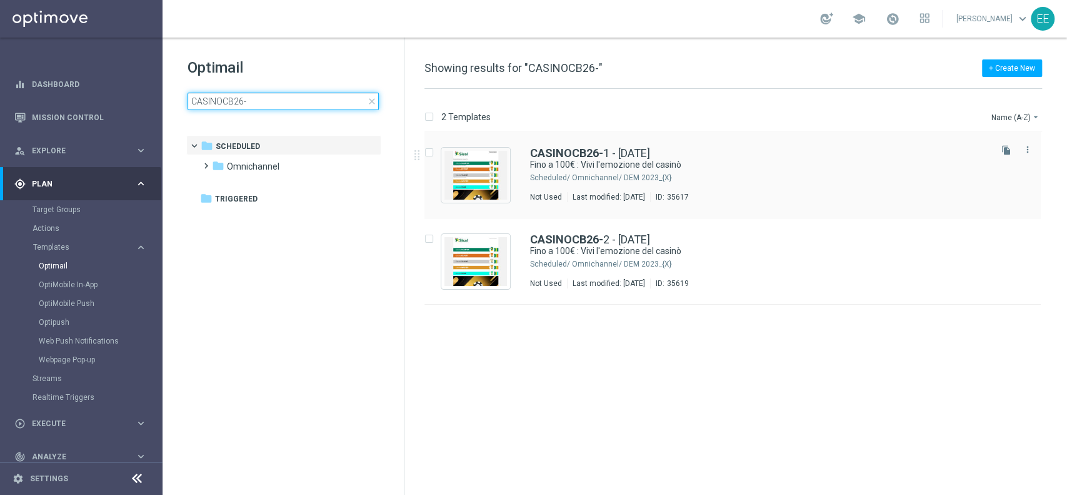
type input "CASINOCB26-"
click at [472, 180] on img "Press SPACE to select this row." at bounding box center [476, 175] width 63 height 49
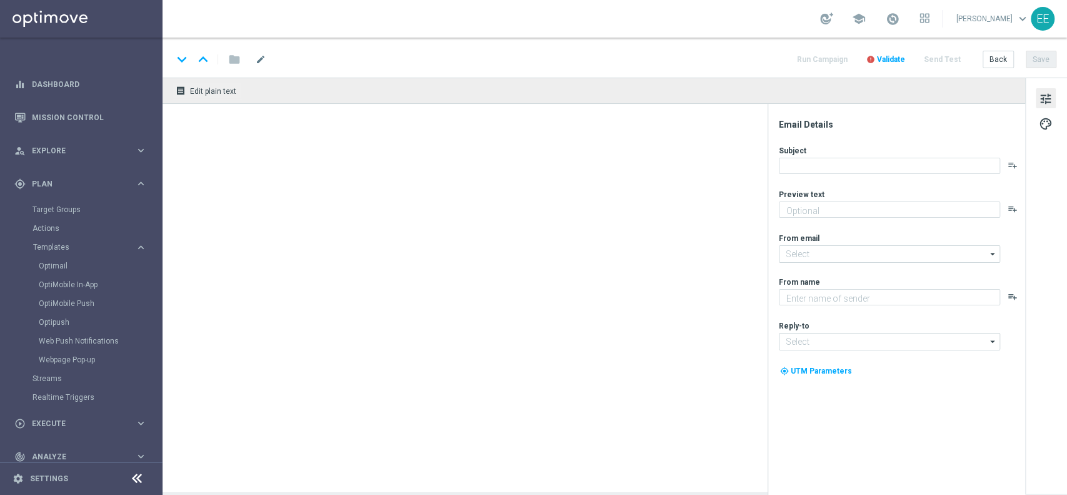
type input "[EMAIL_ADDRESS][DOMAIN_NAME]"
type textarea "Sisal"
type input "[EMAIL_ADDRESS][DOMAIN_NAME]"
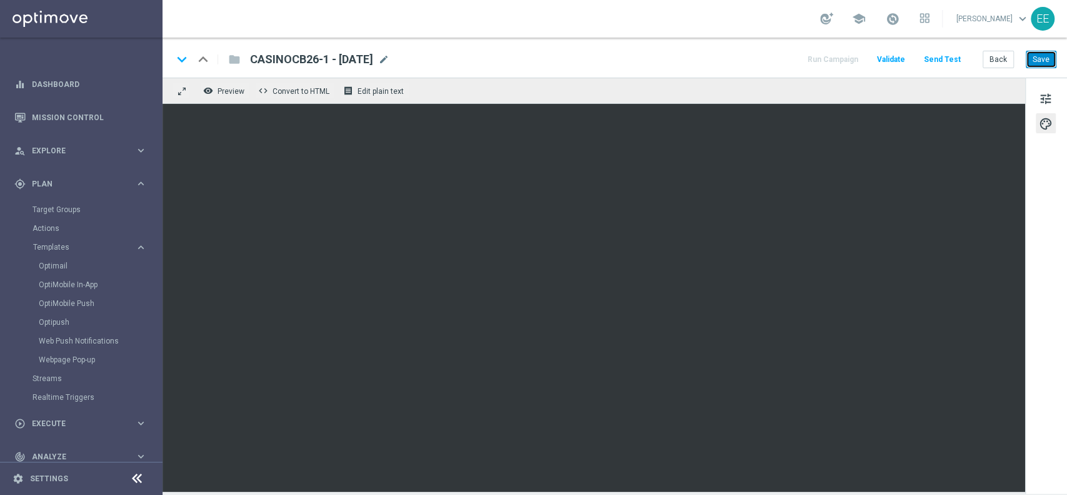
click at [1045, 53] on button "Save" at bounding box center [1041, 60] width 31 height 18
click at [1055, 51] on button "Save" at bounding box center [1041, 60] width 31 height 18
click at [1001, 54] on button "Back" at bounding box center [998, 60] width 31 height 18
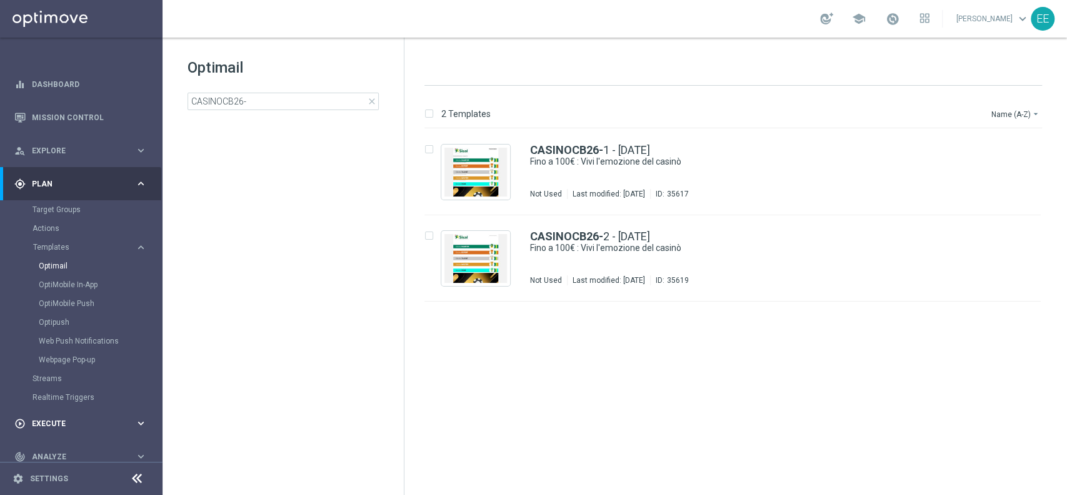
click at [53, 420] on span "Execute" at bounding box center [83, 424] width 103 height 8
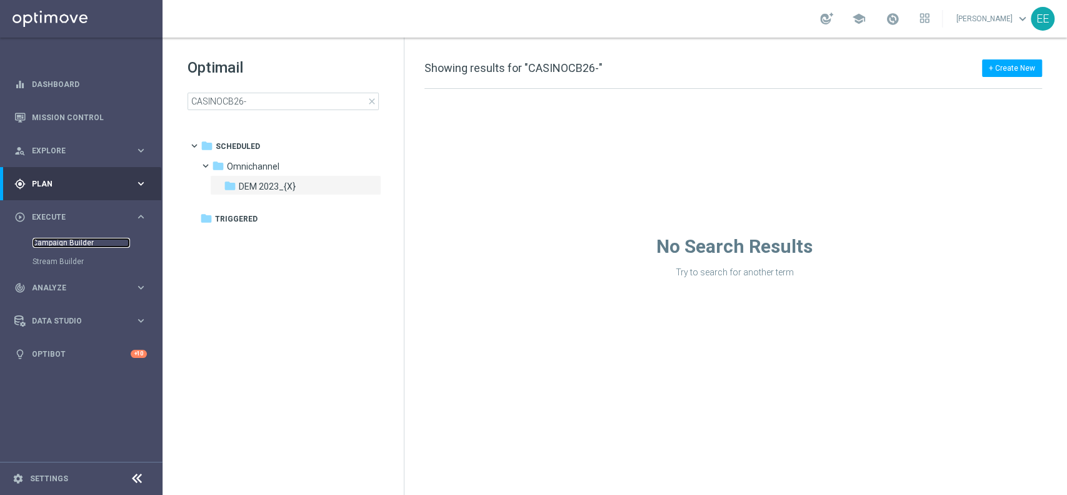
click at [44, 239] on link "Campaign Builder" at bounding box center [82, 243] width 98 height 10
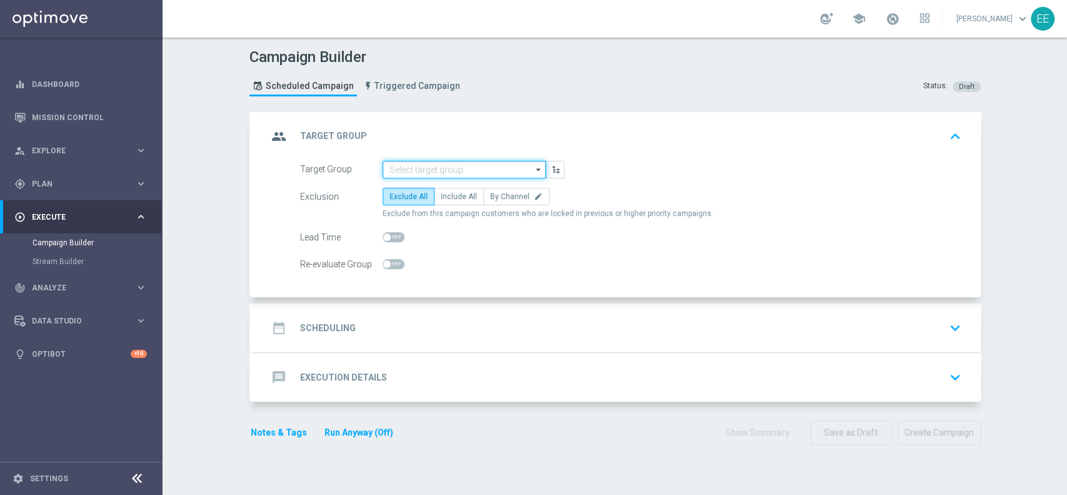
click at [434, 169] on input at bounding box center [464, 170] width 163 height 18
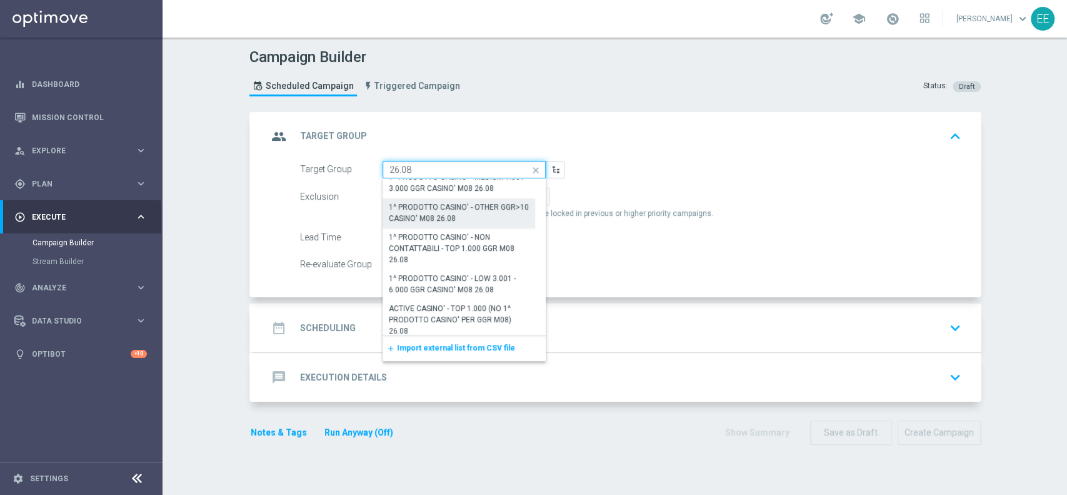
scroll to position [203, 0]
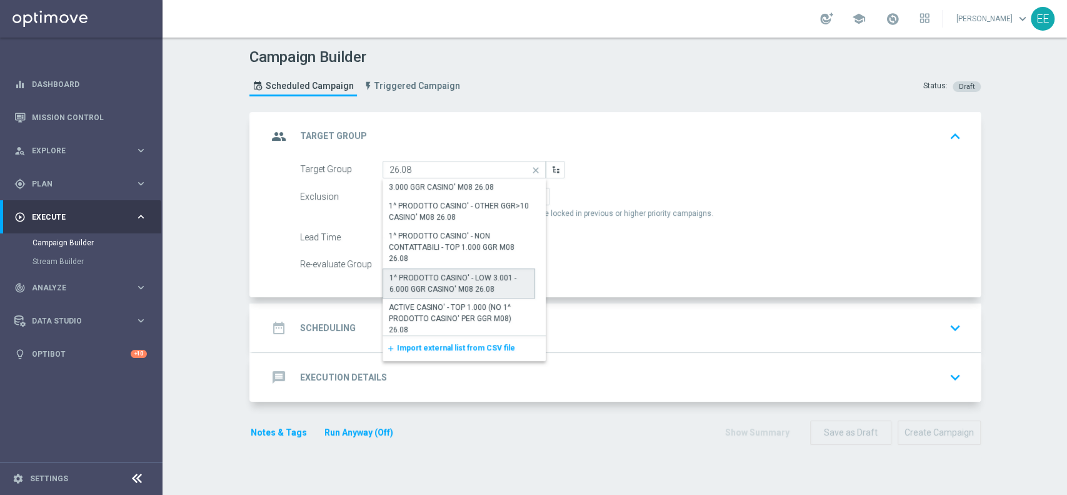
click at [461, 274] on div "1^ PRODOTTO CASINO' - LOW 3.001 - 6.000 GGR CASINO' M08 26.08" at bounding box center [459, 283] width 139 height 23
type input "1^ PRODOTTO CASINO' - LOW 3.001 - 6.000 GGR CASINO' M08 26.08"
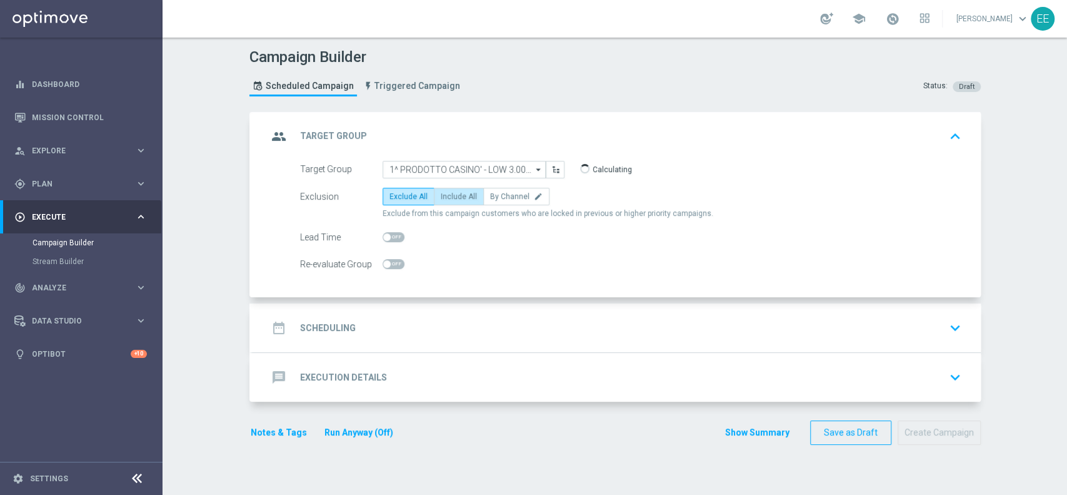
click at [449, 194] on span "Include All" at bounding box center [459, 196] width 36 height 9
click at [449, 194] on input "Include All" at bounding box center [445, 198] width 8 height 8
radio input "true"
click at [458, 301] on accordion "group Target Group keyboard_arrow_up Target Group 1^ PRODOTTO CASINO' - LOW 3.0…" at bounding box center [615, 257] width 732 height 290
click at [452, 311] on div "date_range Scheduling keyboard_arrow_down" at bounding box center [617, 327] width 728 height 49
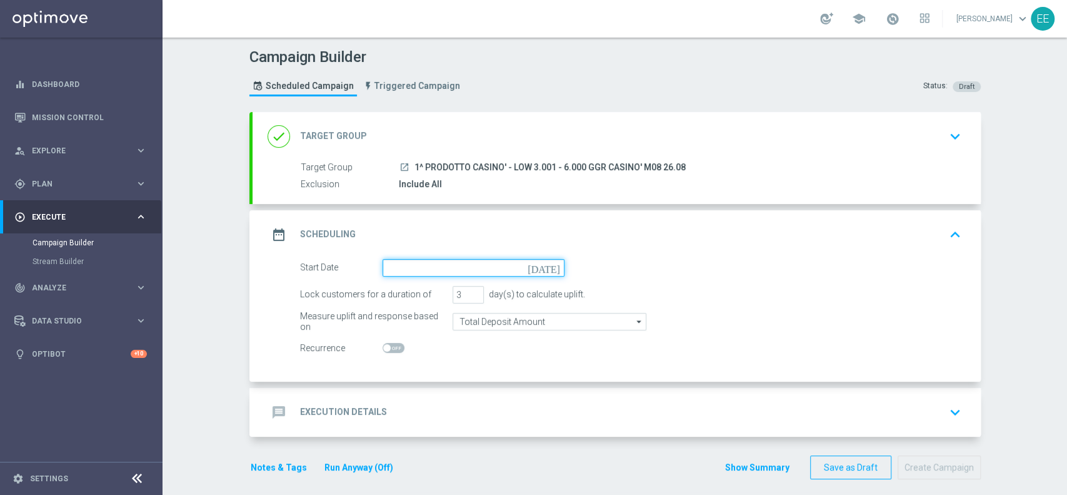
click at [395, 273] on input at bounding box center [474, 268] width 182 height 18
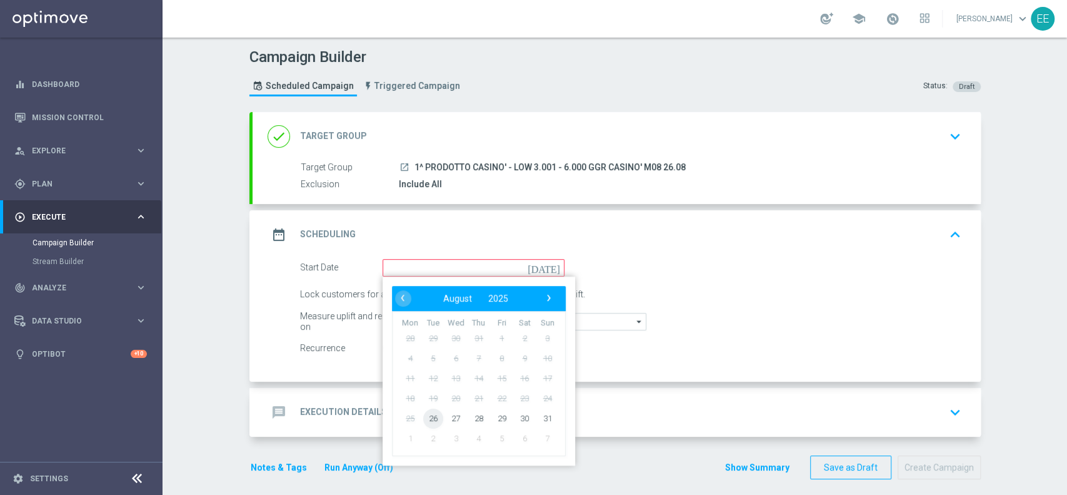
click at [425, 420] on span "26" at bounding box center [433, 418] width 20 height 20
type input "[DATE]"
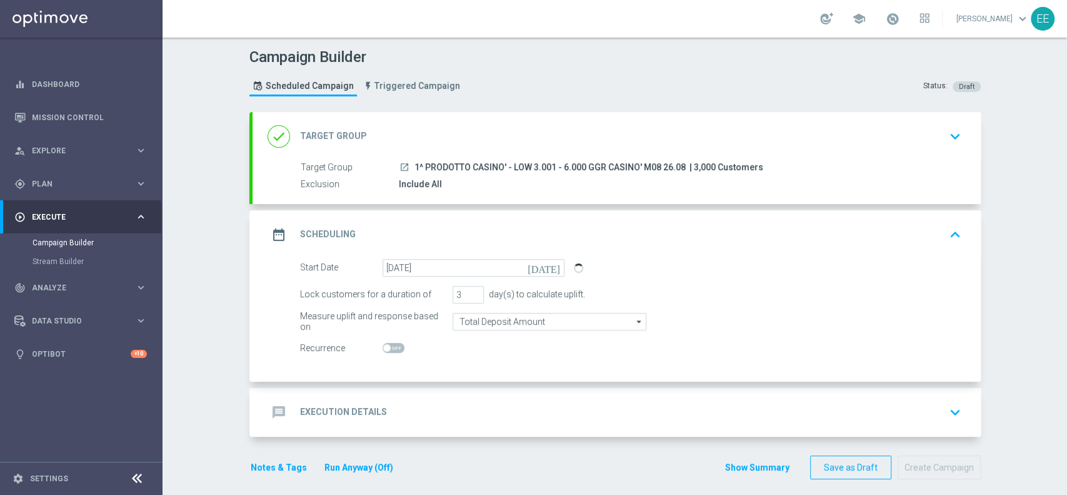
click at [450, 406] on div "message Execution Details keyboard_arrow_down" at bounding box center [617, 412] width 698 height 24
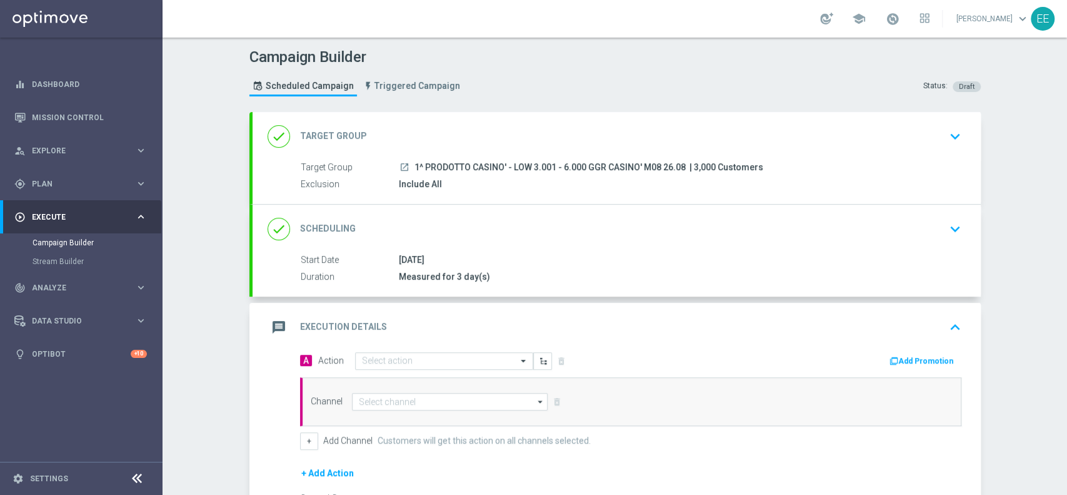
scroll to position [69, 0]
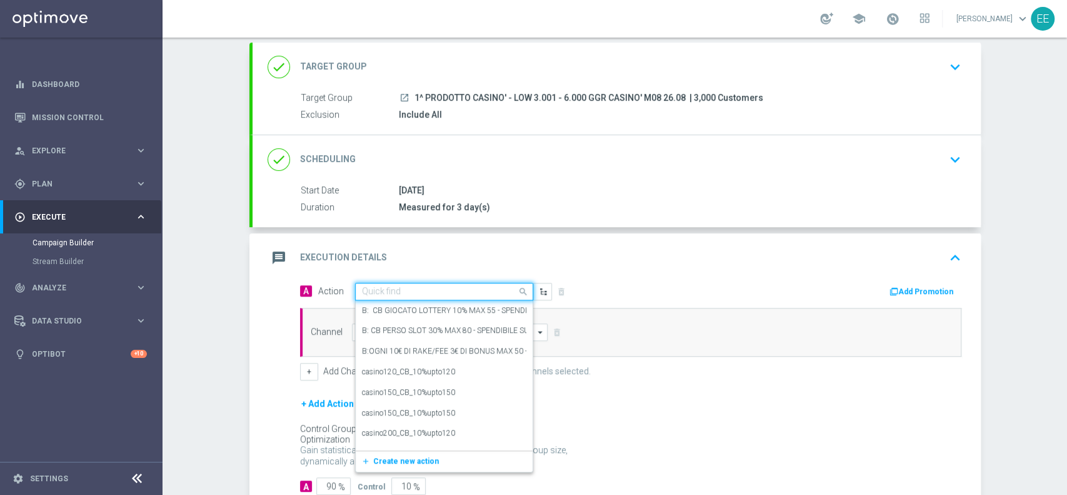
click at [386, 283] on div "Quick find" at bounding box center [444, 292] width 178 height 18
paste input "CB PERSO CASINO' 20% MAX 100 EURO - SPENDIBILE SLOT"
type input "CB PERSO CASINO' 20% MAX 100 EURO - SPENDIBILE SLOT"
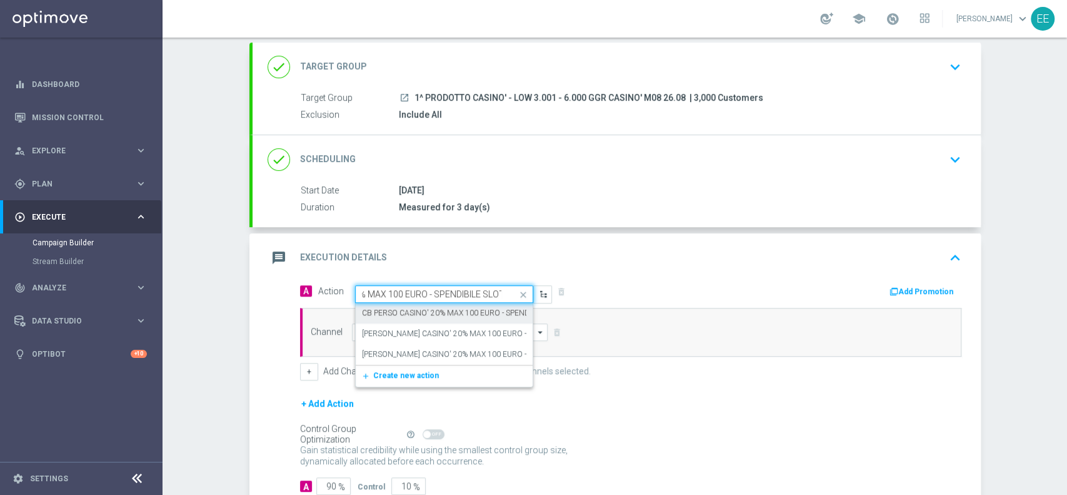
click at [483, 309] on label "CB PERSO CASINO' 20% MAX 100 EURO - SPENDIBILE SLOT" at bounding box center [464, 313] width 204 height 11
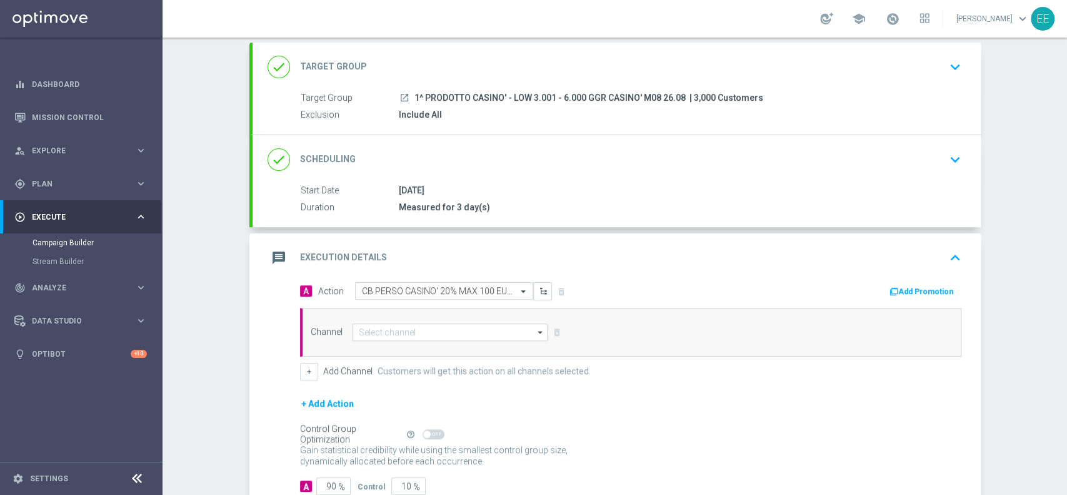
scroll to position [0, 0]
click at [927, 294] on button "Add Promotion" at bounding box center [922, 291] width 69 height 14
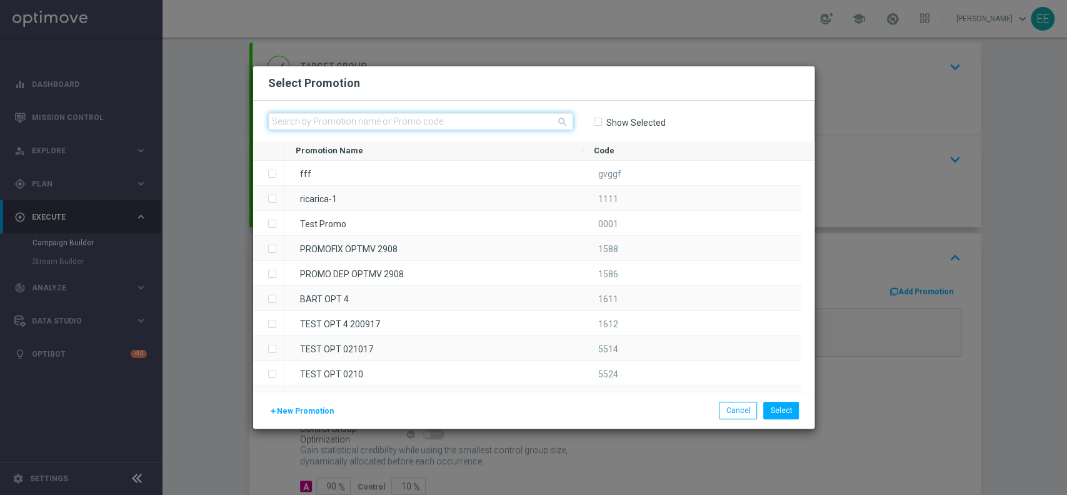
click at [435, 128] on input "text" at bounding box center [420, 122] width 305 height 18
paste input "CASINOCB26-1"
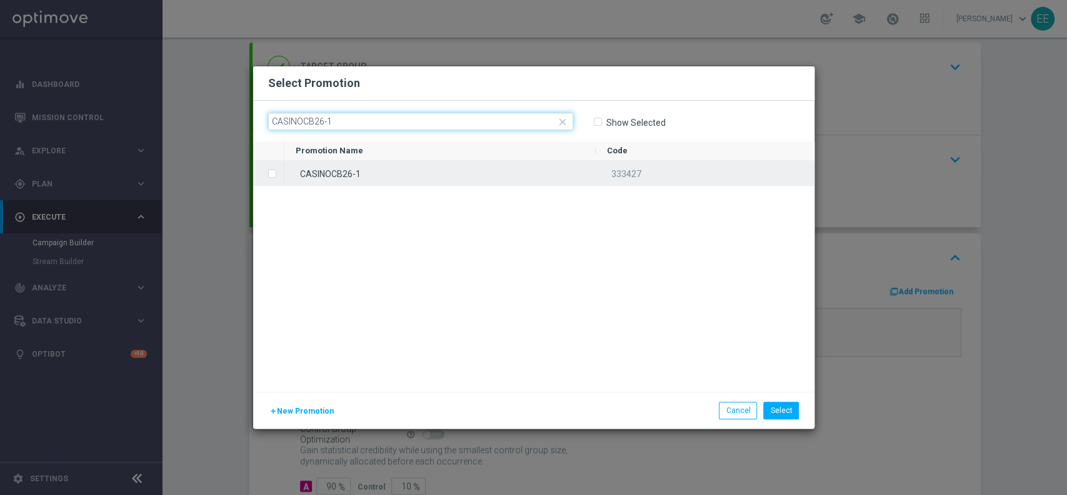
type input "CASINOCB26-1"
click at [325, 174] on div "CASINOCB26-1" at bounding box center [439, 173] width 311 height 24
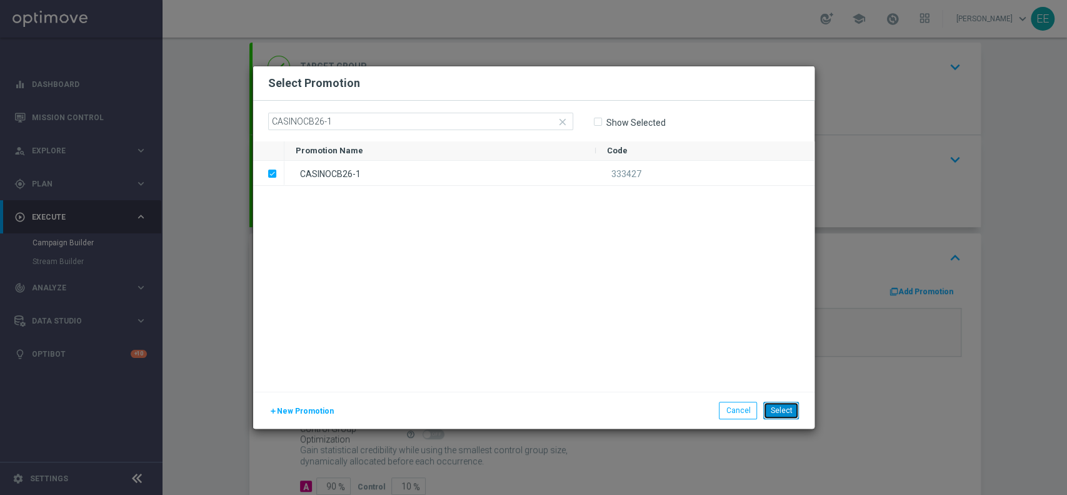
click at [788, 414] on button "Select" at bounding box center [781, 410] width 36 height 18
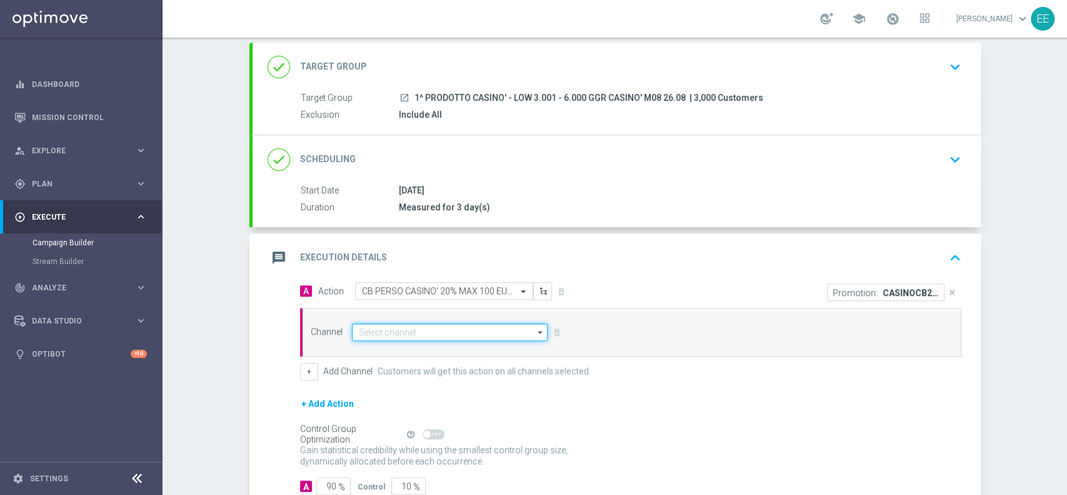
click at [395, 329] on input at bounding box center [450, 332] width 196 height 18
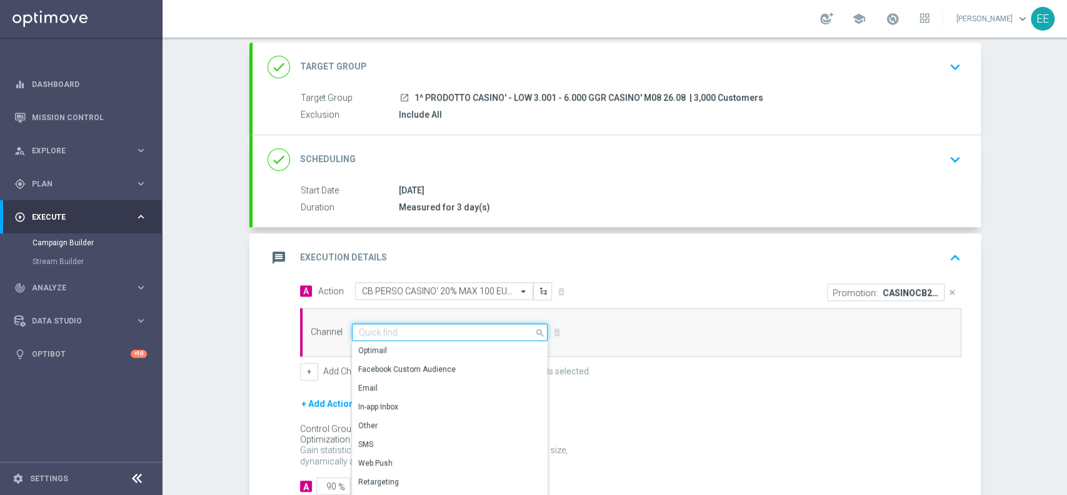
scroll to position [150, 0]
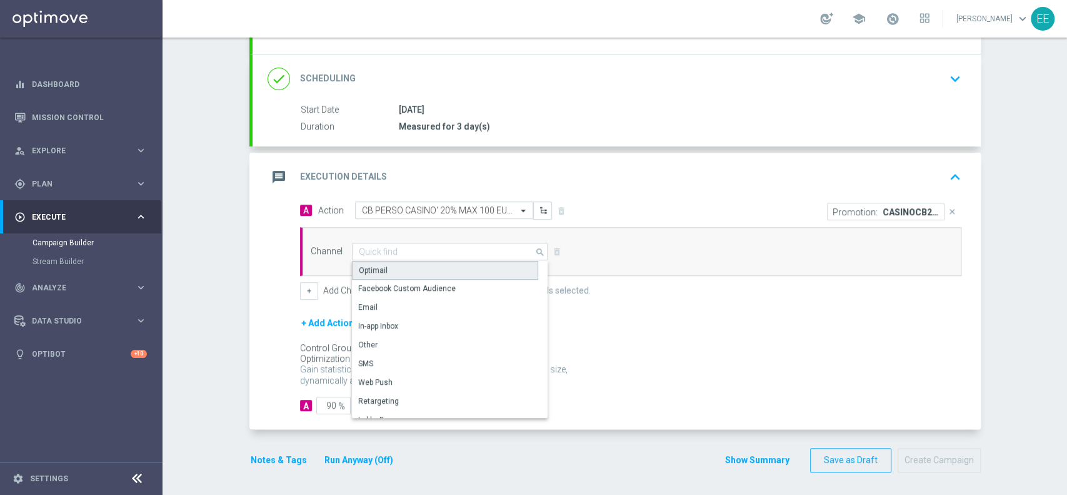
click at [471, 263] on div "Optimail" at bounding box center [445, 270] width 186 height 19
type input "Optimail"
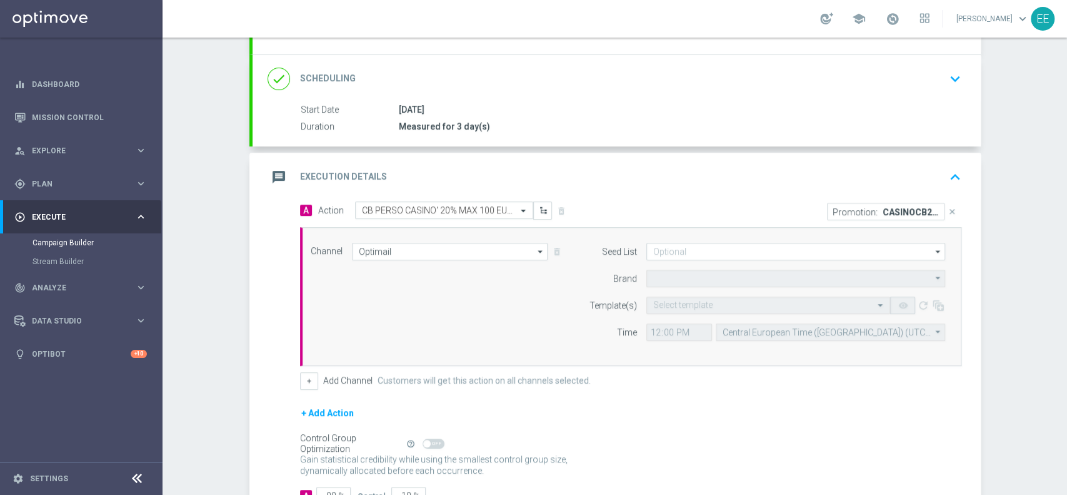
type input "Sisal Marketing"
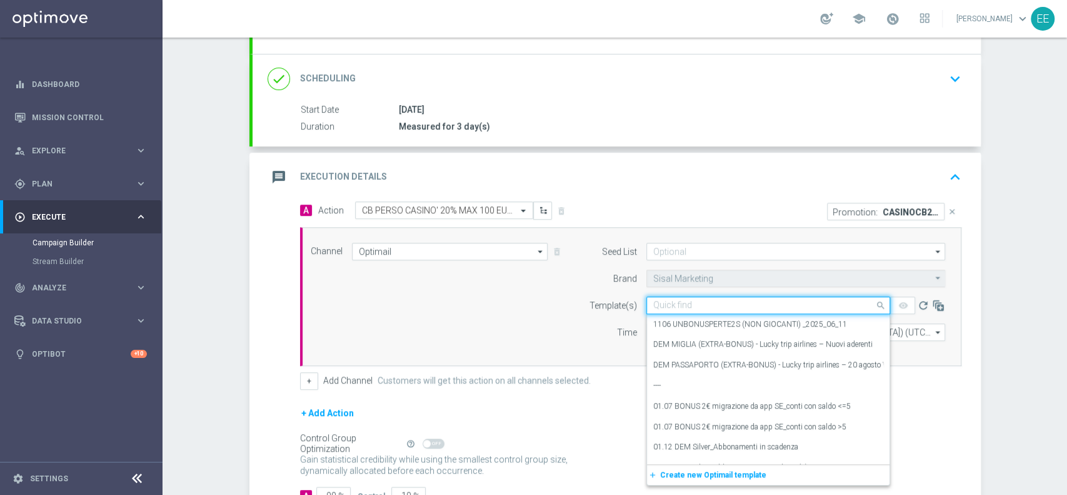
click at [664, 303] on input "text" at bounding box center [755, 305] width 205 height 11
paste input "CASINOCB26-1 - [DATE]"
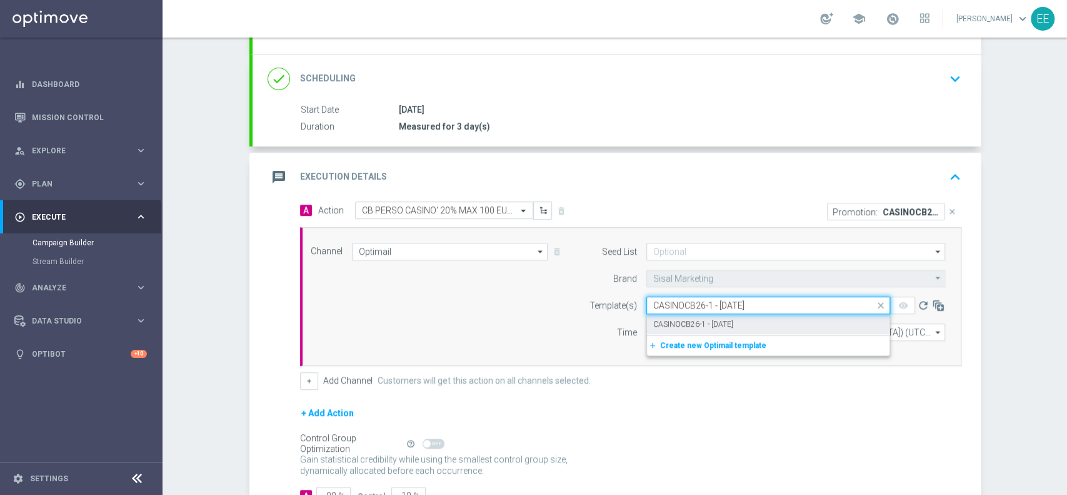
click at [678, 319] on label "CASINOCB26-1 - [DATE]" at bounding box center [693, 324] width 80 height 11
type input "CASINOCB26-1 - [DATE]"
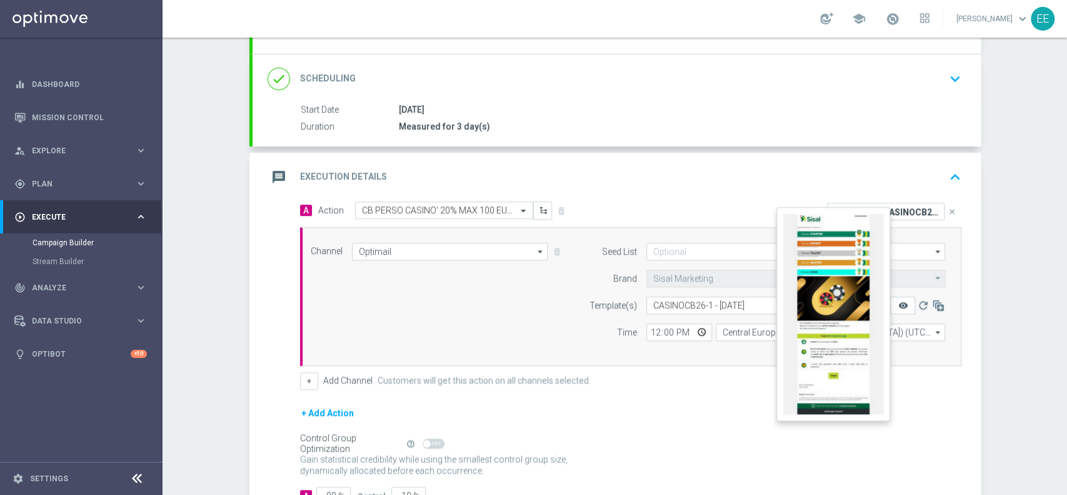
click at [898, 305] on icon "remove_red_eye" at bounding box center [903, 305] width 10 height 10
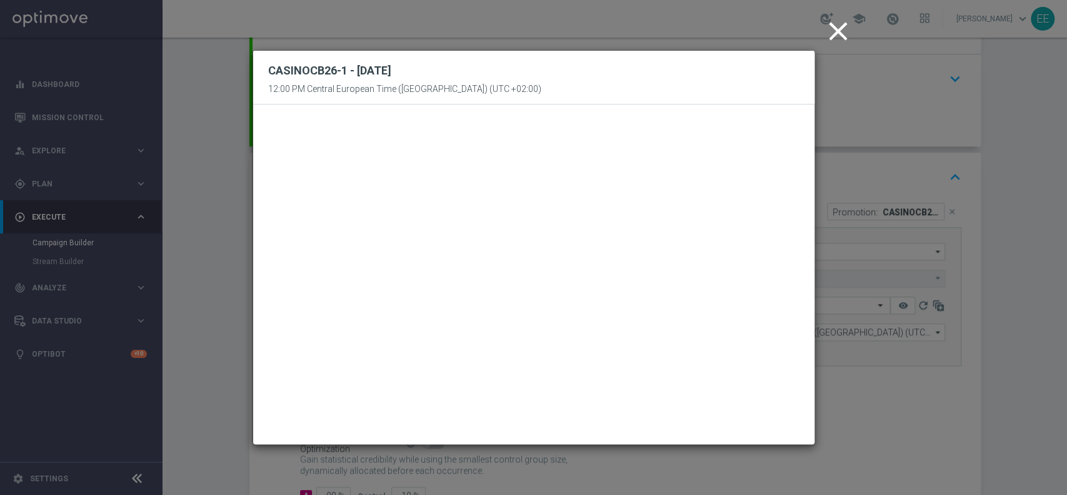
click at [830, 29] on icon "close" at bounding box center [838, 31] width 31 height 31
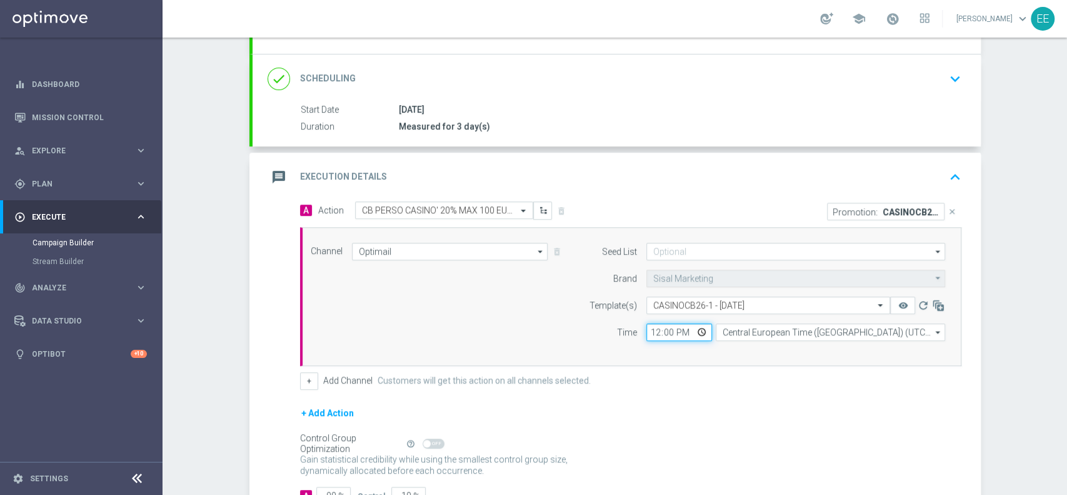
click at [650, 328] on input "12:00" at bounding box center [680, 332] width 66 height 18
type input "18:00"
click at [300, 386] on button "+" at bounding box center [309, 381] width 18 height 18
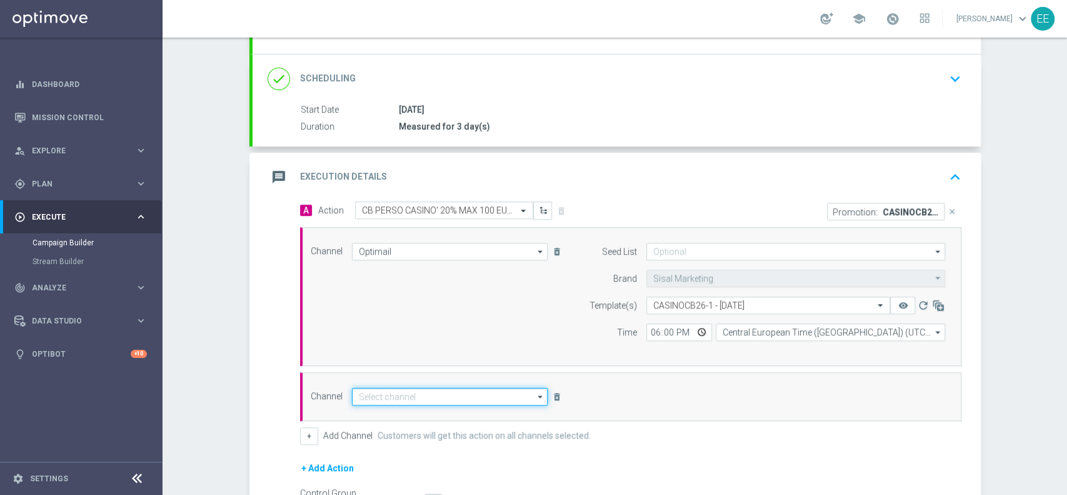
click at [421, 395] on input at bounding box center [450, 397] width 196 height 18
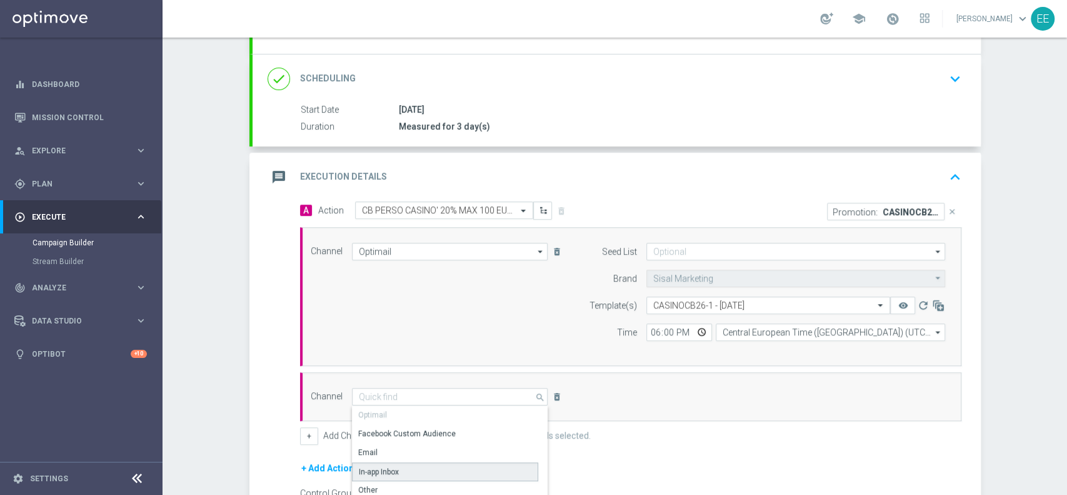
click at [390, 471] on div "In-app Inbox" at bounding box center [379, 471] width 40 height 11
type input "In-app Inbox"
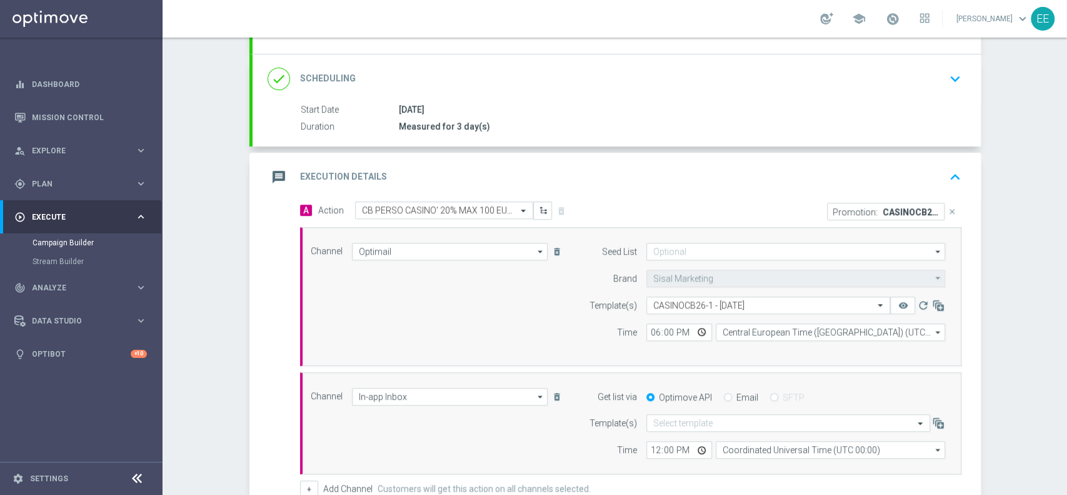
click at [724, 391] on div "Email" at bounding box center [741, 396] width 34 height 11
click at [724, 398] on input "Email" at bounding box center [728, 398] width 8 height 8
radio input "true"
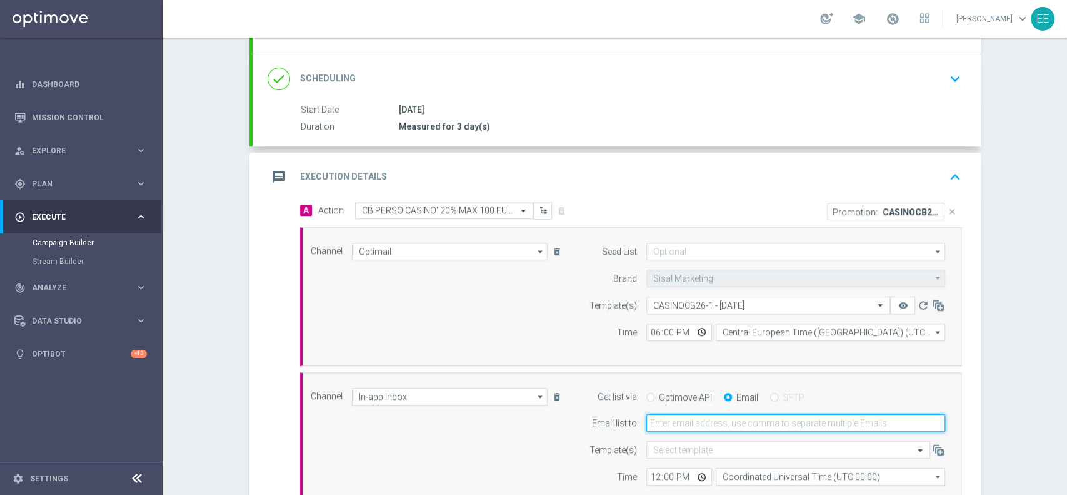
click at [672, 417] on input "email" at bounding box center [796, 423] width 299 height 18
type input "[PERSON_NAME][EMAIL_ADDRESS][DOMAIN_NAME]"
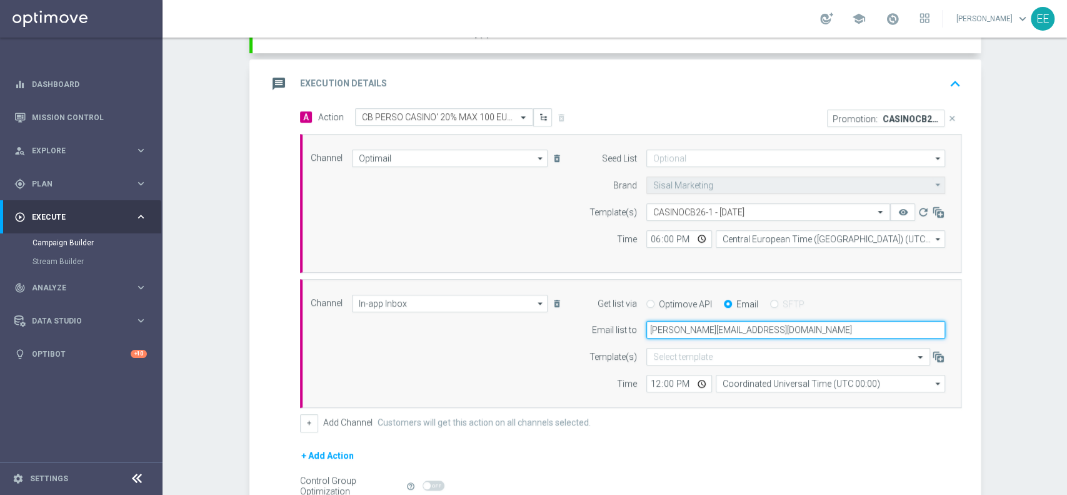
scroll to position [295, 0]
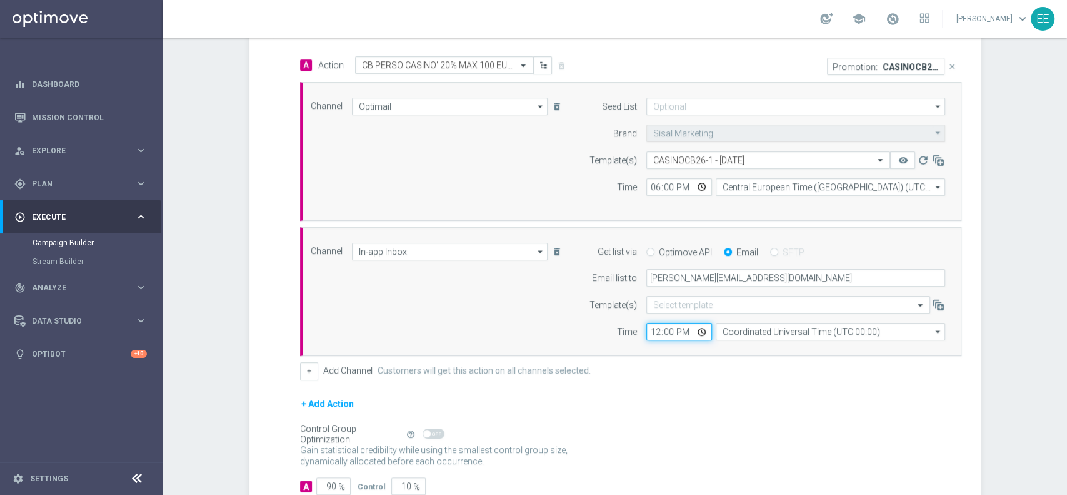
click at [651, 328] on input "12:00" at bounding box center [680, 332] width 66 height 18
type input "16:00"
click at [451, 406] on div "+ Add Action" at bounding box center [631, 411] width 662 height 31
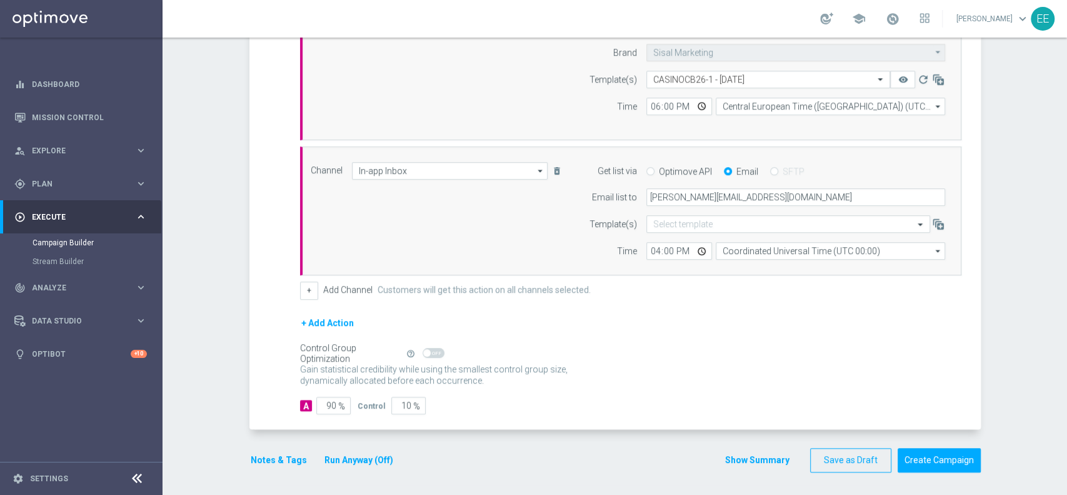
click at [268, 457] on button "Notes & Tags" at bounding box center [278, 460] width 59 height 16
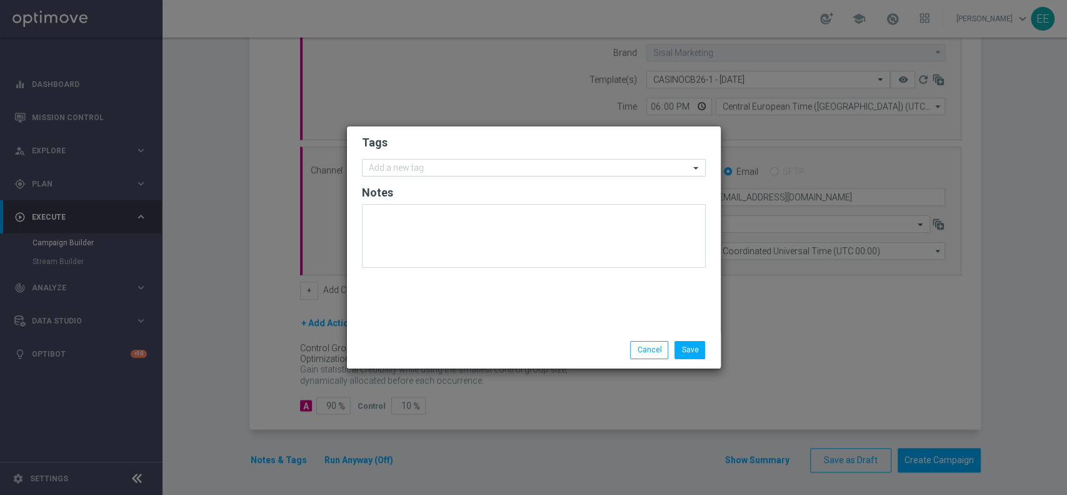
click at [530, 164] on input "text" at bounding box center [529, 168] width 321 height 11
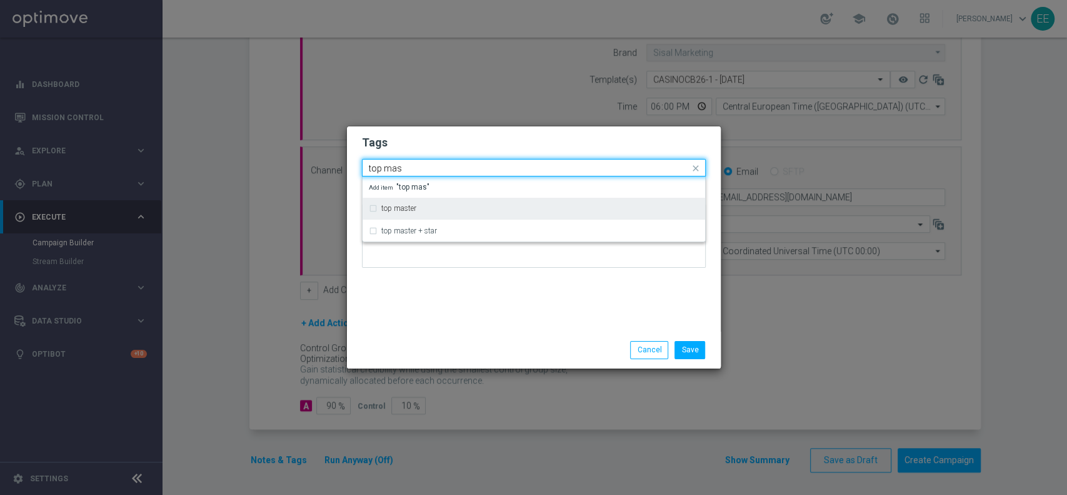
type input "top mas"
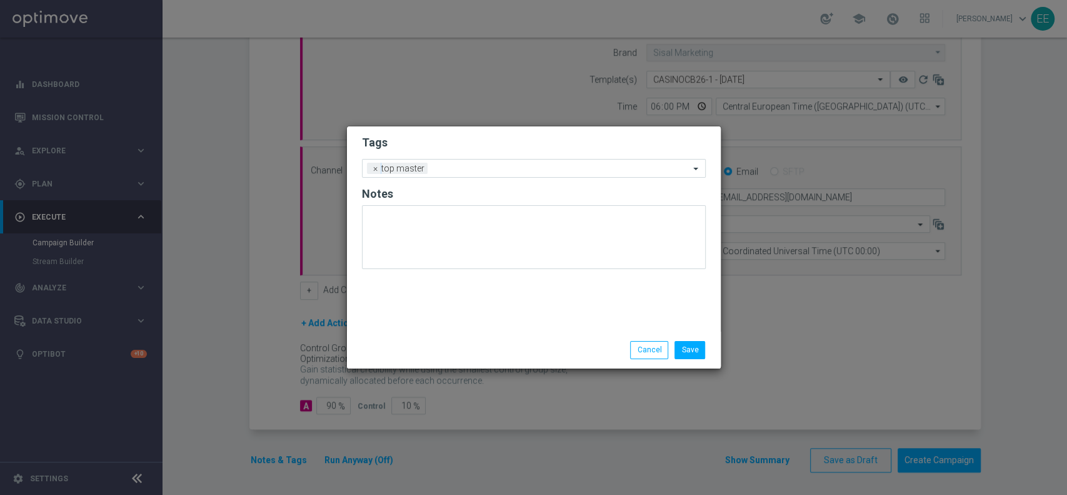
click at [498, 139] on h2 "Tags" at bounding box center [534, 142] width 344 height 15
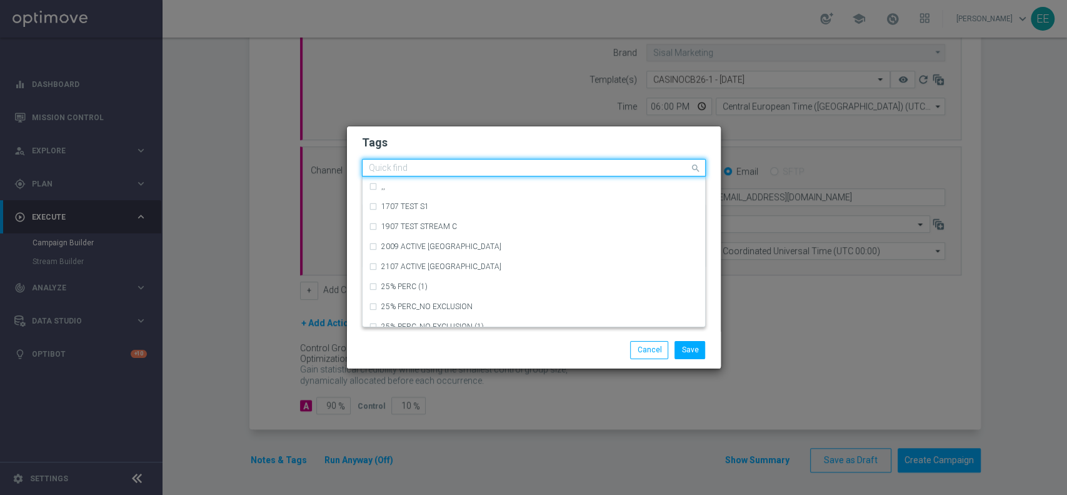
click at [519, 166] on input "text" at bounding box center [529, 168] width 321 height 11
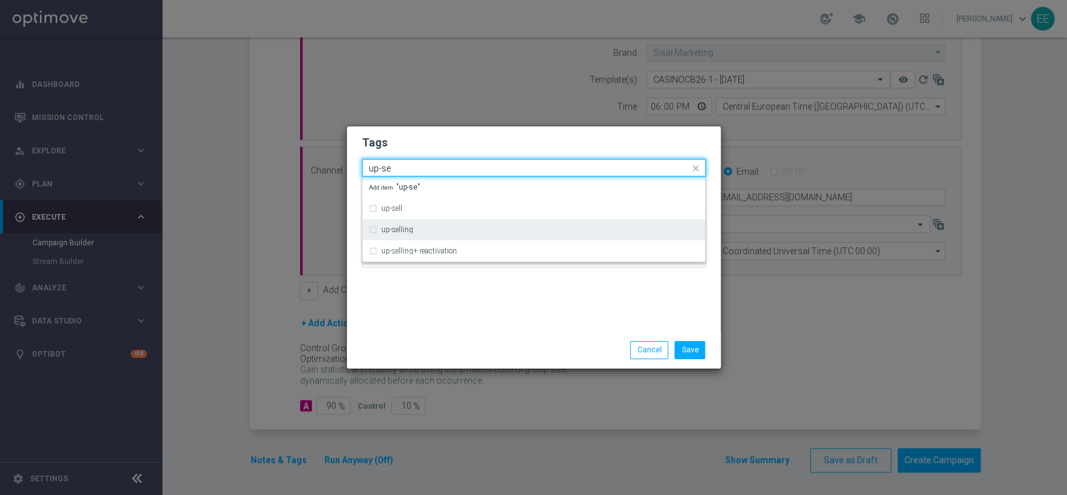
click at [425, 227] on div "up-selling" at bounding box center [540, 230] width 318 height 8
type input "up-se"
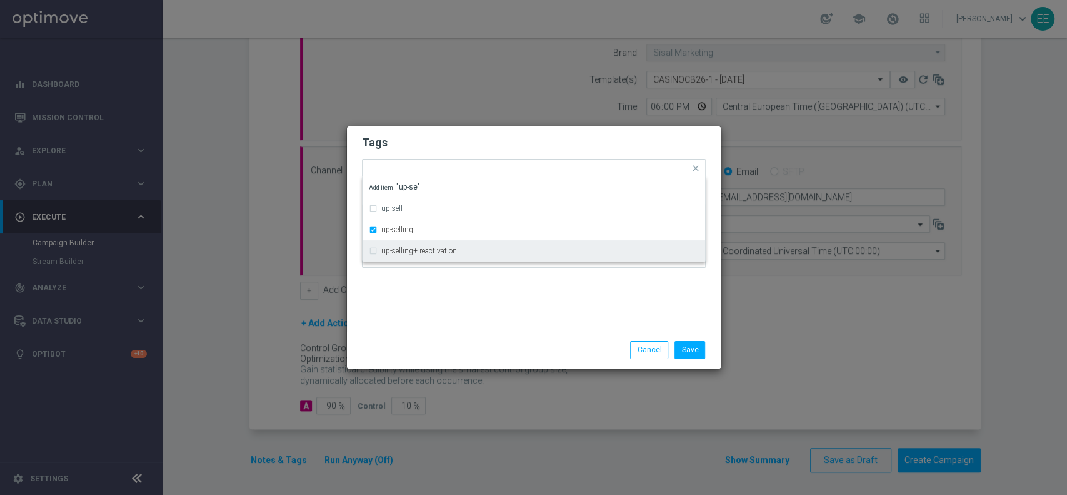
click at [462, 297] on div "Tags Quick find × top master × up-selling up-sell up-selling up-selling+ reacti…" at bounding box center [534, 228] width 374 height 205
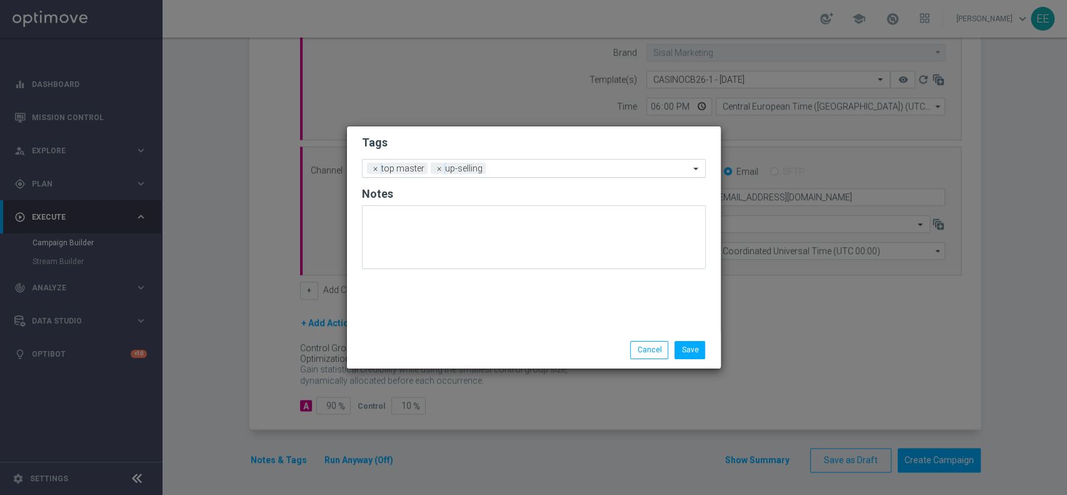
click at [555, 167] on input "text" at bounding box center [590, 169] width 199 height 11
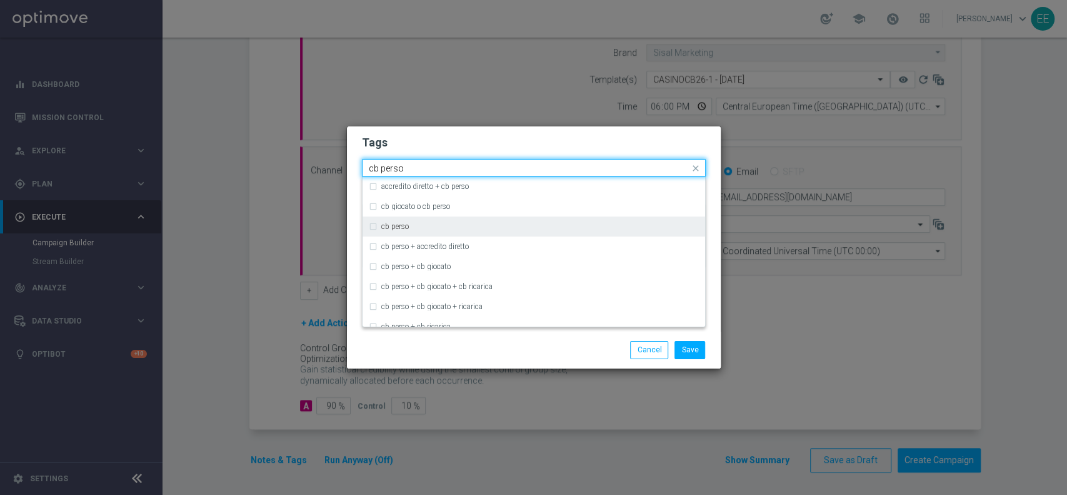
click at [434, 226] on div "cb perso" at bounding box center [540, 227] width 318 height 8
type input "cb perso"
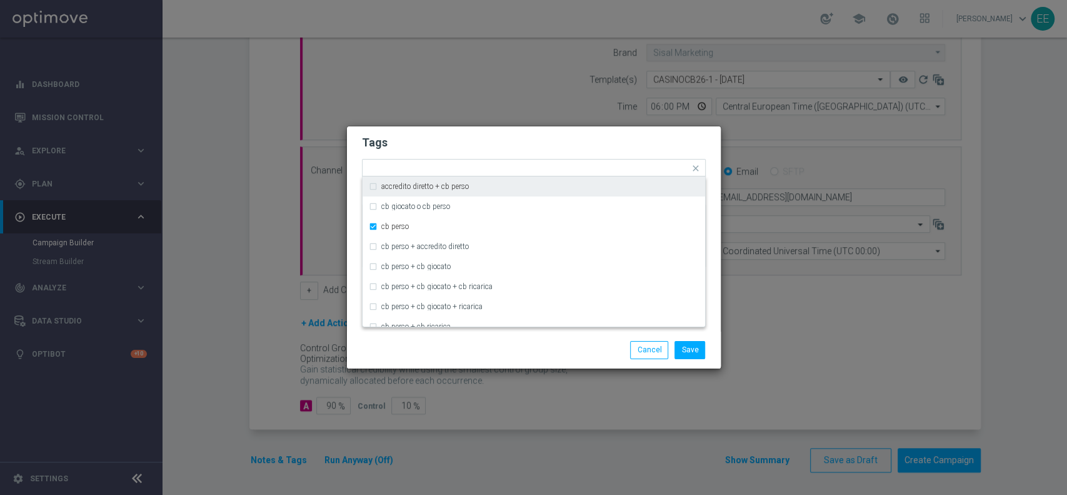
click at [571, 138] on h2 "Tags" at bounding box center [534, 142] width 344 height 15
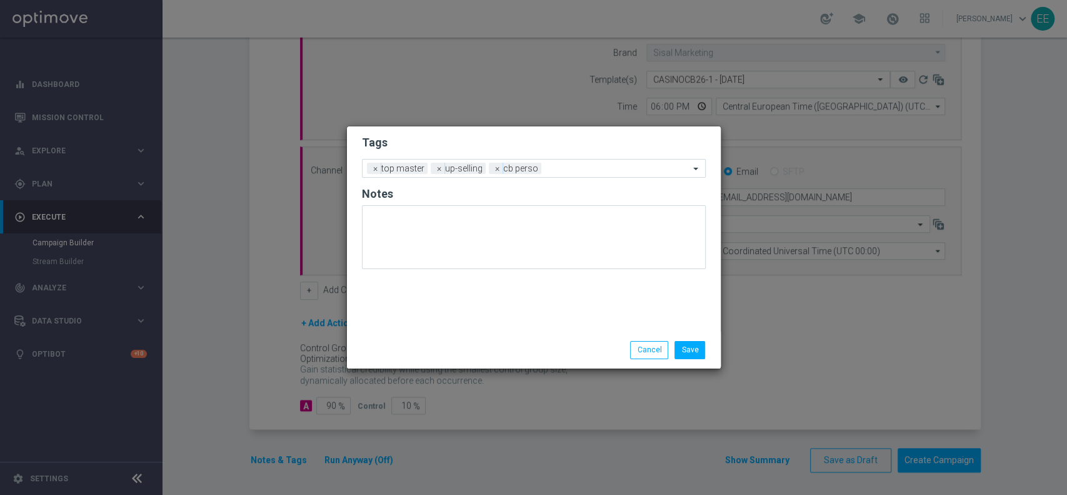
click at [602, 158] on form "Tags Add a new tag × top master × up-selling × cb perso Notes" at bounding box center [534, 205] width 344 height 146
click at [579, 180] on form "Tags Add a new tag × top master × up-selling × cb perso Notes" at bounding box center [534, 205] width 344 height 146
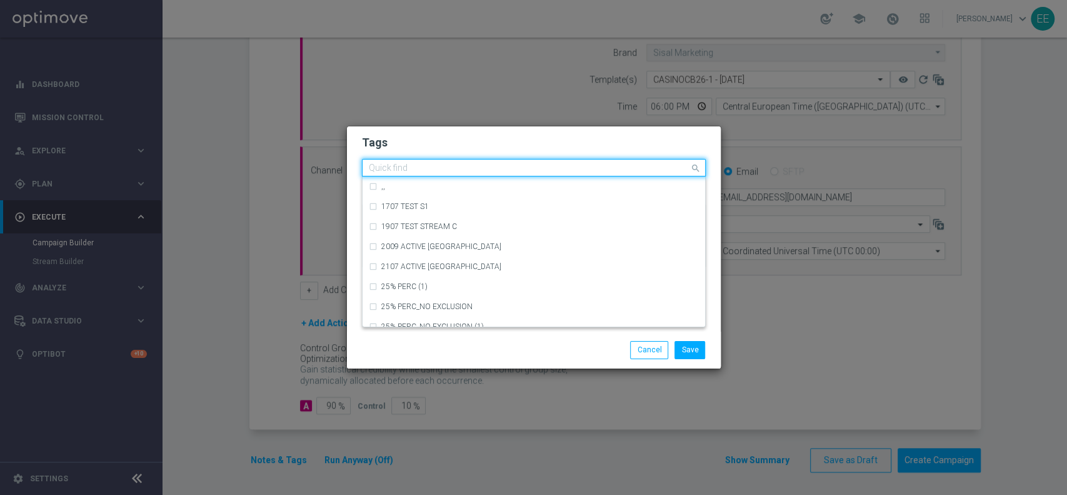
click at [585, 173] on input "text" at bounding box center [529, 168] width 321 height 11
click at [538, 137] on h2 "Tags" at bounding box center [534, 142] width 344 height 15
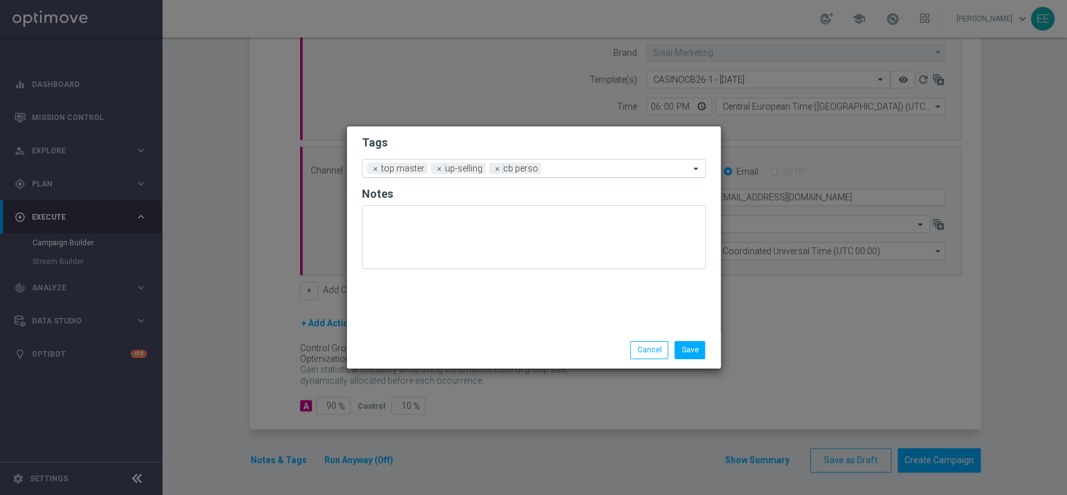
click at [568, 166] on input "text" at bounding box center [617, 169] width 143 height 11
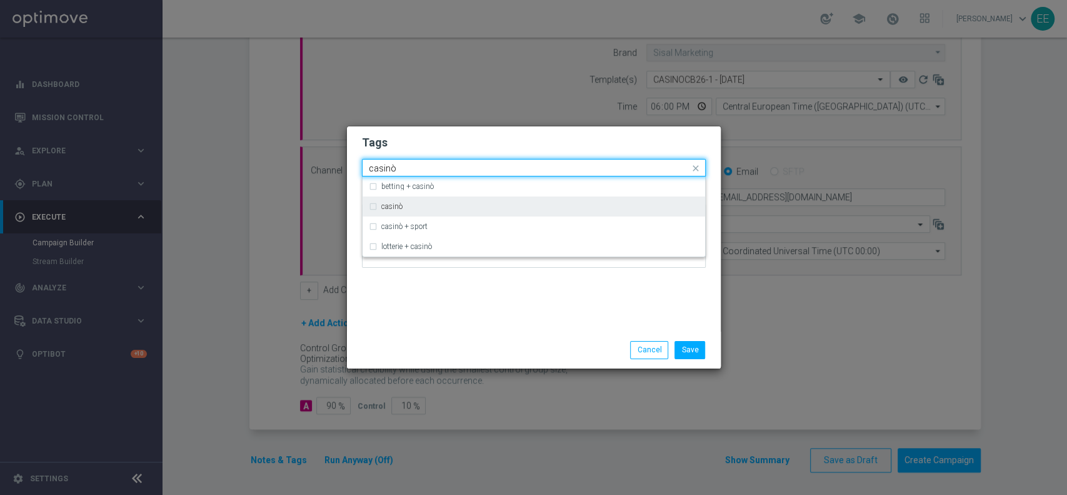
click at [462, 203] on div "casinò" at bounding box center [540, 207] width 318 height 8
type input "casinò"
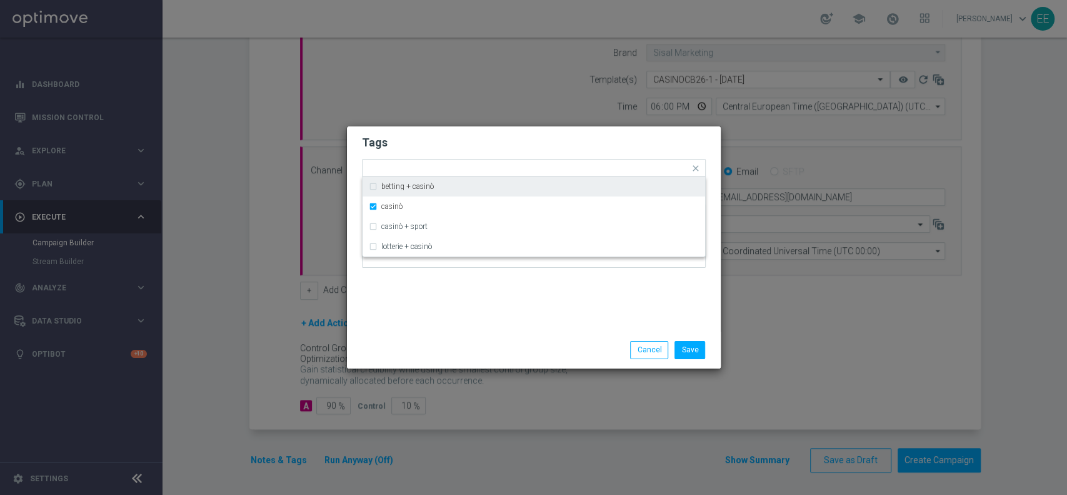
click at [583, 127] on div "Tags Quick find × top master × up-selling × [PERSON_NAME] × casinò betting + ca…" at bounding box center [534, 228] width 374 height 205
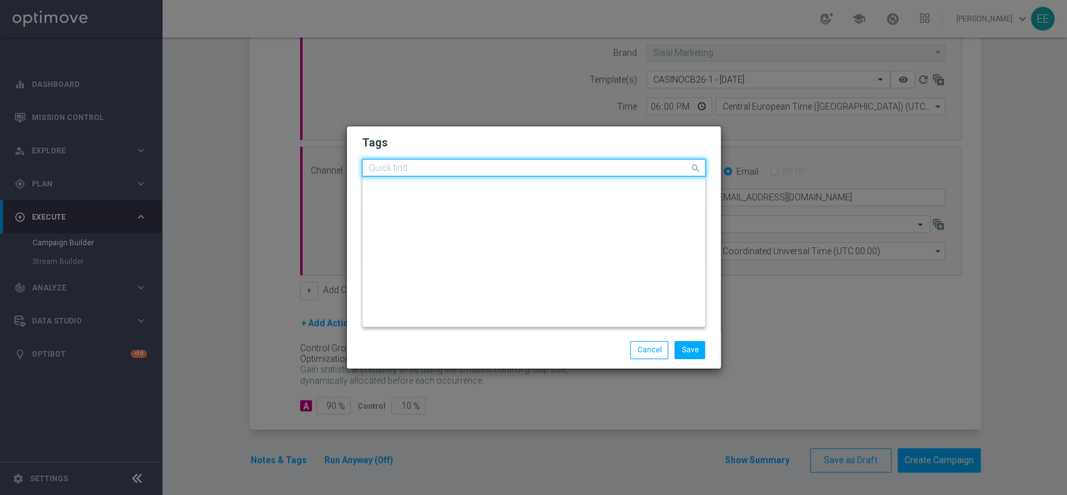
click at [620, 166] on input "text" at bounding box center [529, 168] width 321 height 11
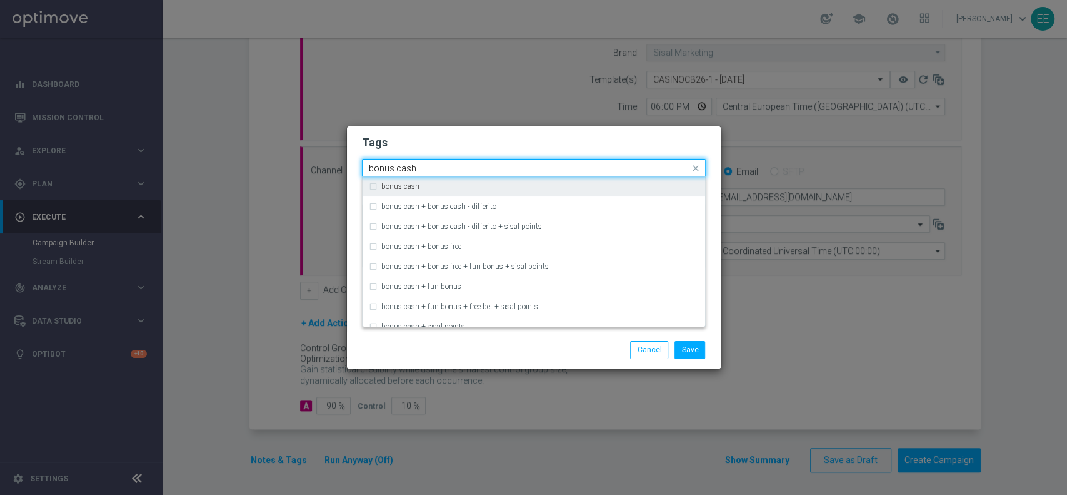
click at [546, 184] on div "bonus cash" at bounding box center [540, 187] width 318 height 8
type input "bonus cash"
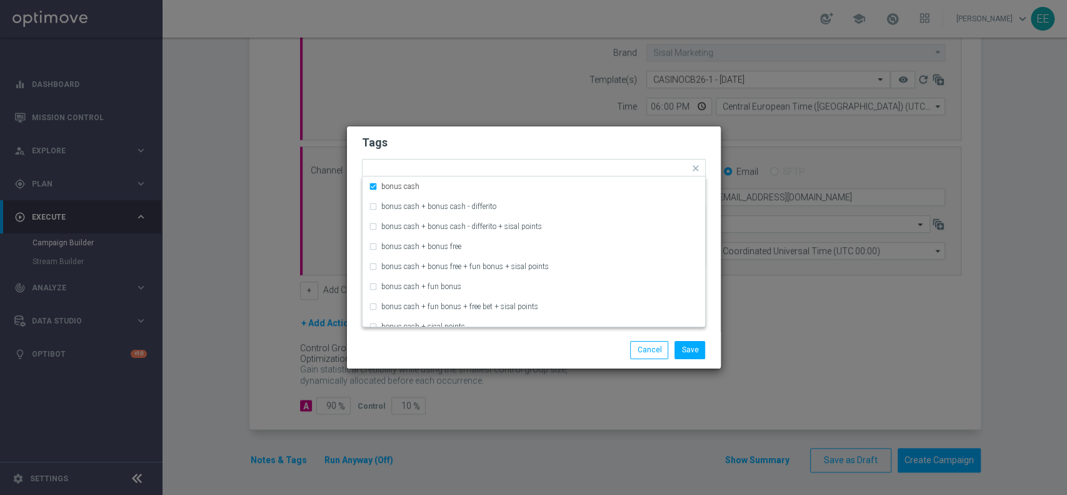
click at [607, 148] on h2 "Tags" at bounding box center [534, 142] width 344 height 15
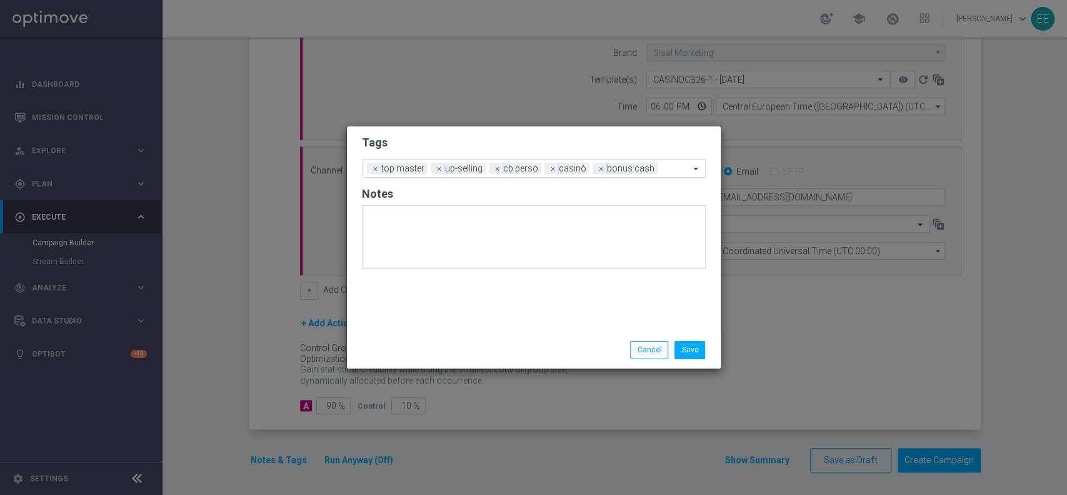
click at [693, 341] on li "Save" at bounding box center [690, 350] width 37 height 18
click at [685, 363] on div "Save Cancel" at bounding box center [534, 349] width 374 height 36
click at [694, 356] on button "Save" at bounding box center [690, 350] width 31 height 18
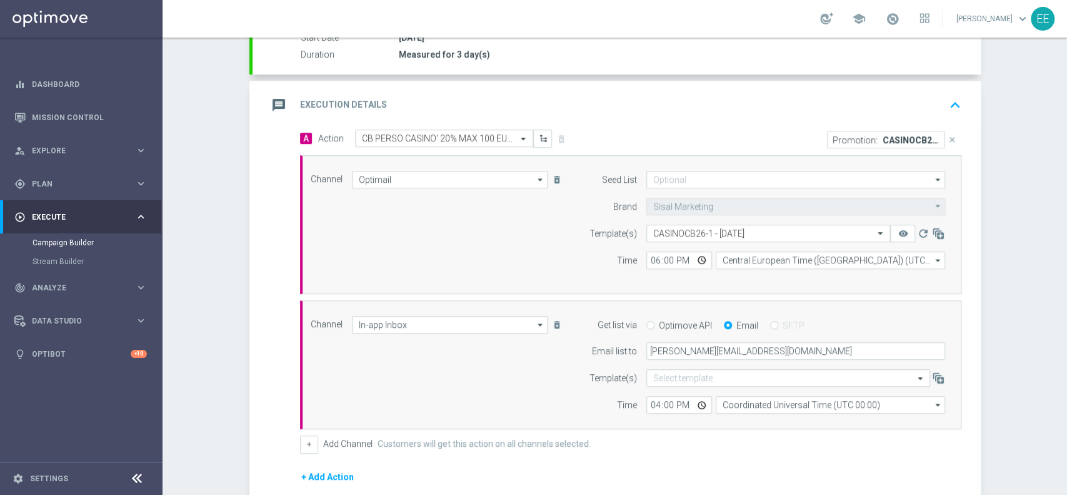
scroll to position [213, 0]
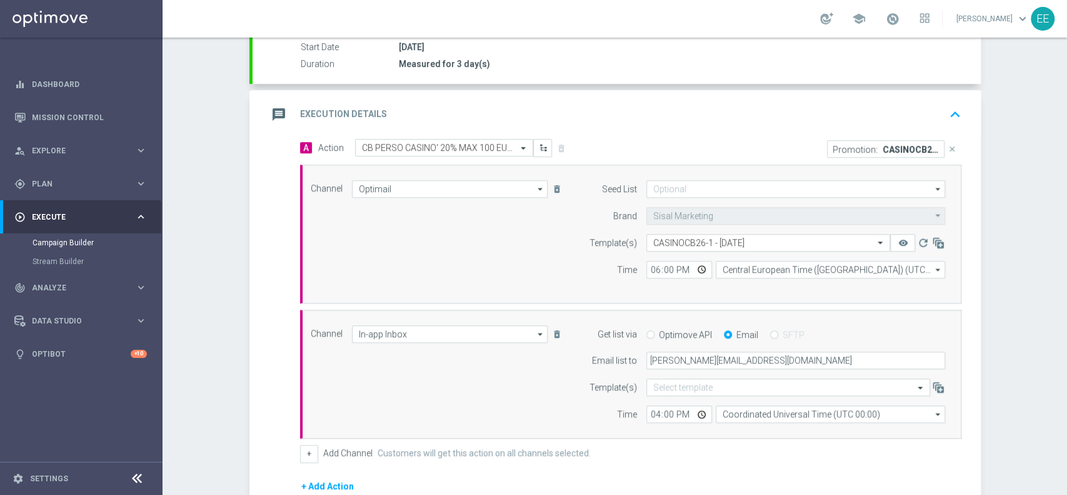
click at [950, 126] on div "message Execution Details keyboard_arrow_up" at bounding box center [617, 114] width 728 height 49
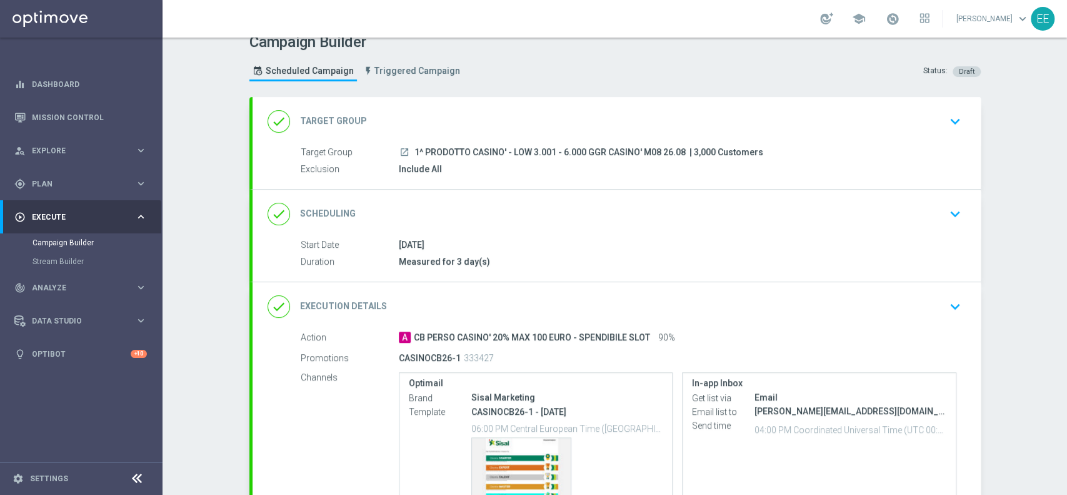
scroll to position [9, 0]
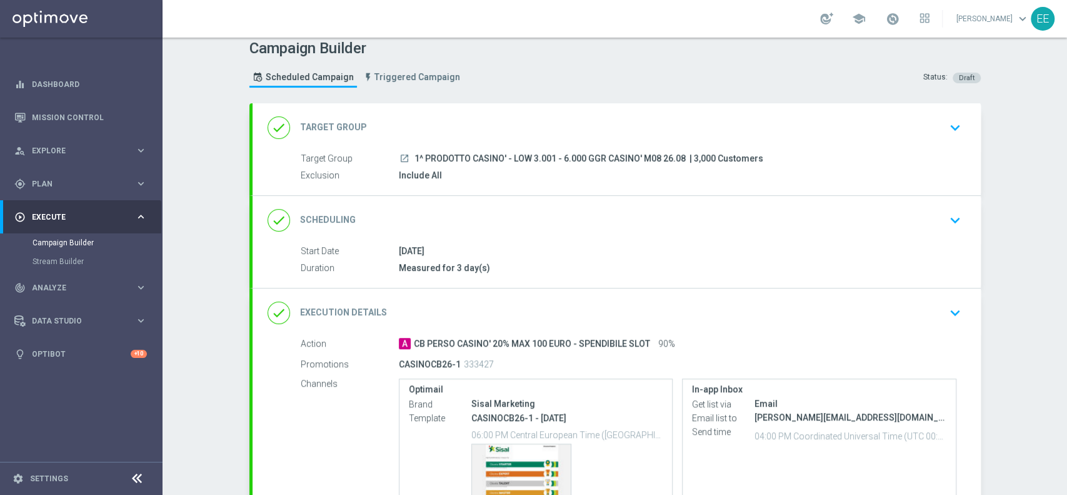
click at [946, 211] on icon "keyboard_arrow_down" at bounding box center [955, 220] width 19 height 19
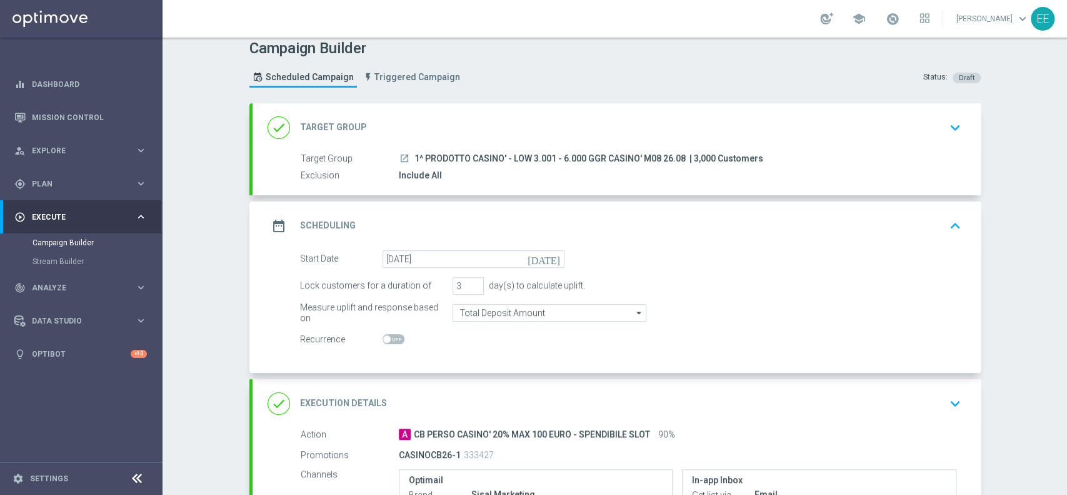
click at [949, 218] on icon "keyboard_arrow_up" at bounding box center [955, 225] width 19 height 19
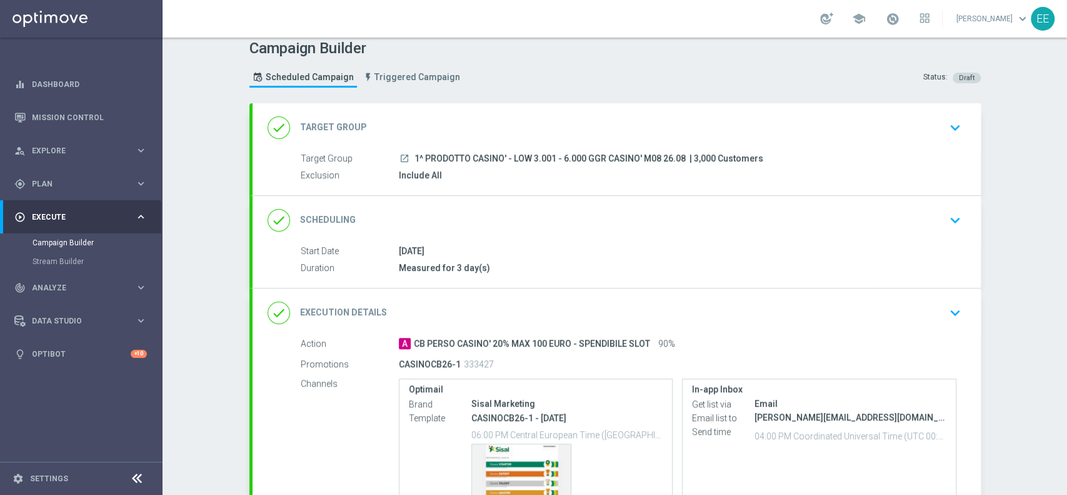
scroll to position [137, 0]
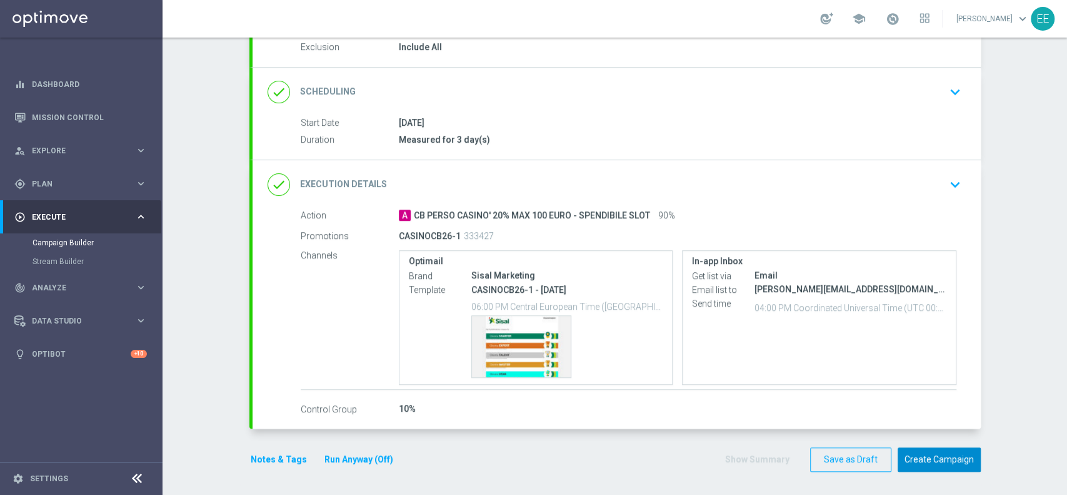
click at [954, 448] on button "Create Campaign" at bounding box center [939, 459] width 83 height 24
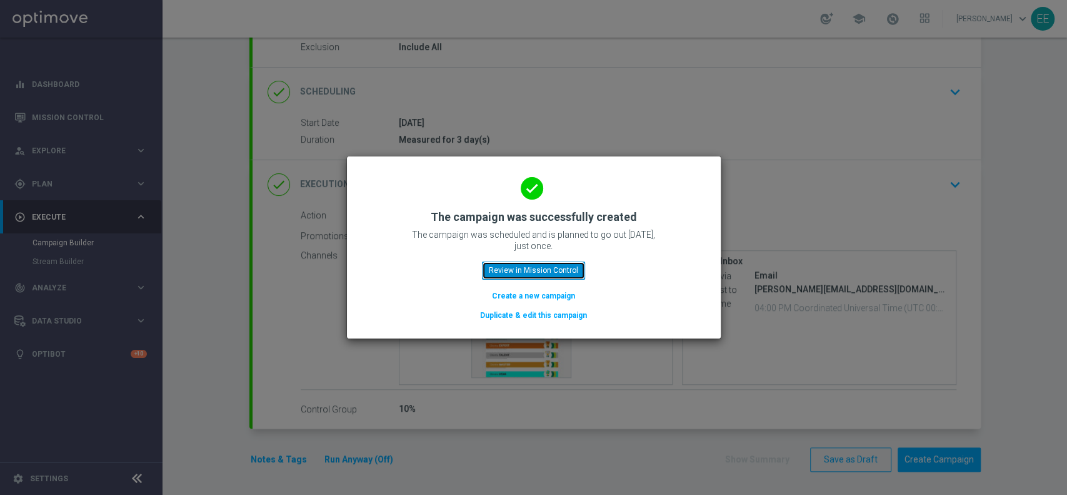
click at [515, 264] on button "Review in Mission Control" at bounding box center [533, 270] width 103 height 18
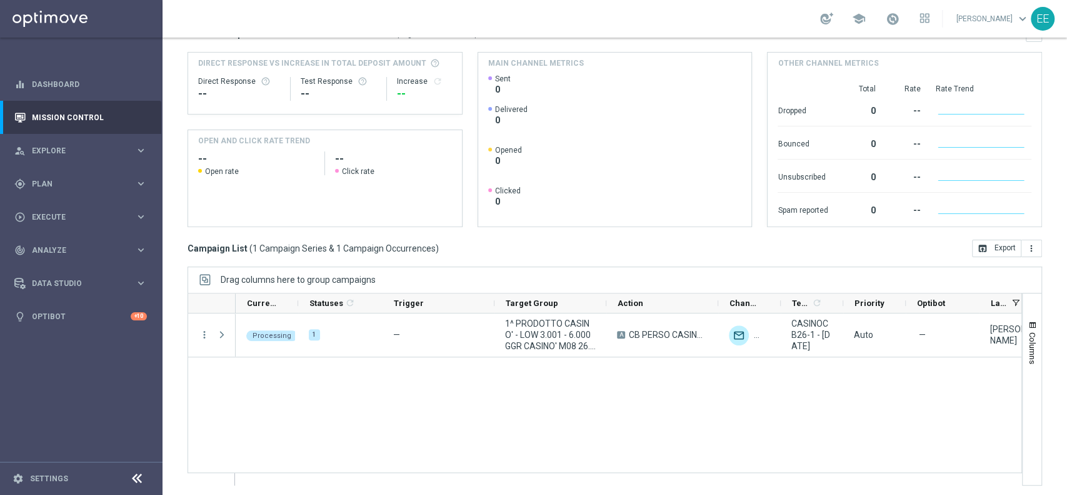
scroll to position [155, 0]
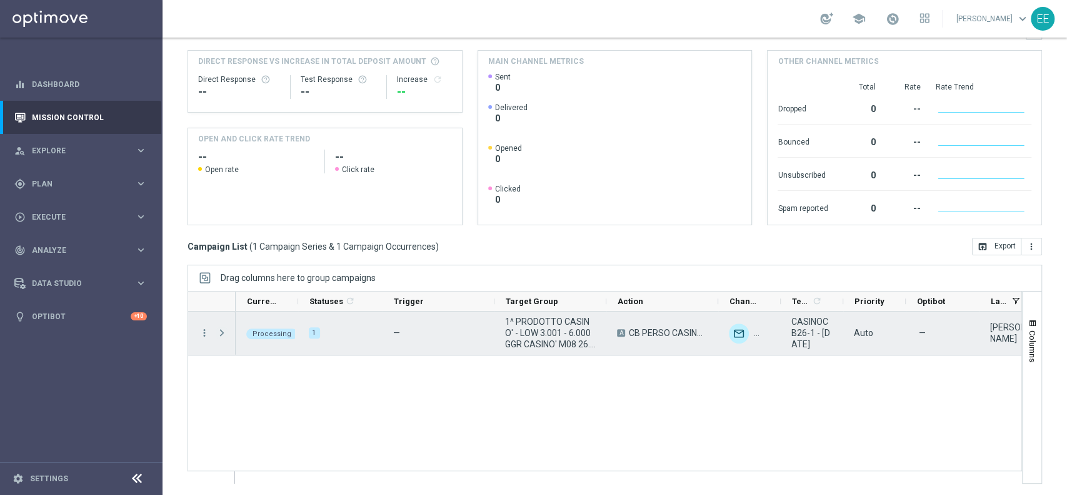
click at [222, 332] on span "Press SPACE to select this row." at bounding box center [221, 333] width 11 height 10
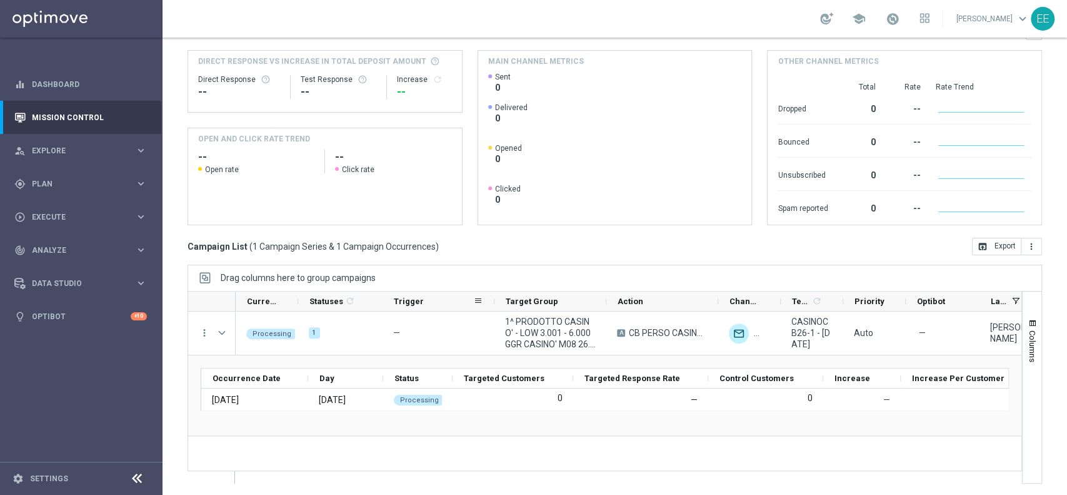
scroll to position [0, 0]
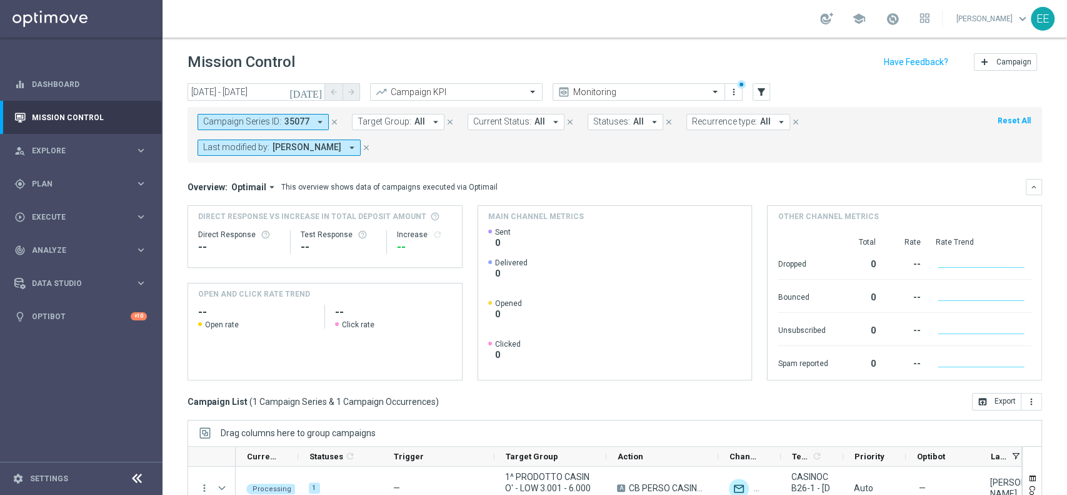
click at [334, 119] on icon "close" at bounding box center [334, 122] width 9 height 9
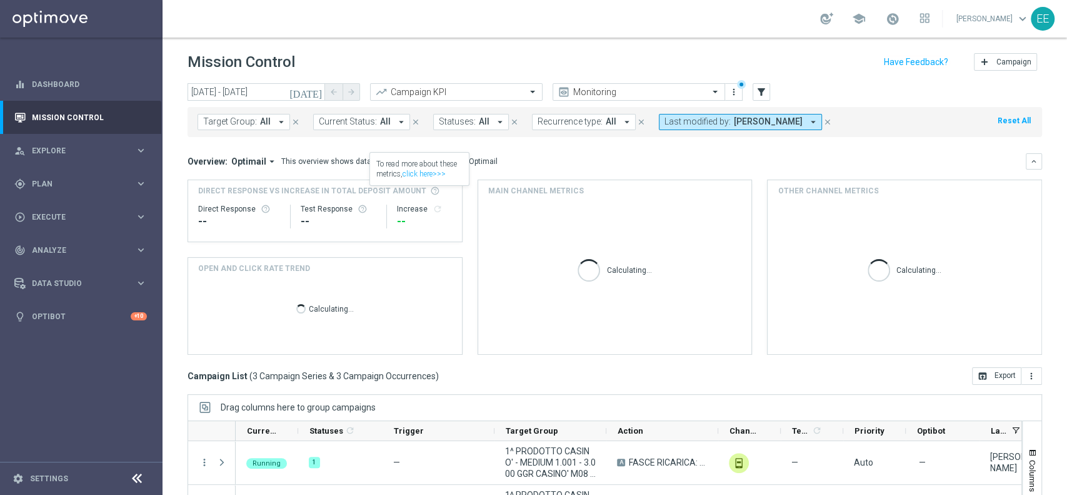
scroll to position [130, 0]
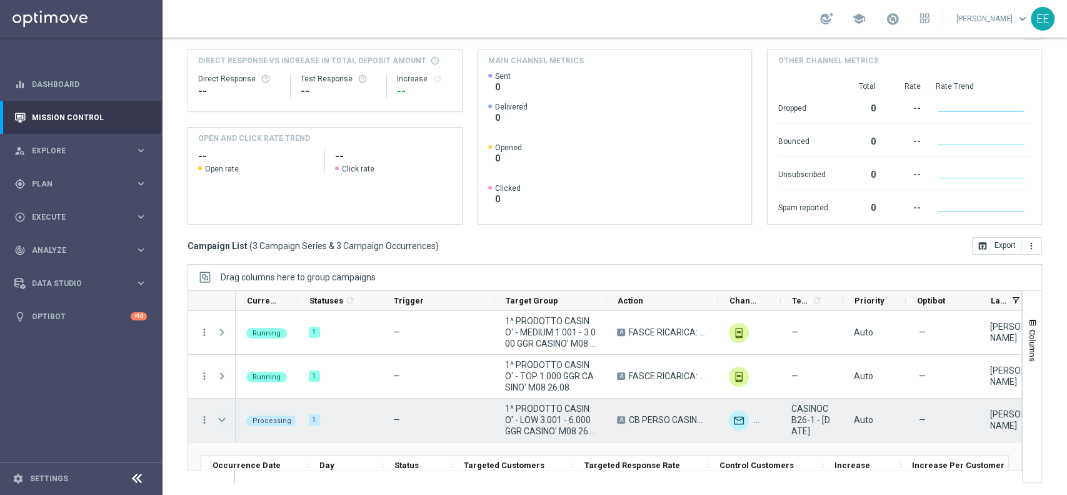
click at [220, 421] on span "Press SPACE to select this row." at bounding box center [221, 420] width 11 height 10
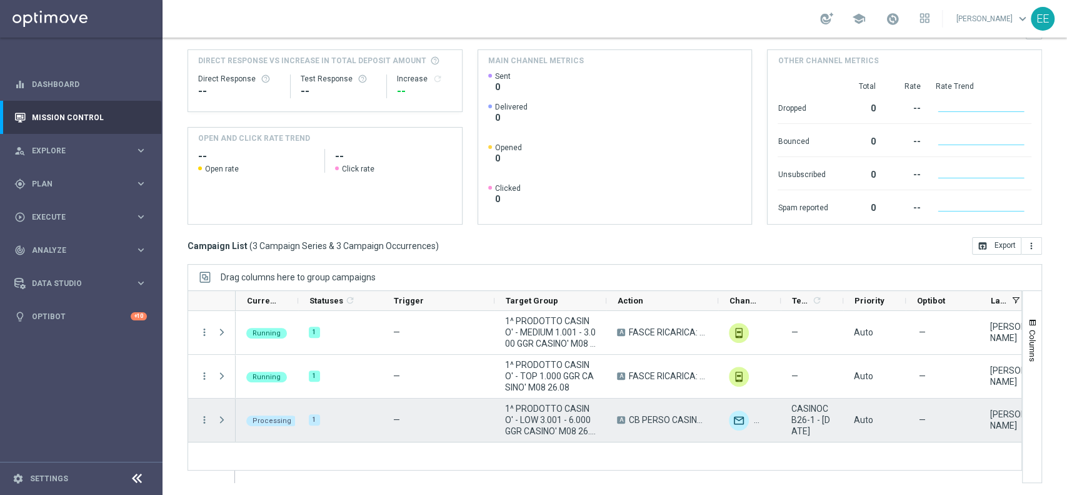
click at [220, 421] on span "Press SPACE to select this row." at bounding box center [221, 420] width 11 height 10
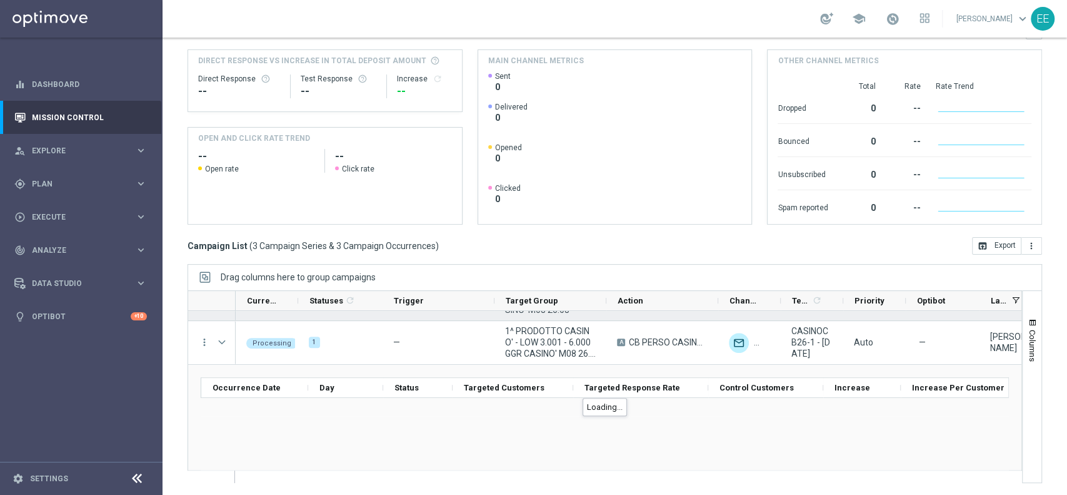
scroll to position [53, 0]
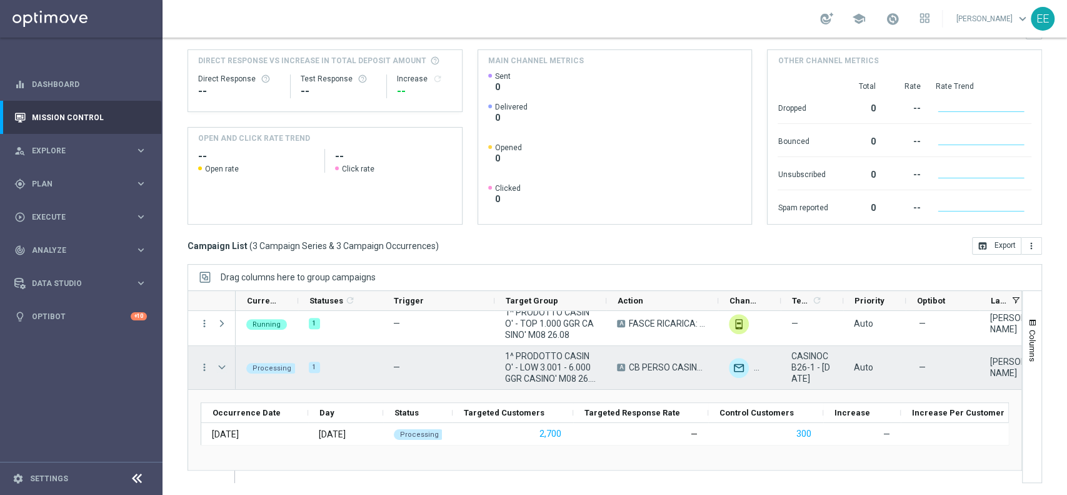
click at [225, 368] on span "Press SPACE to select this row." at bounding box center [221, 367] width 11 height 10
click at [0, 0] on span "Press SPACE to select this row." at bounding box center [0, 0] width 0 height 0
click at [225, 368] on span "Press SPACE to select this row." at bounding box center [221, 367] width 11 height 10
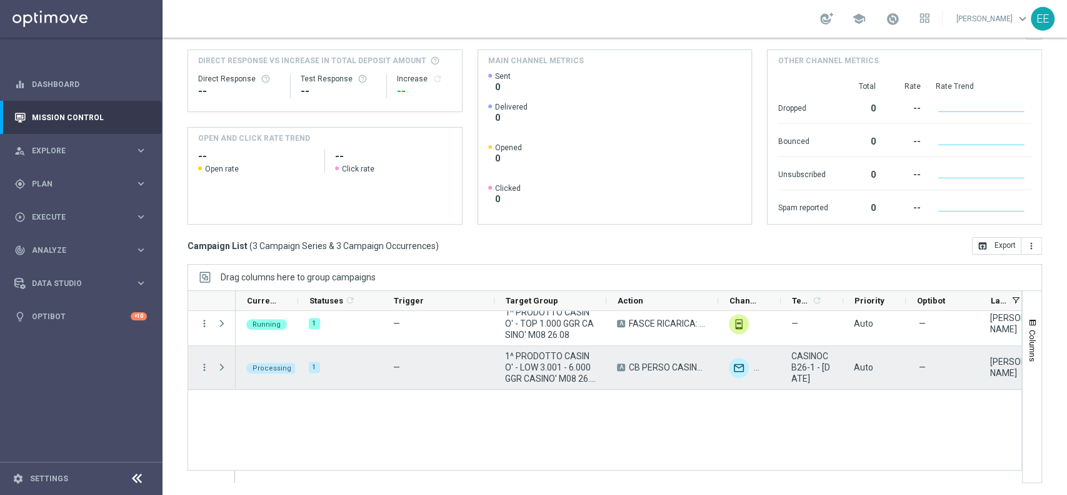
scroll to position [0, 0]
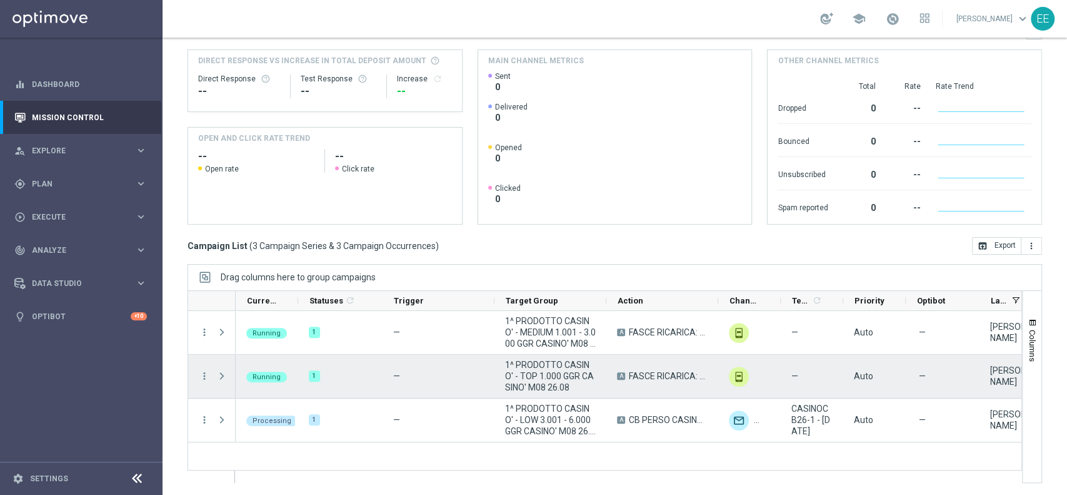
click at [225, 368] on span at bounding box center [223, 375] width 14 height 25
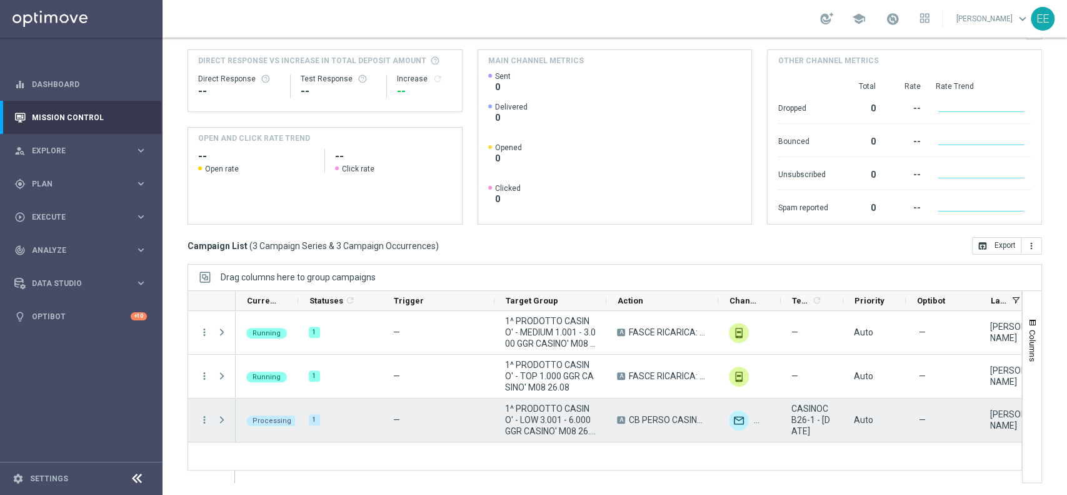
click at [220, 418] on span "Press SPACE to select this row." at bounding box center [221, 420] width 11 height 10
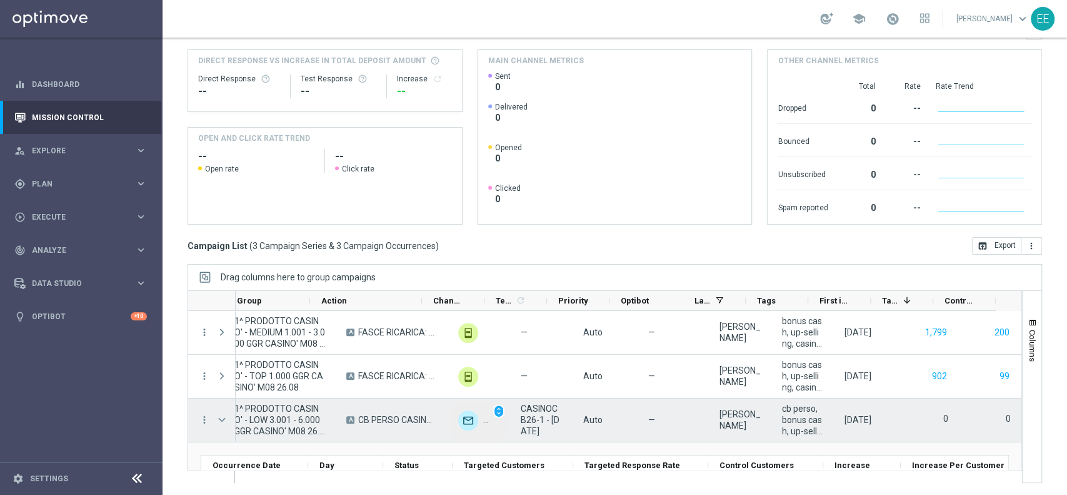
scroll to position [53, 0]
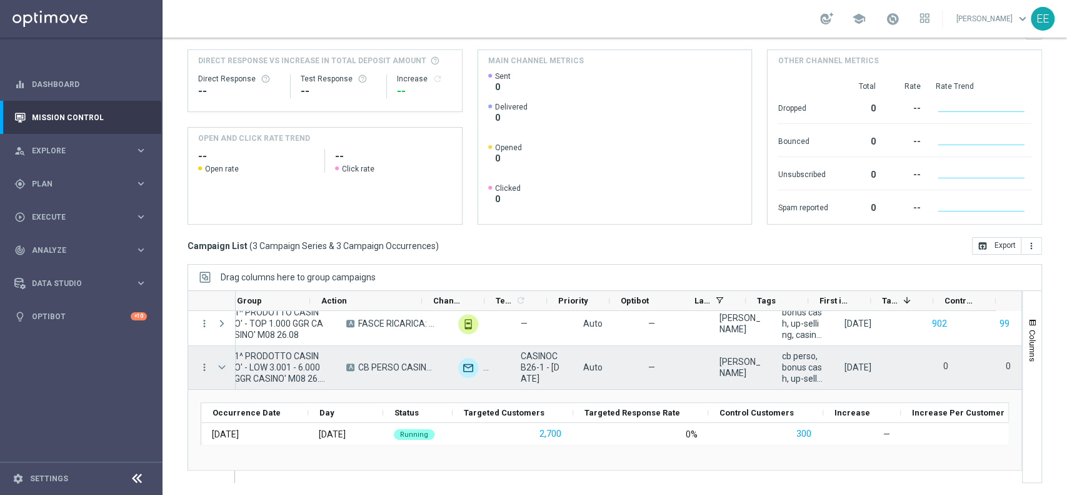
click at [216, 369] on span "Press SPACE to select this row." at bounding box center [221, 367] width 11 height 10
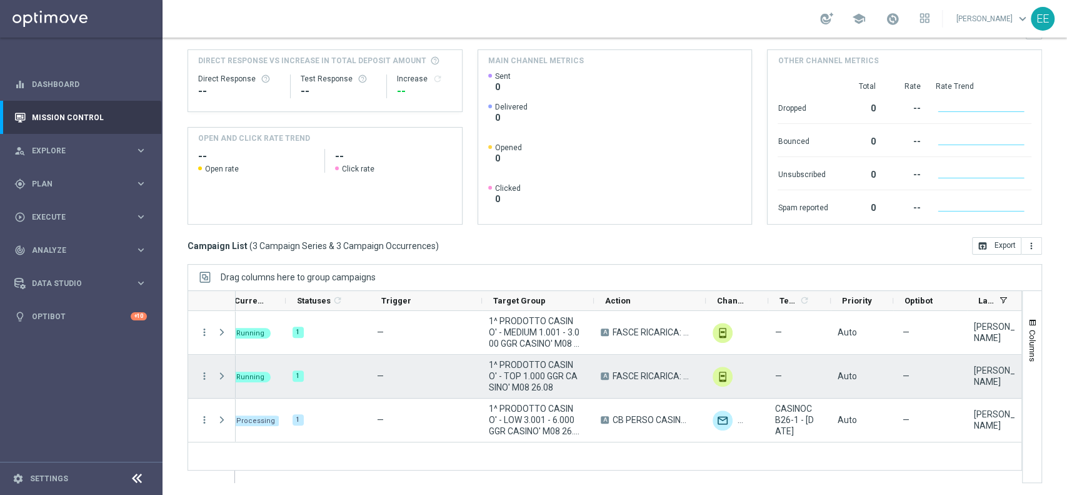
scroll to position [0, 13]
click at [543, 376] on span "1^ PRODOTTO CASINO' - TOP 1.000 GGR CASINO' M08 26.08" at bounding box center [538, 376] width 91 height 34
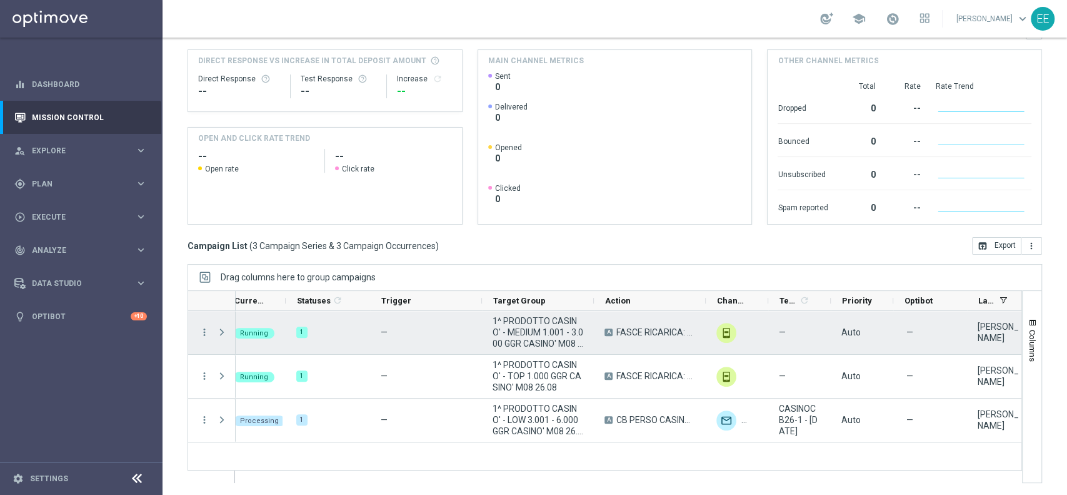
click at [538, 340] on span "1^ PRODOTTO CASINO' - MEDIUM 1.001 - 3.000 GGR CASINO' M08 26.08" at bounding box center [538, 332] width 91 height 34
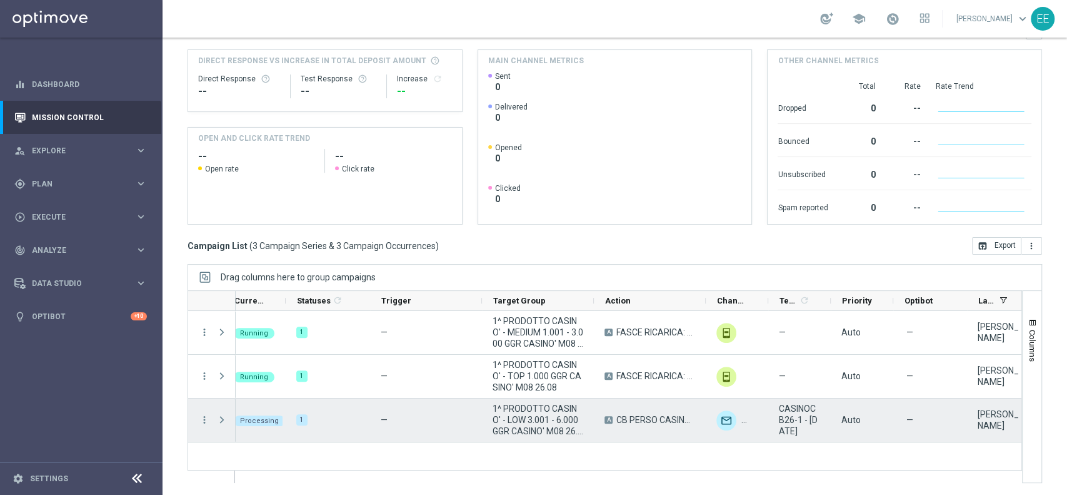
click at [528, 419] on span "1^ PRODOTTO CASINO' - LOW 3.001 - 6.000 GGR CASINO' M08 26.08" at bounding box center [538, 420] width 91 height 34
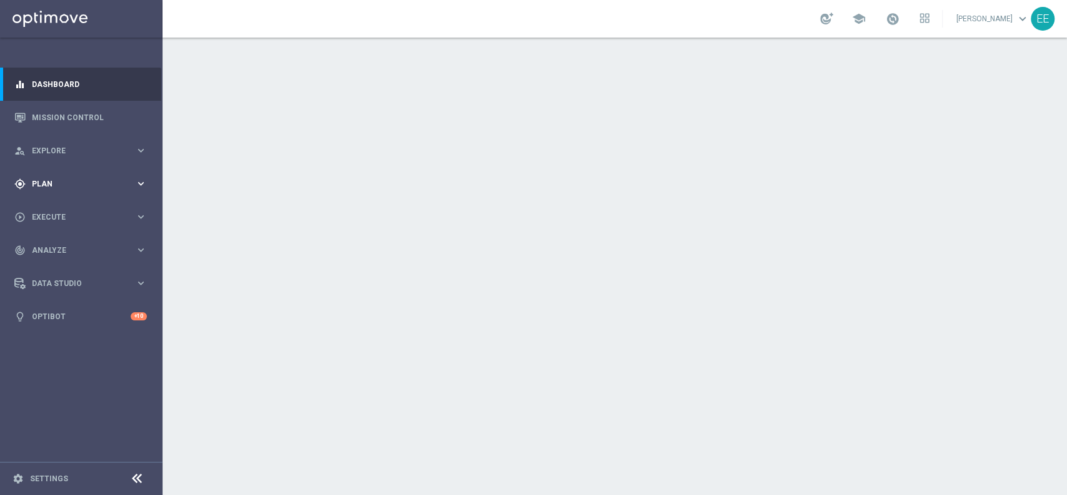
click at [72, 193] on div "gps_fixed Plan keyboard_arrow_right" at bounding box center [80, 183] width 161 height 33
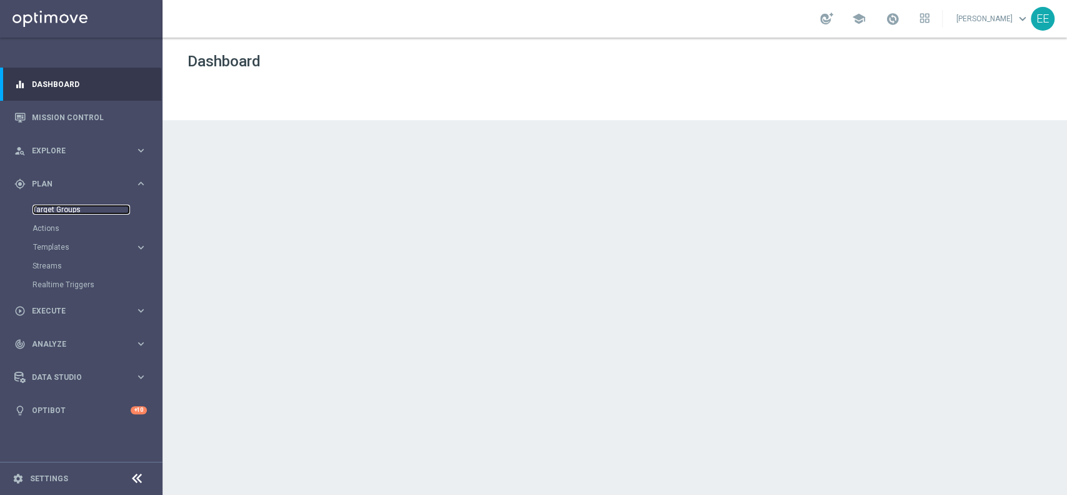
click at [66, 213] on link "Target Groups" at bounding box center [82, 209] width 98 height 10
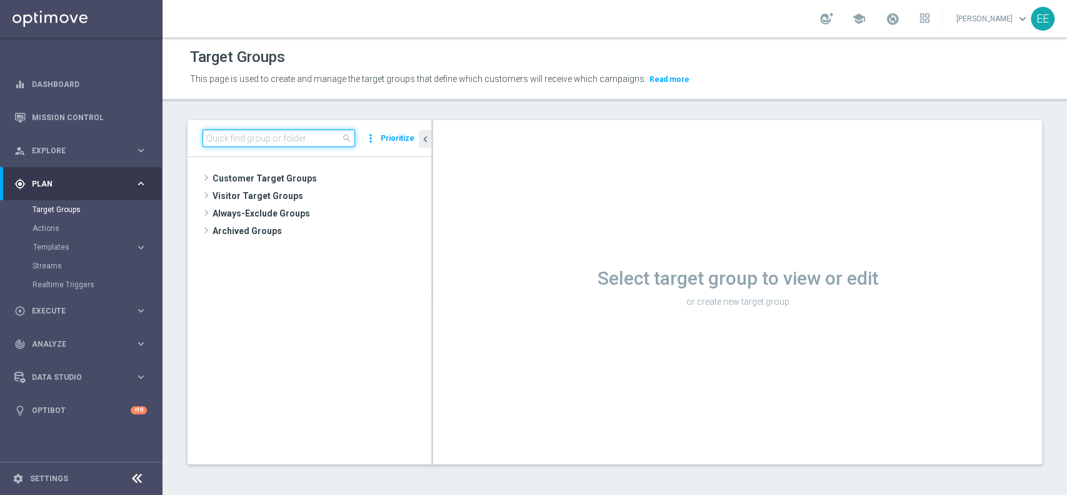
click at [230, 134] on input at bounding box center [279, 138] width 153 height 18
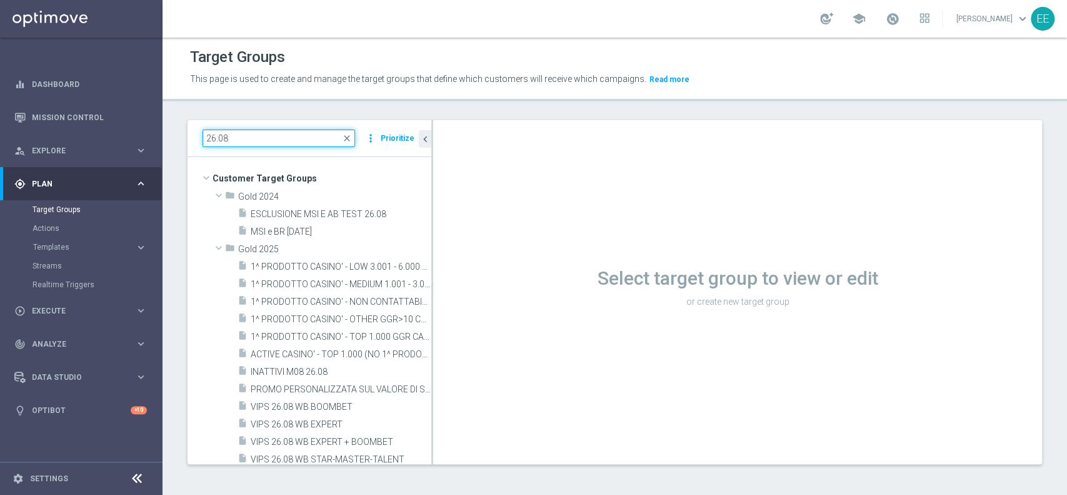
type input "26.08"
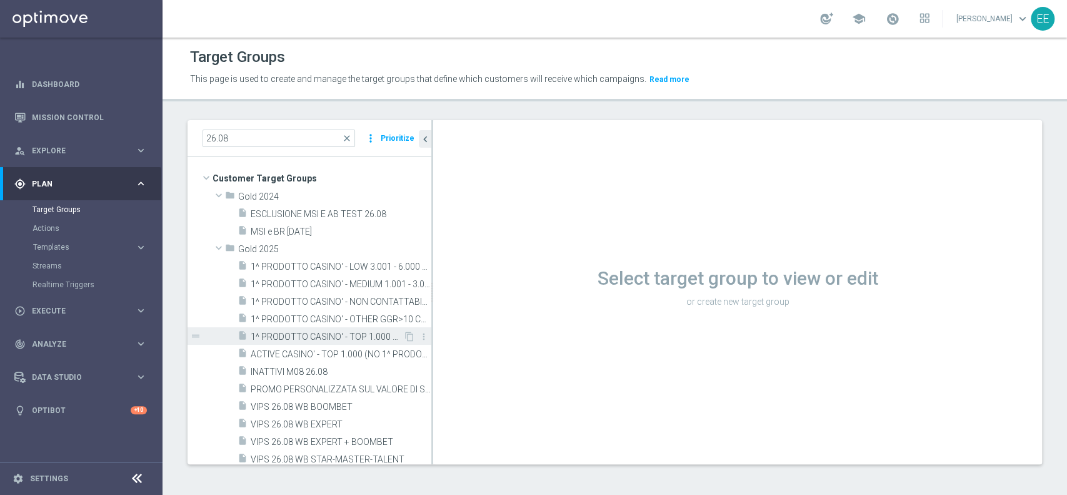
click at [280, 338] on span "1^ PRODOTTO CASINO' - TOP 1.000 GGR CASINO' M08 26.08" at bounding box center [327, 336] width 153 height 11
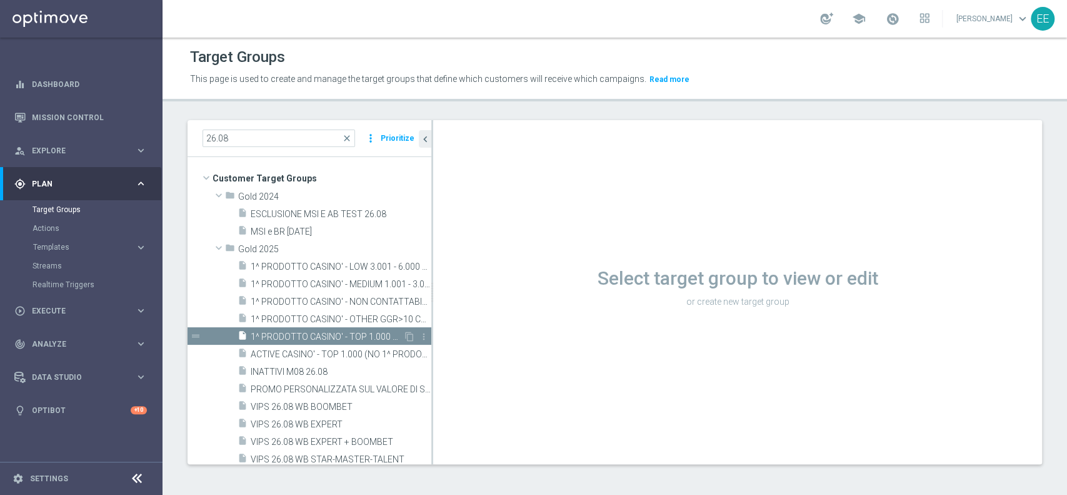
click at [280, 338] on span "1^ PRODOTTO CASINO' - TOP 1.000 GGR CASINO' M08 26.08" at bounding box center [327, 336] width 153 height 11
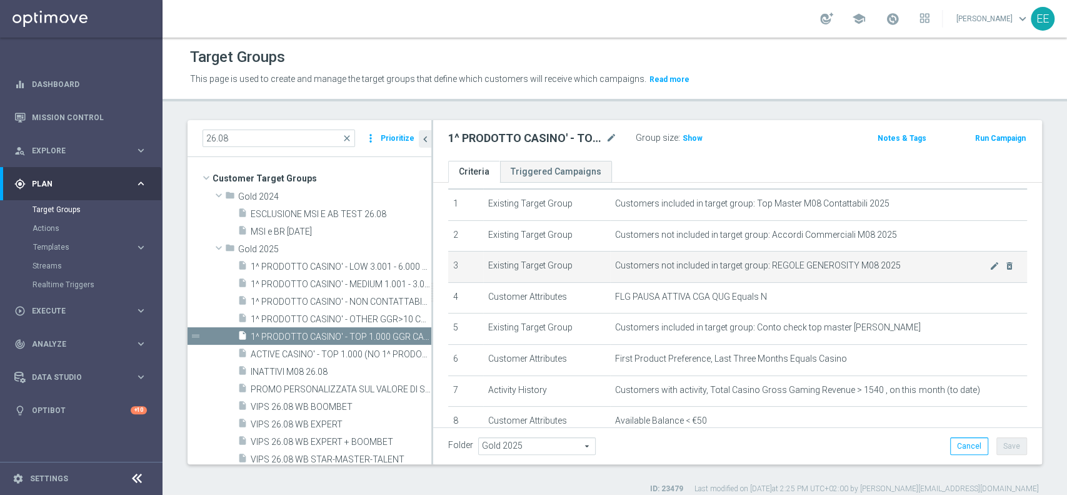
scroll to position [40, 0]
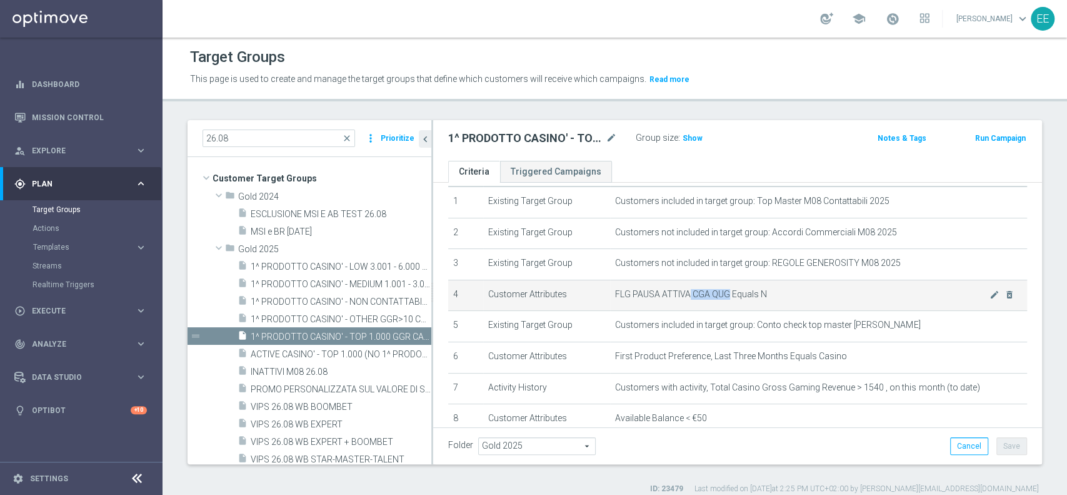
drag, startPoint x: 683, startPoint y: 294, endPoint x: 720, endPoint y: 293, distance: 37.6
click at [720, 293] on span "FLG PAUSA ATTIVA CGA QUG Equals N" at bounding box center [802, 294] width 375 height 11
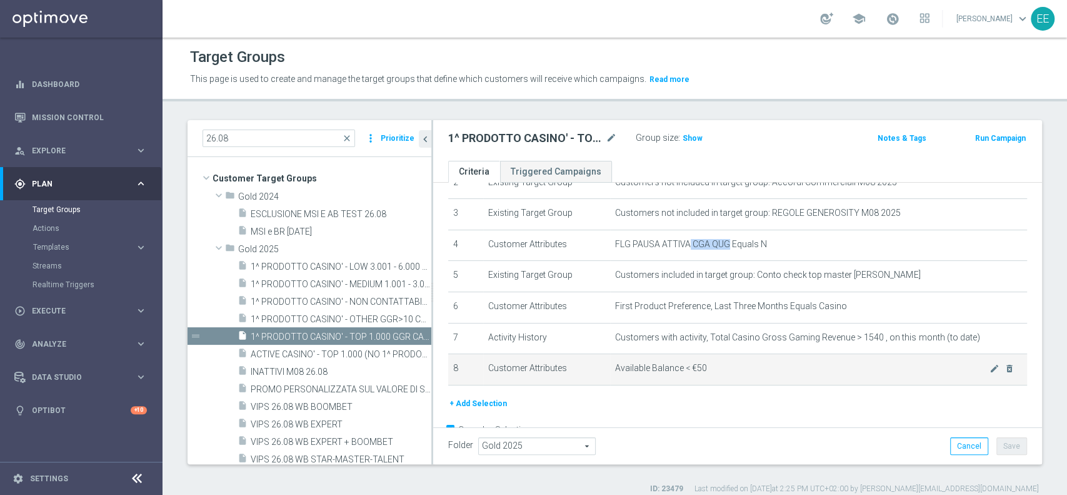
scroll to position [121, 0]
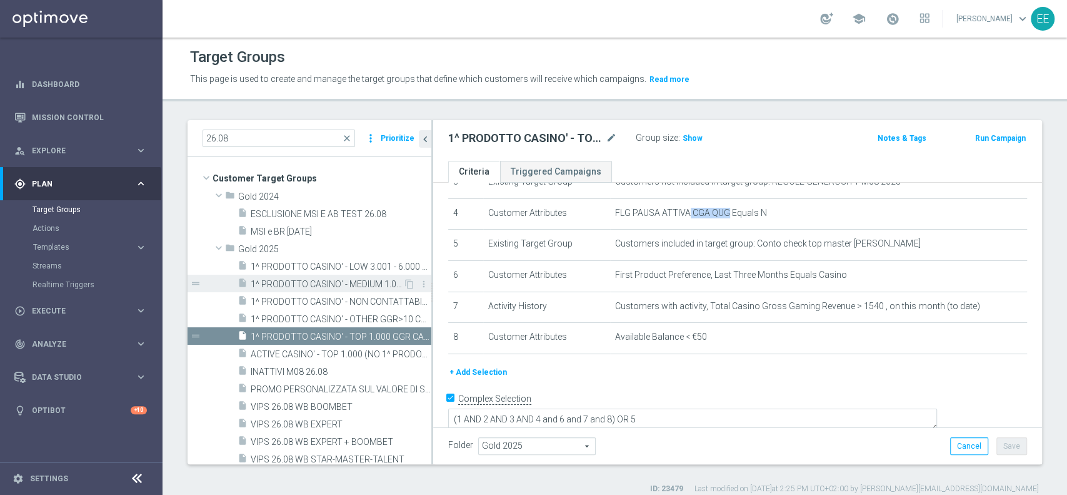
click at [318, 279] on span "1^ PRODOTTO CASINO' - MEDIUM 1.001 - 3.000 GGR CASINO' M08 26.08" at bounding box center [327, 284] width 153 height 11
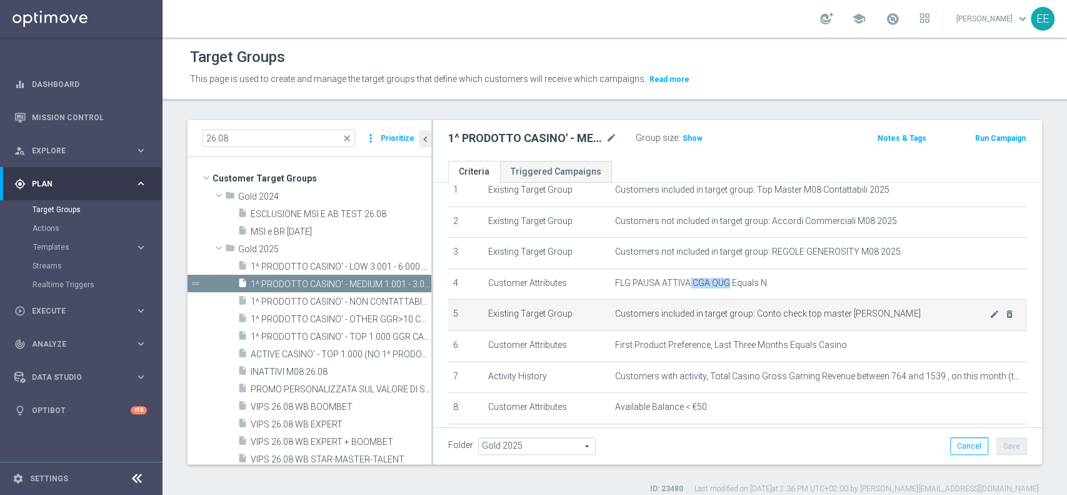
scroll to position [121, 0]
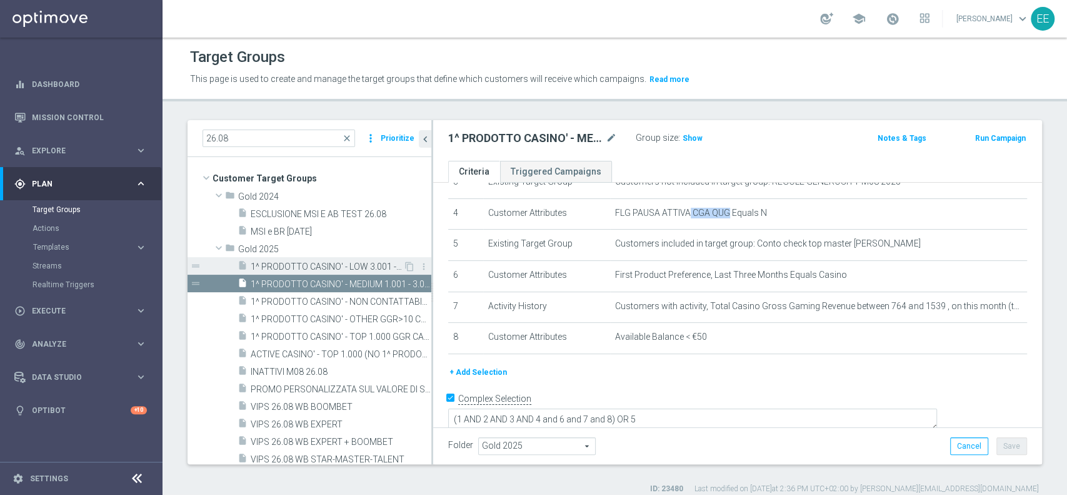
click at [340, 270] on span "1^ PRODOTTO CASINO' - LOW 3.001 - 6.000 GGR CASINO' M08 26.08" at bounding box center [327, 266] width 153 height 11
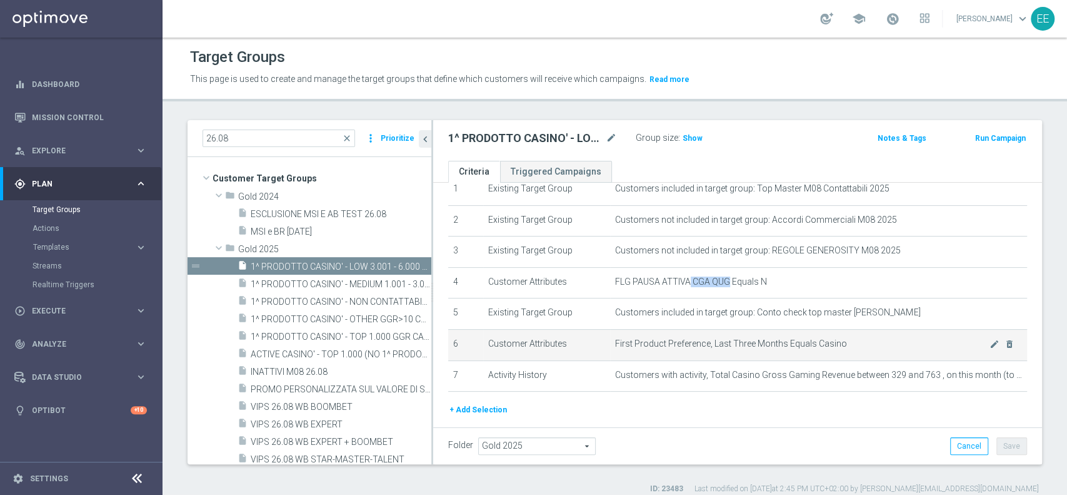
scroll to position [90, 0]
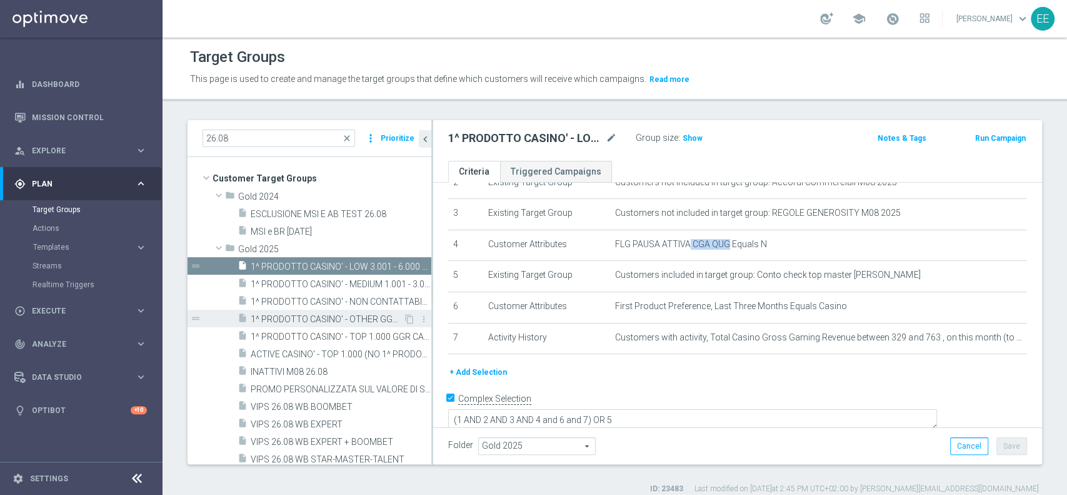
click at [333, 323] on span "1^ PRODOTTO CASINO' - OTHER GGR>10 CASINO' M08 26.08" at bounding box center [327, 319] width 153 height 11
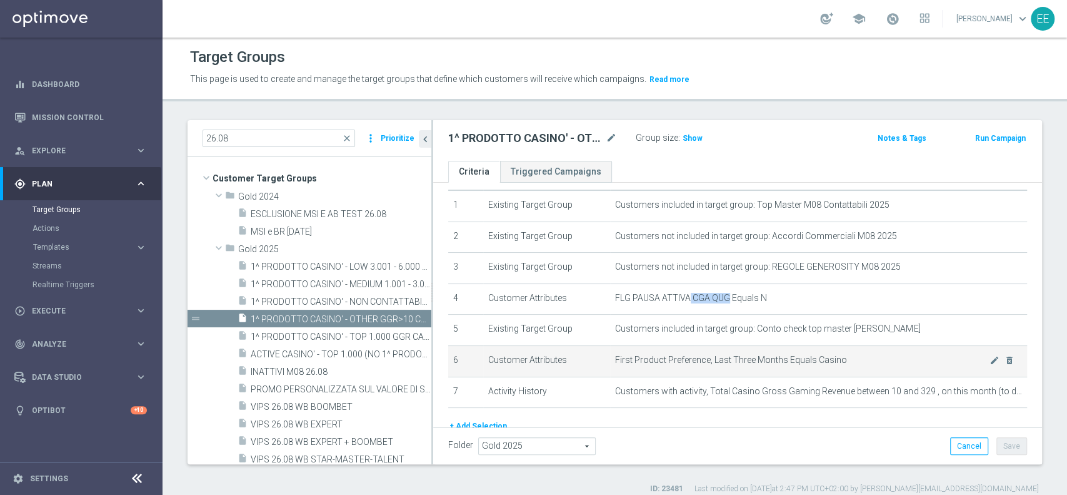
scroll to position [36, 0]
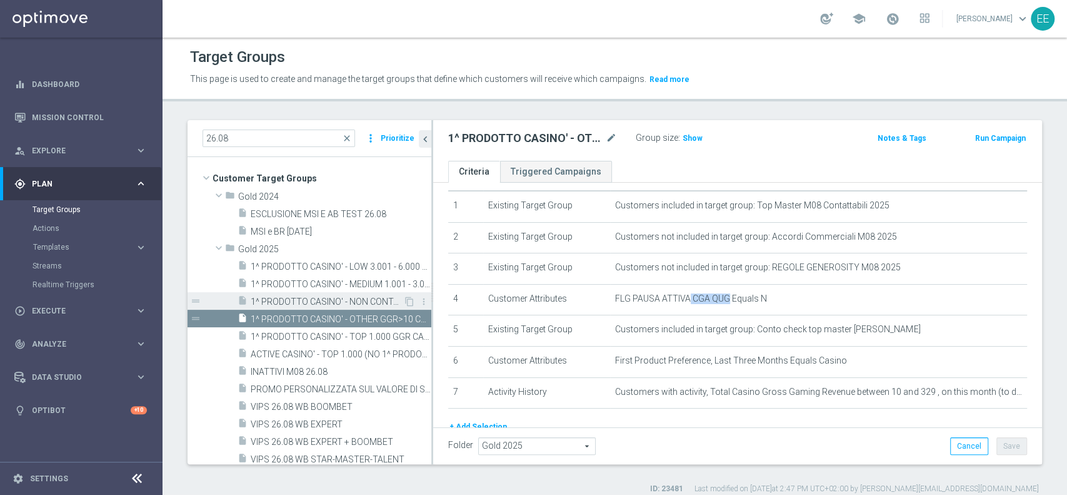
click at [287, 294] on div "insert_drive_file 1^ PRODOTTO CASINO' - NON CONTATTABILI - TOP 1.000 GGR M08 26…" at bounding box center [321, 301] width 166 height 18
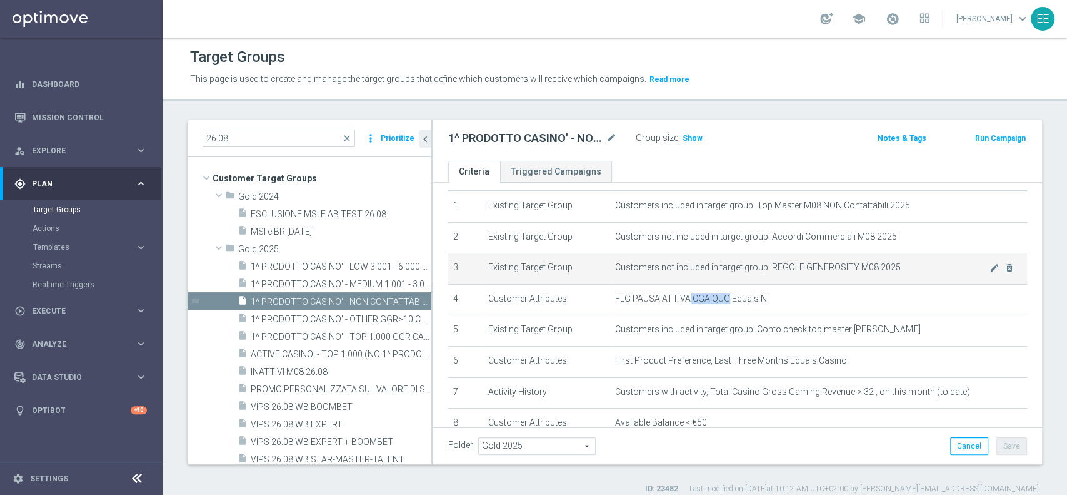
scroll to position [63, 0]
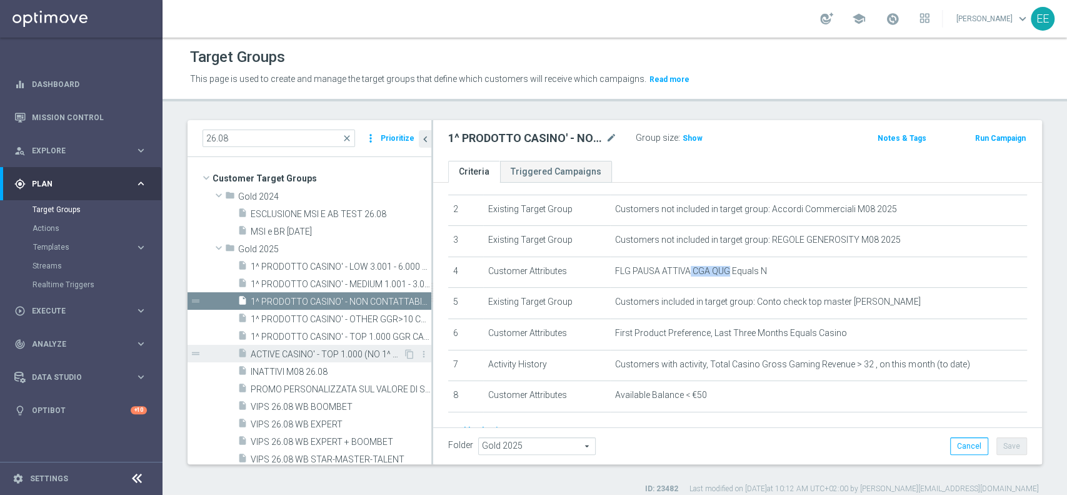
click at [331, 354] on span "ACTIVE CASINO' - TOP 1.000 (NO 1^ PRODOTTO CASINO' PER GGR M08) 26.08" at bounding box center [327, 354] width 153 height 11
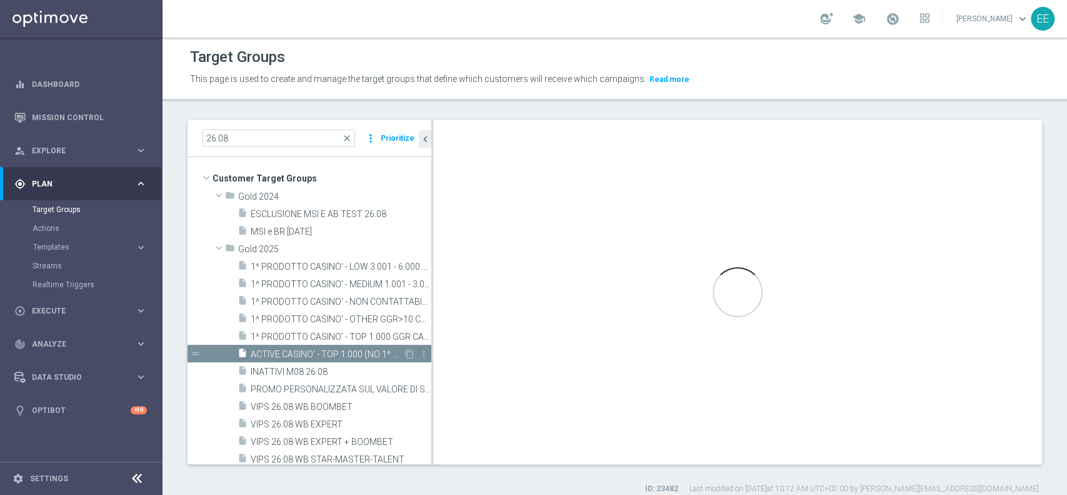
type textarea "(1 AND 2 AND 3 AND 4 and 6 and 7 and 8 and 9 and 10 and 11) OR 5"
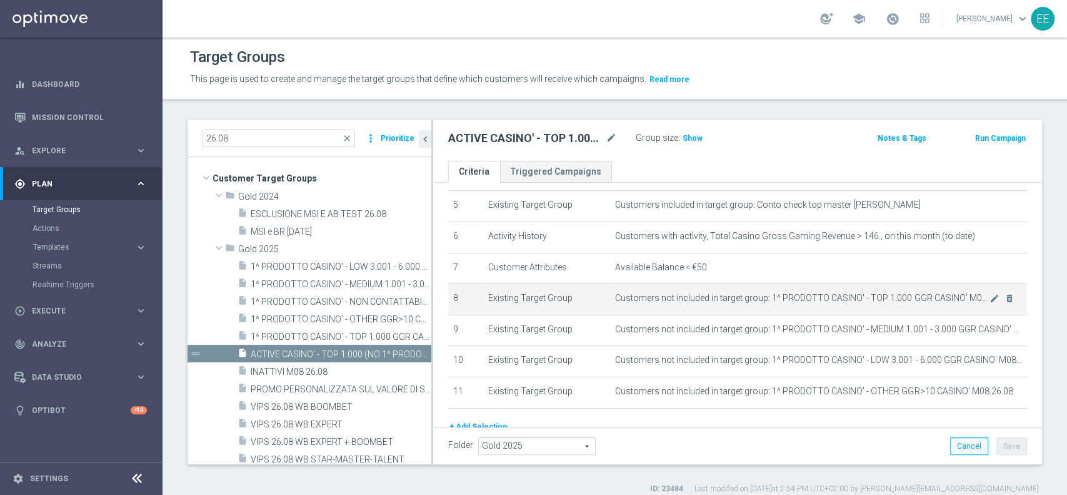
scroll to position [215, 0]
